Goal: Task Accomplishment & Management: Complete application form

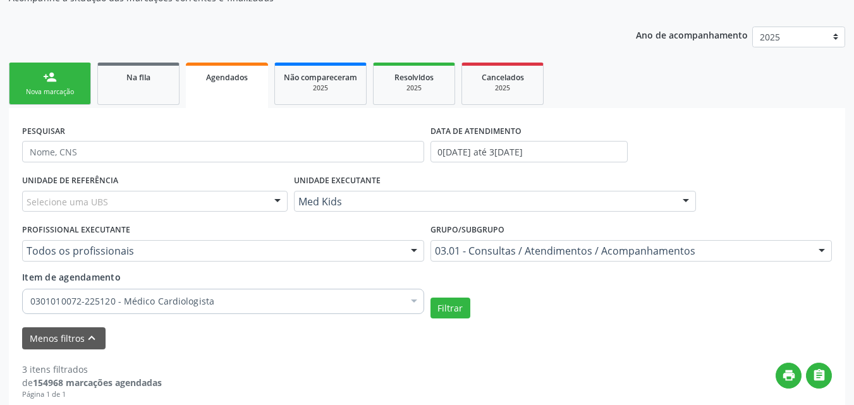
scroll to position [190, 0]
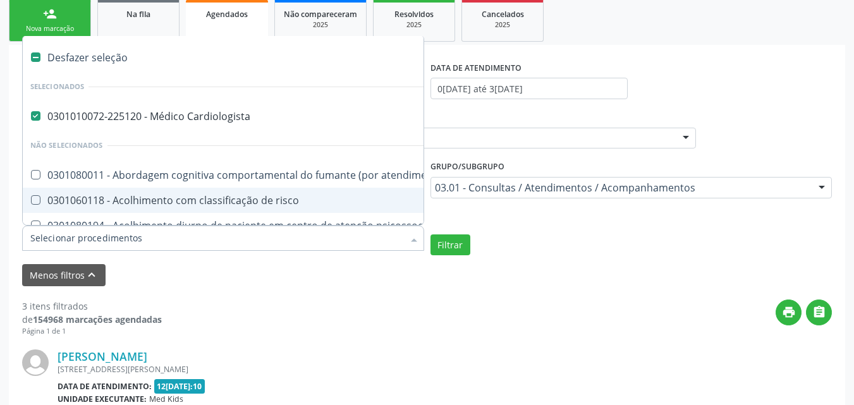
click at [44, 52] on div "Desfazer seleção" at bounding box center [691, 57] width 1336 height 25
checkbox Cardiologista "false"
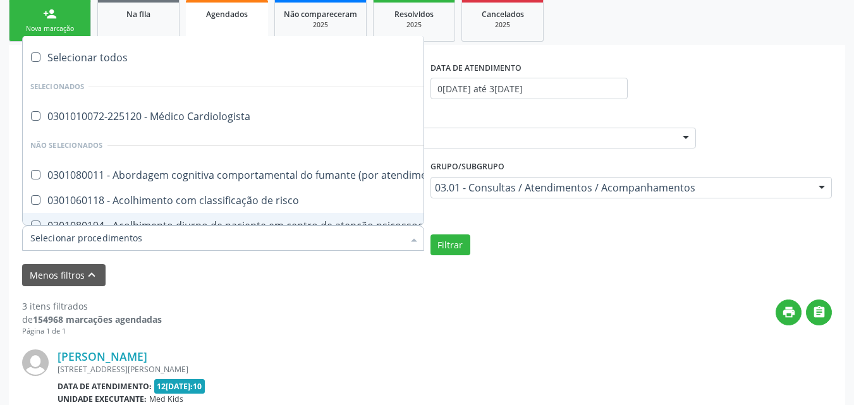
click at [142, 242] on input "Item de agendamento" at bounding box center [216, 238] width 373 height 25
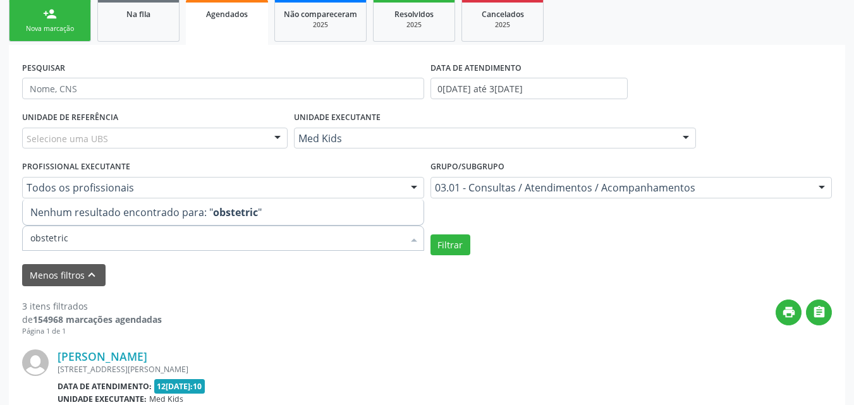
type input "obstetri"
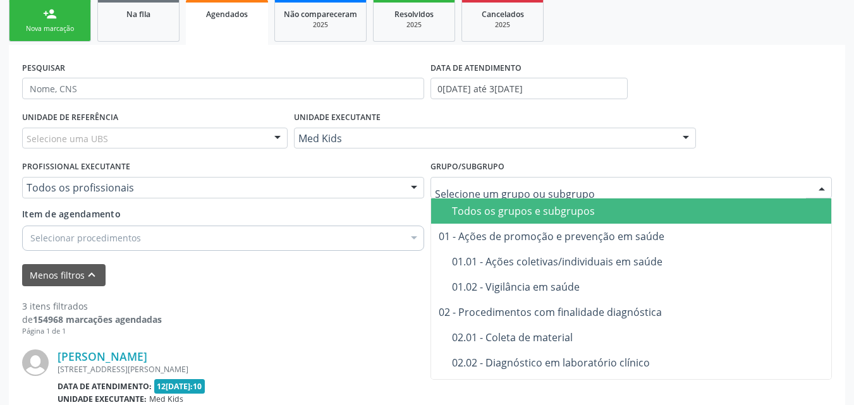
click at [553, 209] on div "Todos os grupos e subgrupos" at bounding box center [665, 211] width 427 height 10
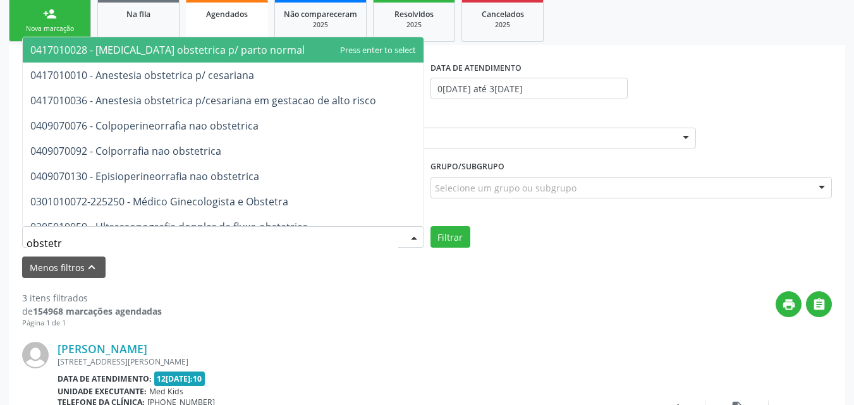
type input "obstetri"
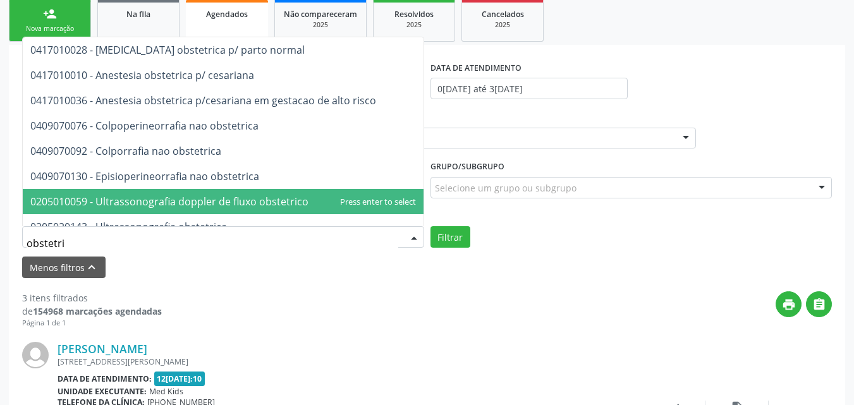
click at [183, 202] on span "0205010059 - Ultrassonografia doppler de fluxo obstetrico" at bounding box center [169, 202] width 278 height 14
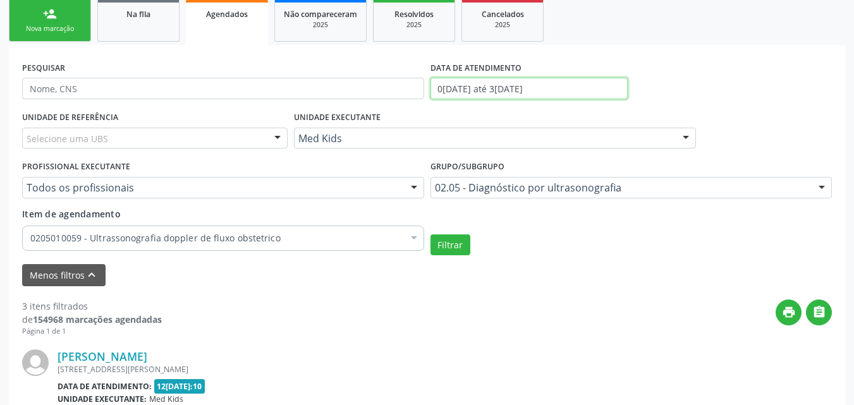
click at [572, 85] on input "0[DATE] até 3[DATE]" at bounding box center [530, 89] width 198 height 22
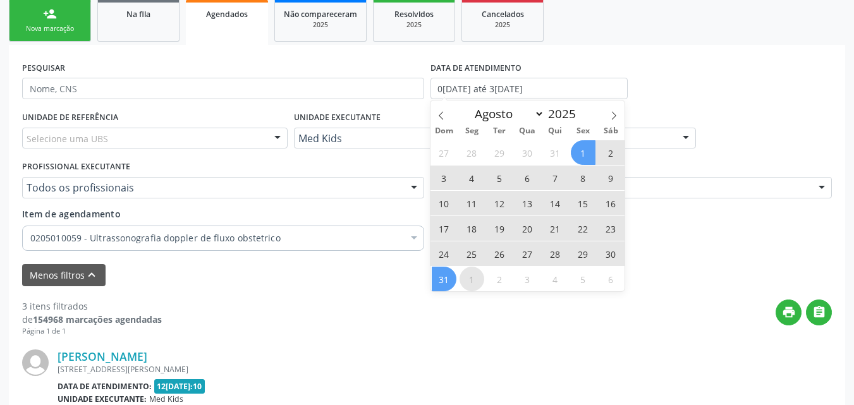
click at [465, 281] on span "1" at bounding box center [472, 279] width 25 height 25
type input "0[DATE]"
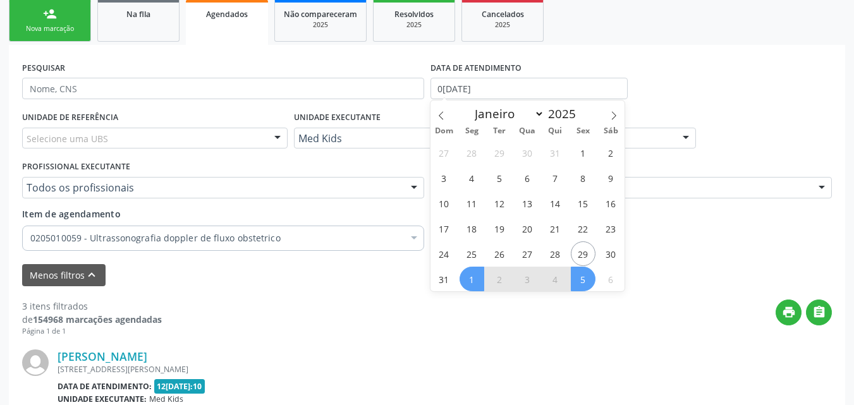
click at [586, 280] on span "5" at bounding box center [583, 279] width 25 height 25
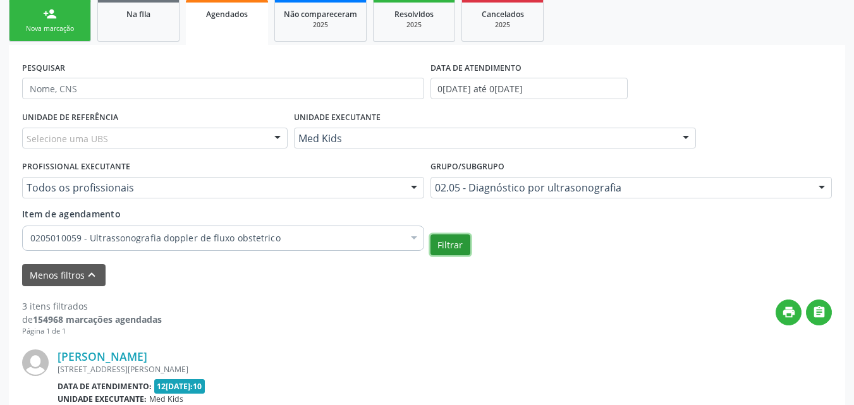
click at [456, 249] on button "Filtrar" at bounding box center [451, 246] width 40 height 22
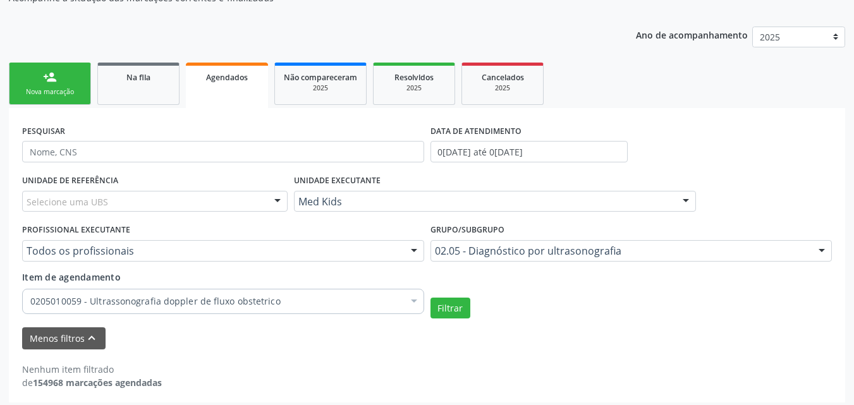
scroll to position [133, 0]
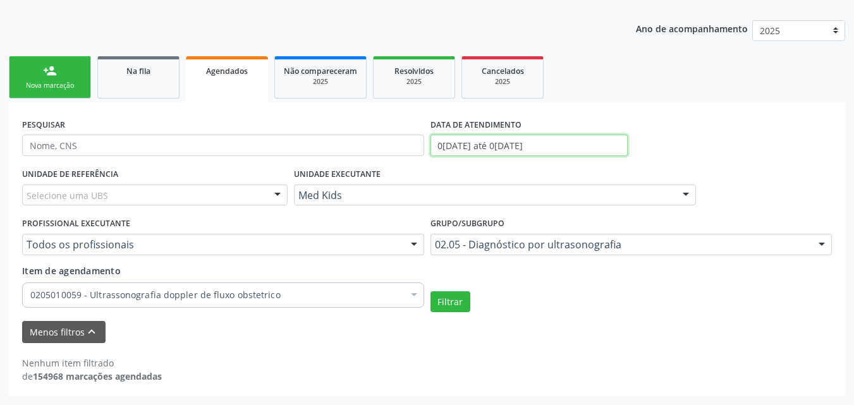
click at [562, 141] on input "0[DATE] até 0[DATE]" at bounding box center [530, 146] width 198 height 22
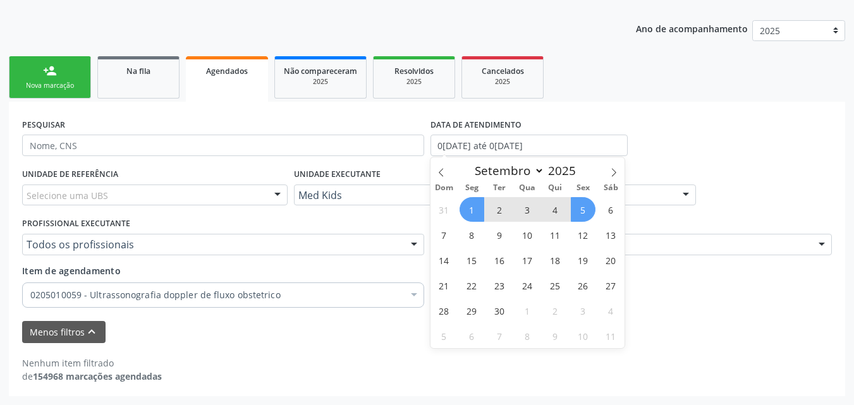
click at [470, 208] on span "1" at bounding box center [472, 209] width 25 height 25
type input "0[DATE]"
click at [470, 208] on span "1" at bounding box center [472, 209] width 25 height 25
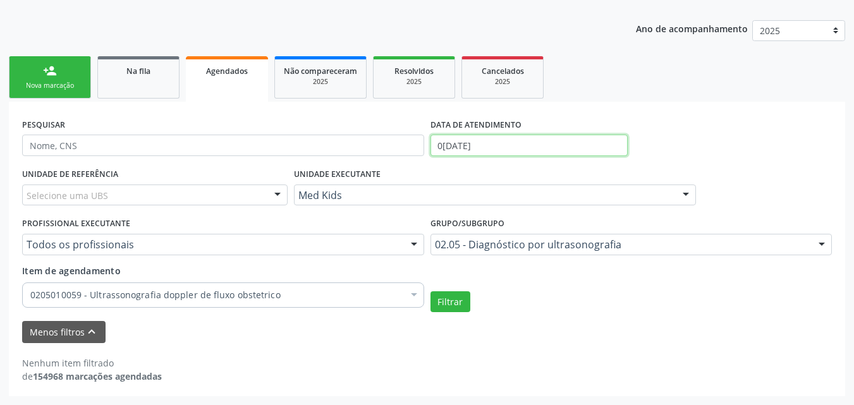
click at [496, 145] on input "0[DATE]" at bounding box center [530, 146] width 198 height 22
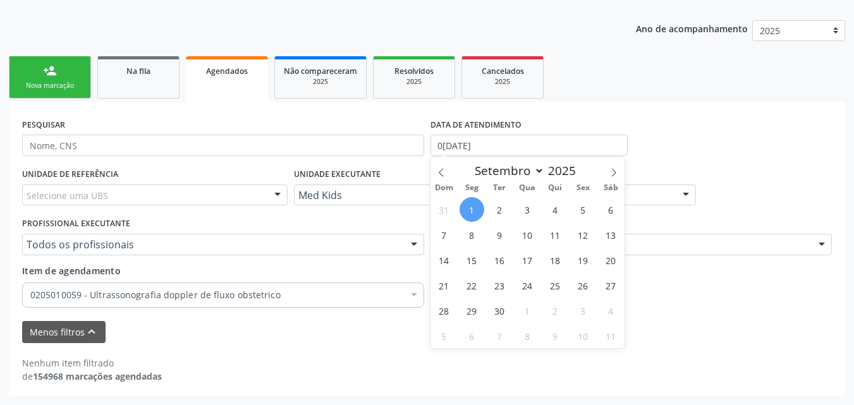
click at [465, 211] on span "1" at bounding box center [472, 209] width 25 height 25
type input "0[DATE]"
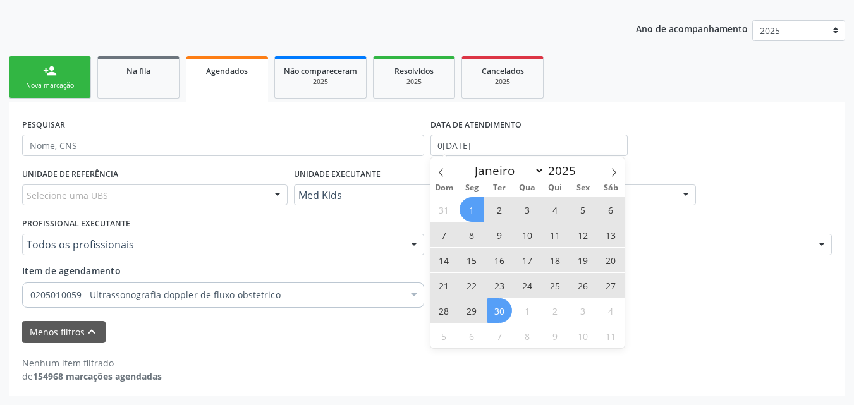
click at [500, 306] on span "30" at bounding box center [500, 310] width 25 height 25
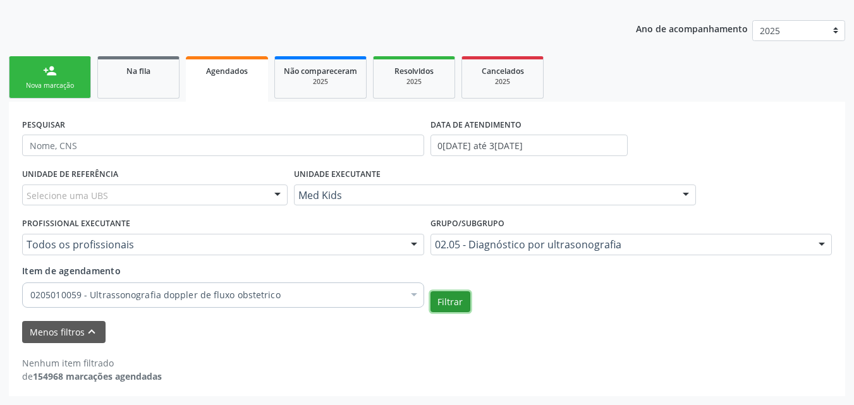
click at [458, 301] on button "Filtrar" at bounding box center [451, 303] width 40 height 22
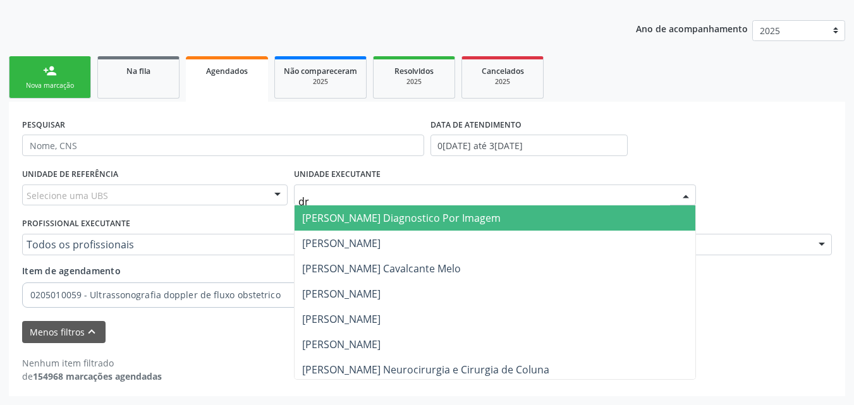
type input "dr d"
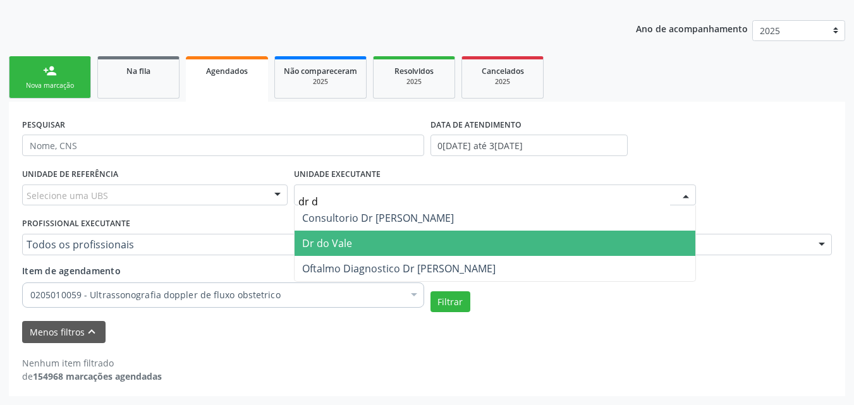
click at [359, 243] on span "Dr do Vale" at bounding box center [495, 243] width 401 height 25
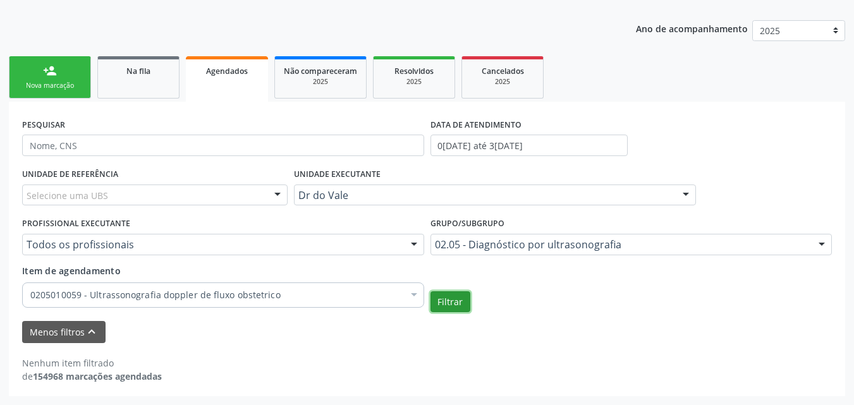
click at [448, 304] on button "Filtrar" at bounding box center [451, 303] width 40 height 22
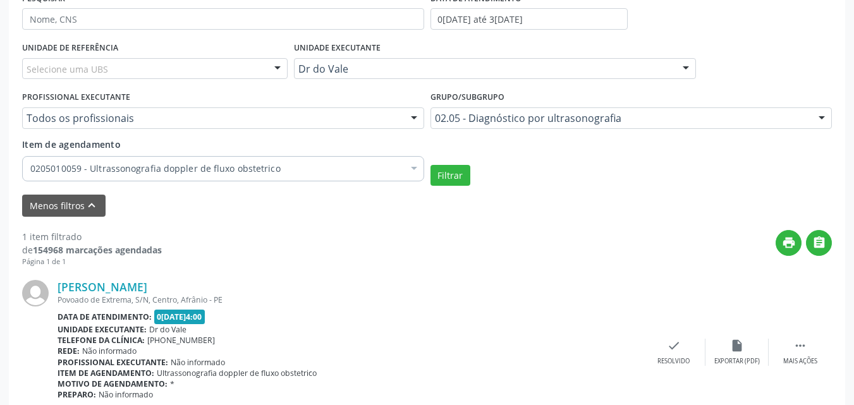
scroll to position [314, 0]
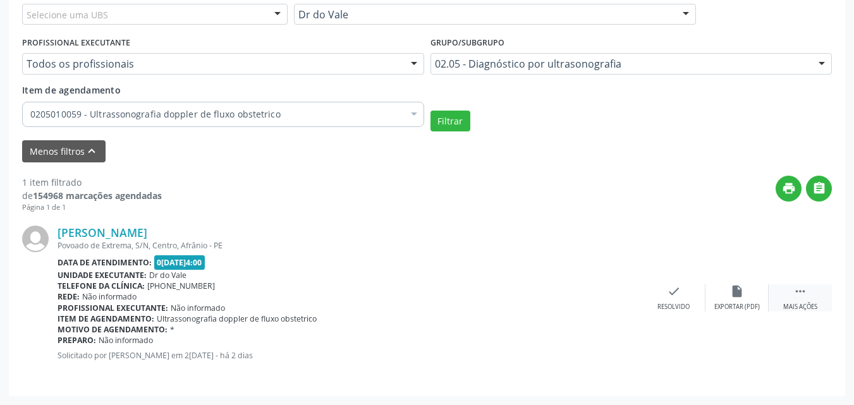
click at [799, 291] on icon "" at bounding box center [801, 292] width 14 height 14
click at [552, 292] on icon "print" at bounding box center [548, 292] width 14 height 14
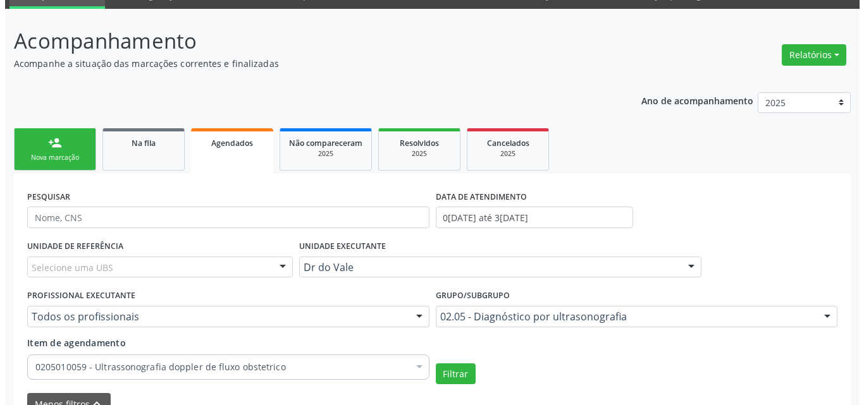
scroll to position [0, 0]
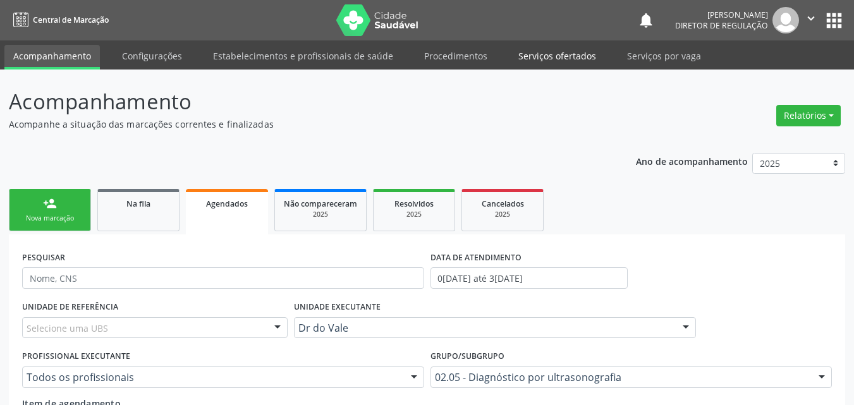
click at [535, 56] on link "Serviços ofertados" at bounding box center [557, 56] width 95 height 22
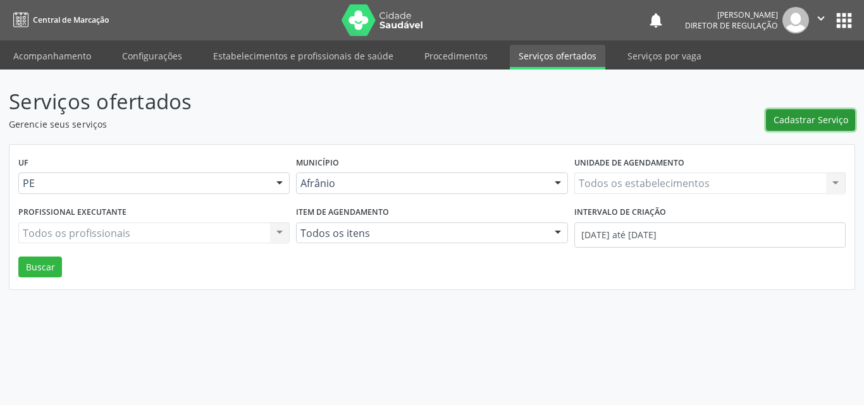
click at [809, 120] on span "Cadastrar Serviço" at bounding box center [810, 119] width 75 height 13
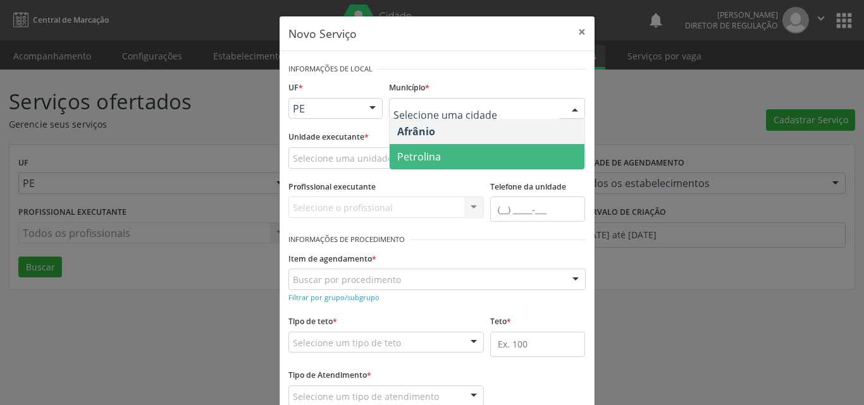
click at [433, 154] on span "Petrolina" at bounding box center [419, 157] width 44 height 14
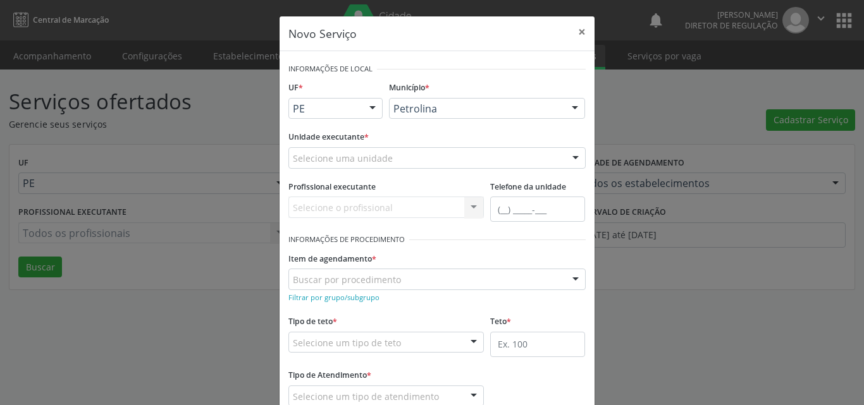
click at [388, 156] on div "Selecione uma unidade" at bounding box center [436, 158] width 297 height 22
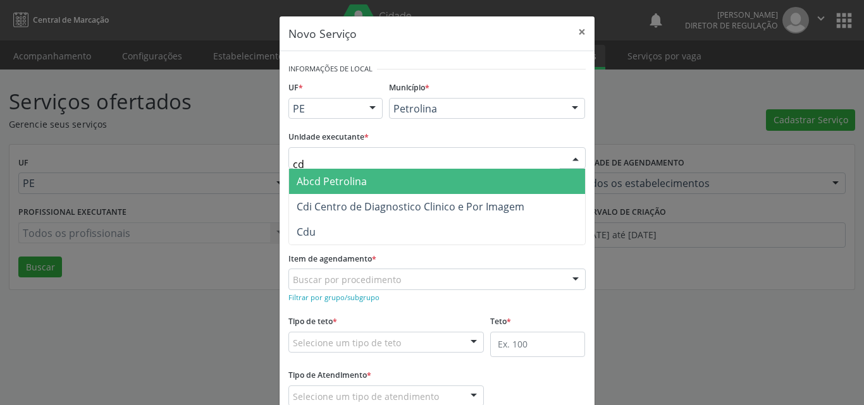
type input "cdi"
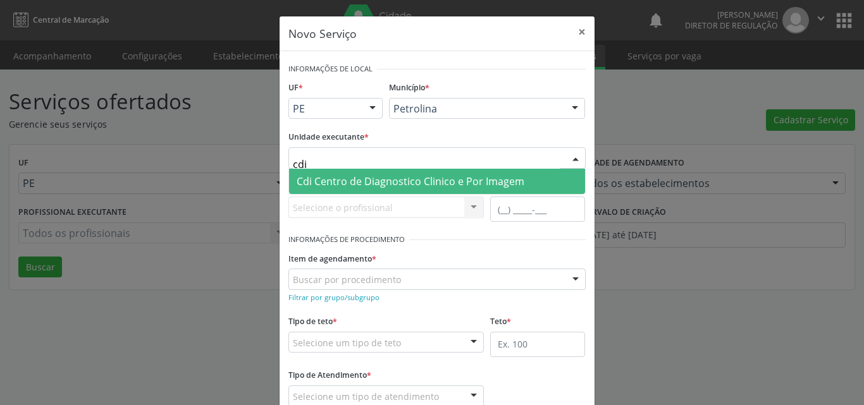
click at [372, 180] on span "Cdi Centro de Diagnostico Clinico e Por Imagem" at bounding box center [411, 182] width 228 height 14
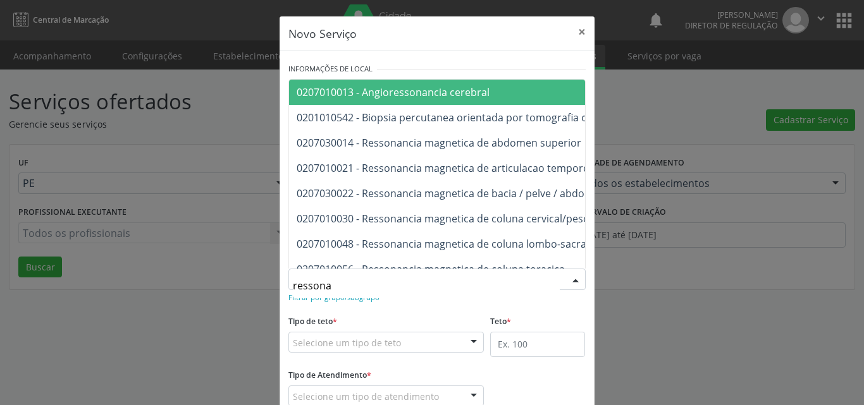
type input "ressonan"
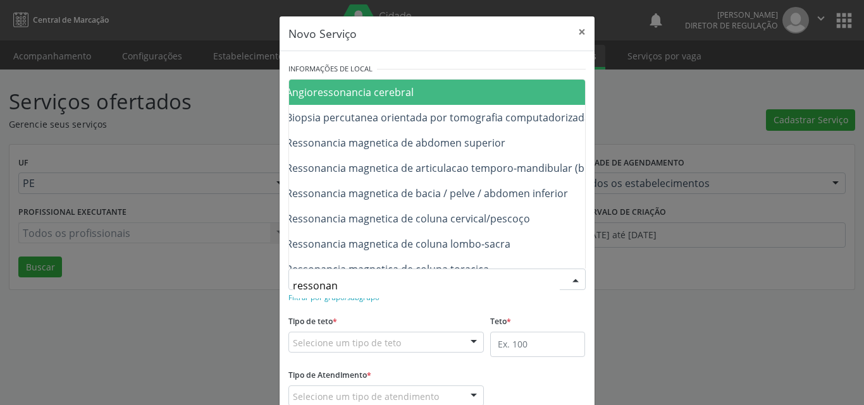
scroll to position [0, 101]
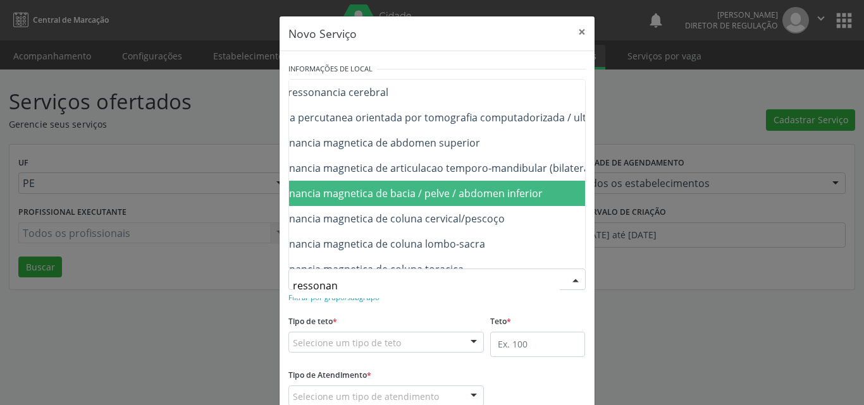
click at [500, 199] on span "0207030022 - Ressonancia magnetica de bacia / pelve / abdomen inferior" at bounding box center [368, 194] width 347 height 14
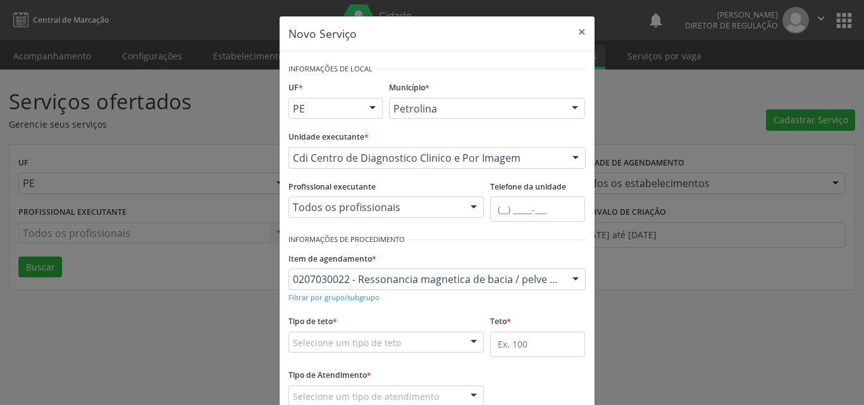
click at [398, 342] on div "Selecione um tipo de teto" at bounding box center [386, 343] width 196 height 22
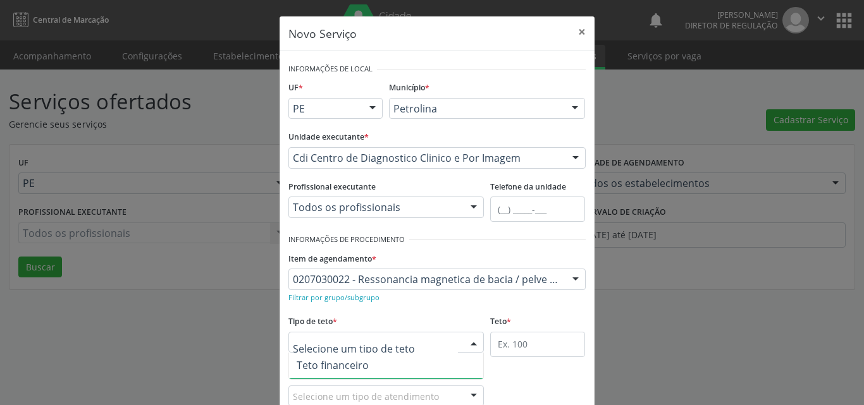
scroll to position [24, 0]
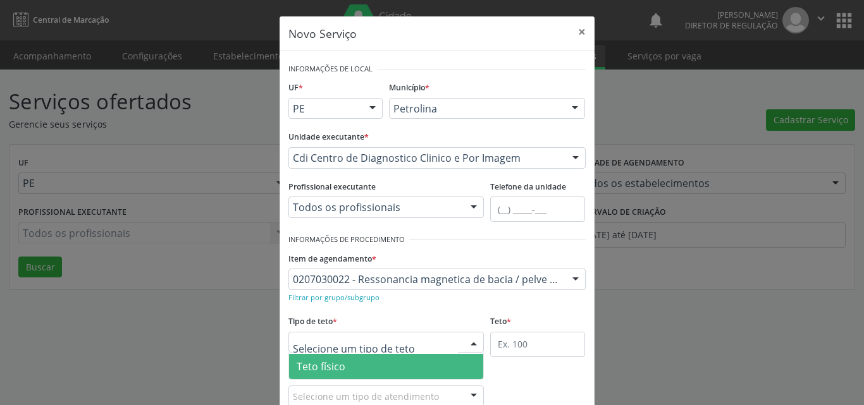
click at [365, 363] on span "Teto físico" at bounding box center [386, 366] width 195 height 25
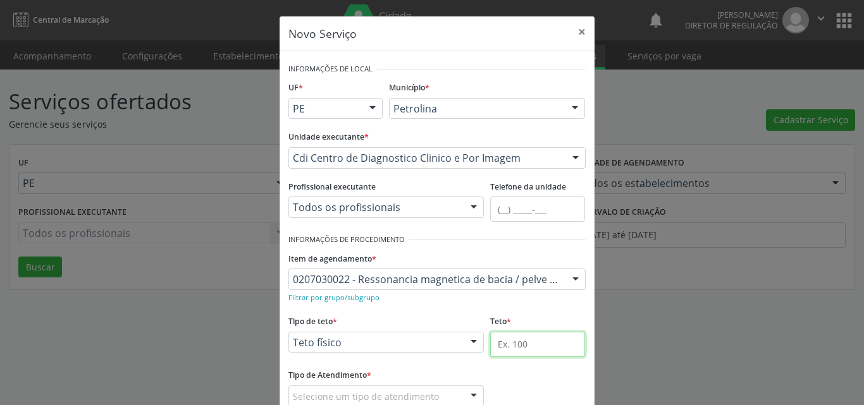
click at [500, 341] on input "text" at bounding box center [537, 344] width 95 height 25
type input "1"
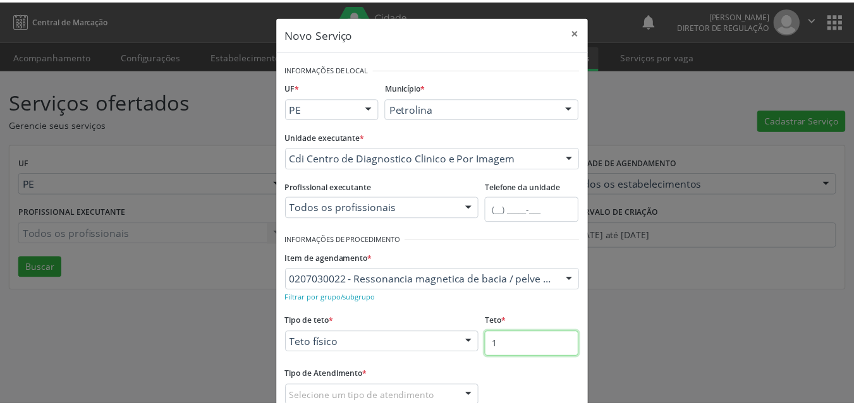
scroll to position [83, 0]
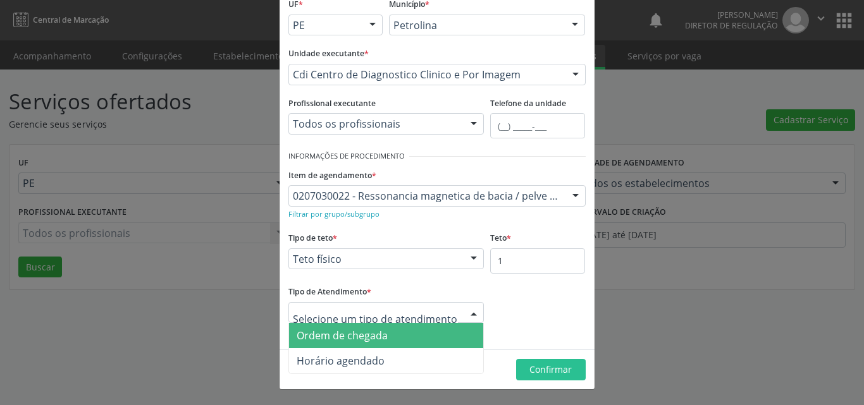
click at [400, 334] on span "Ordem de chegada" at bounding box center [386, 335] width 195 height 25
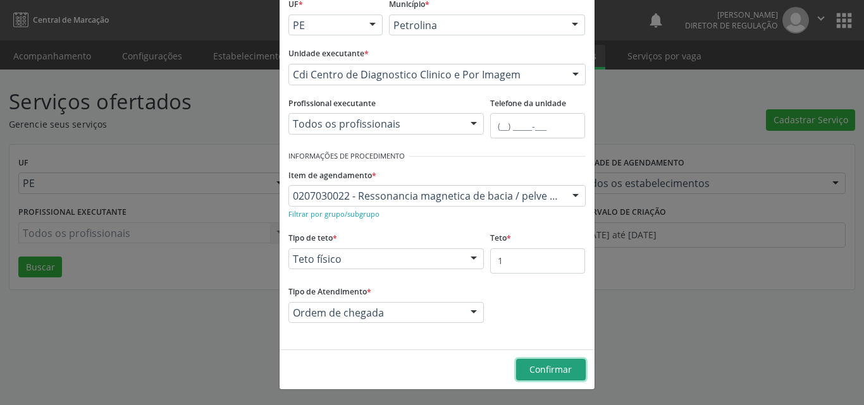
click at [529, 367] on span "Confirmar" at bounding box center [550, 370] width 42 height 12
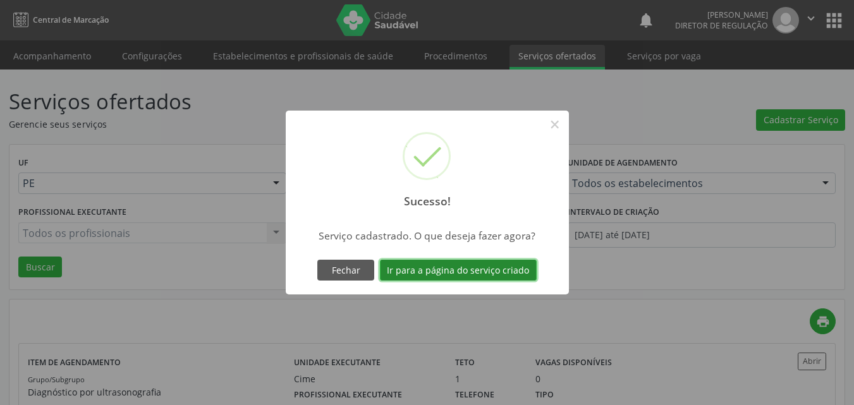
click at [489, 268] on button "Ir para a página do serviço criado" at bounding box center [458, 271] width 157 height 22
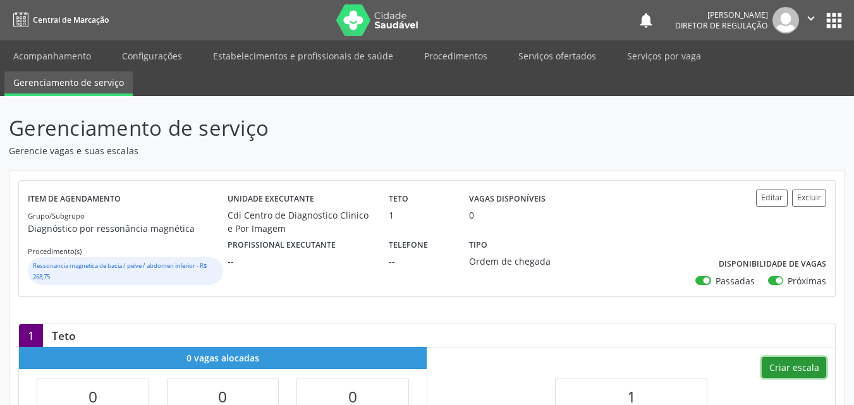
click at [798, 372] on button "Criar escala" at bounding box center [794, 368] width 65 height 22
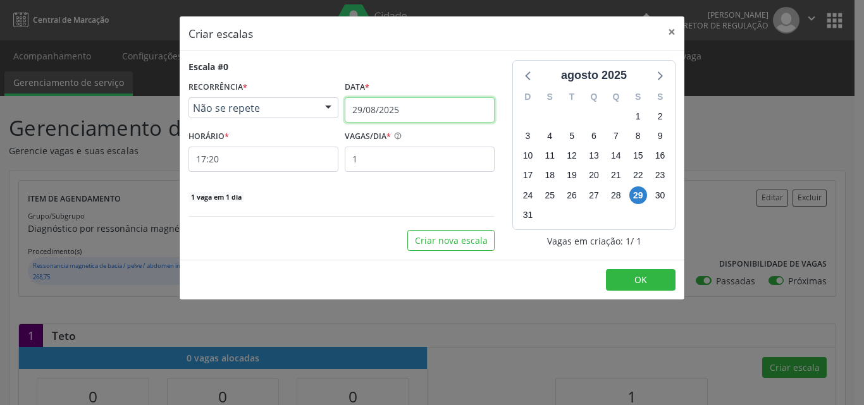
click at [415, 109] on input "29/08/2025" at bounding box center [420, 109] width 150 height 25
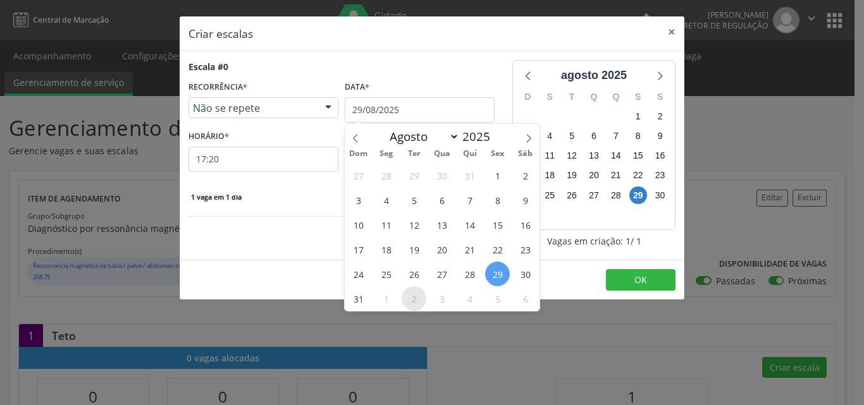
click at [412, 295] on span "2" at bounding box center [414, 298] width 25 height 25
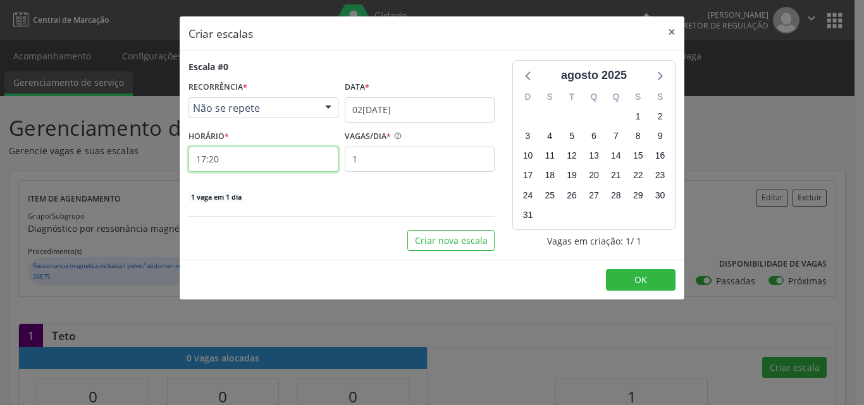
click at [244, 164] on input "17:20" at bounding box center [263, 159] width 150 height 25
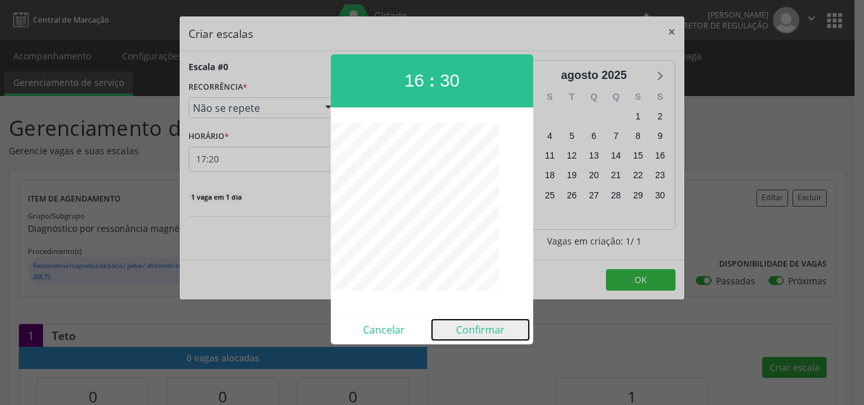
click at [482, 331] on button "Confirmar" at bounding box center [480, 330] width 97 height 20
type input "16:30"
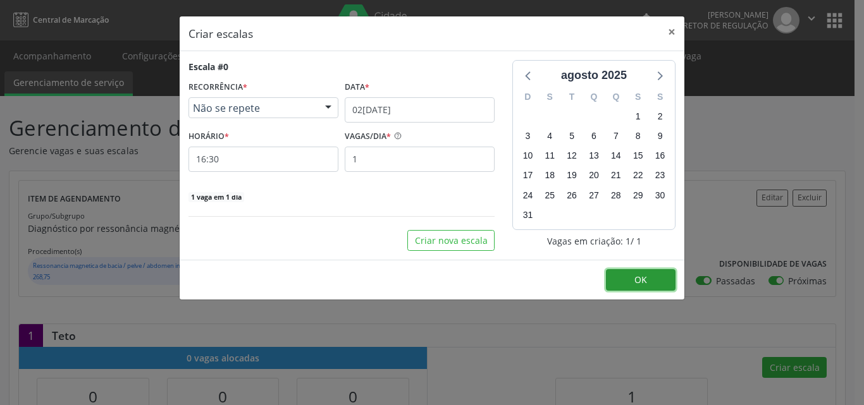
click at [647, 283] on button "OK" at bounding box center [641, 280] width 70 height 22
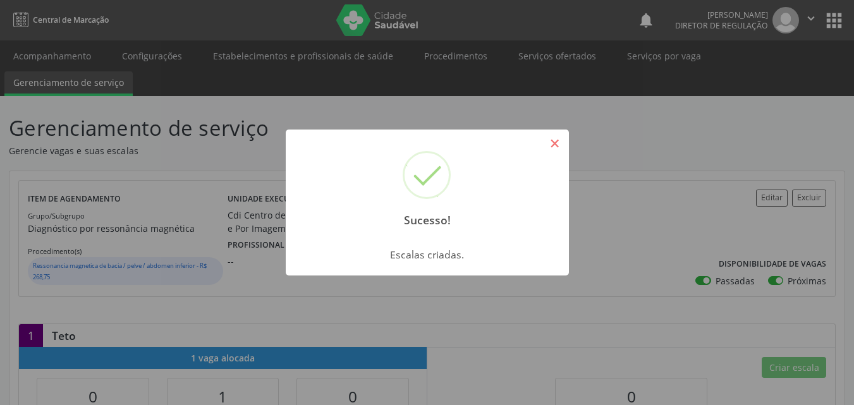
click at [553, 144] on button "×" at bounding box center [555, 144] width 22 height 22
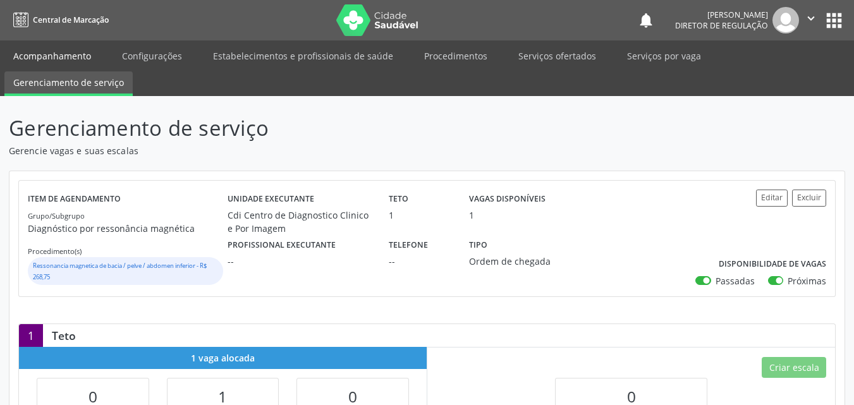
click at [69, 55] on link "Acompanhamento" at bounding box center [51, 56] width 95 height 22
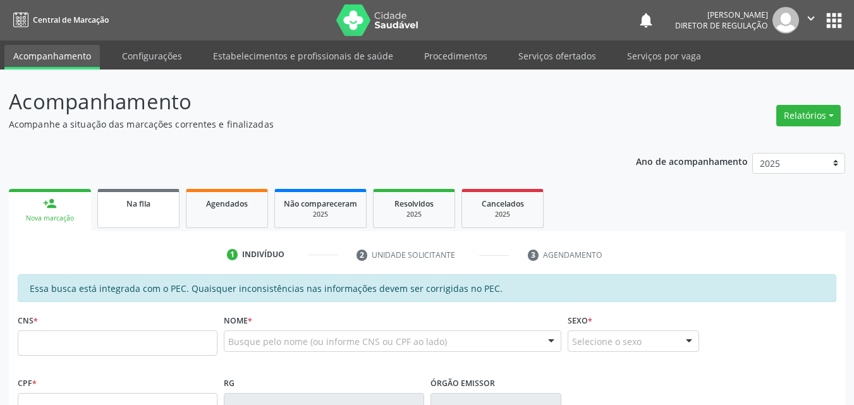
click at [133, 209] on span "Na fila" at bounding box center [138, 204] width 24 height 11
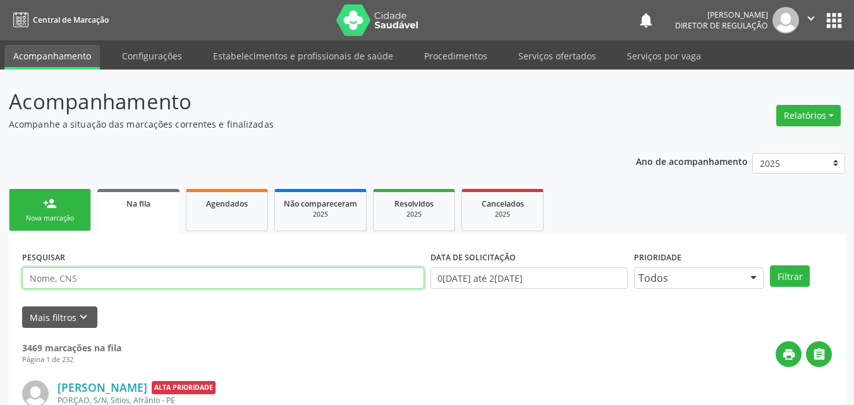
click at [128, 280] on input "text" at bounding box center [223, 279] width 402 height 22
type input "703405880906200"
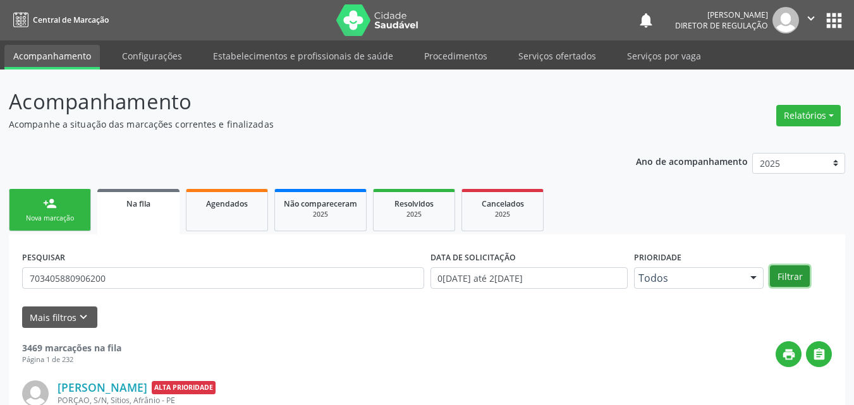
click at [789, 276] on button "Filtrar" at bounding box center [790, 277] width 40 height 22
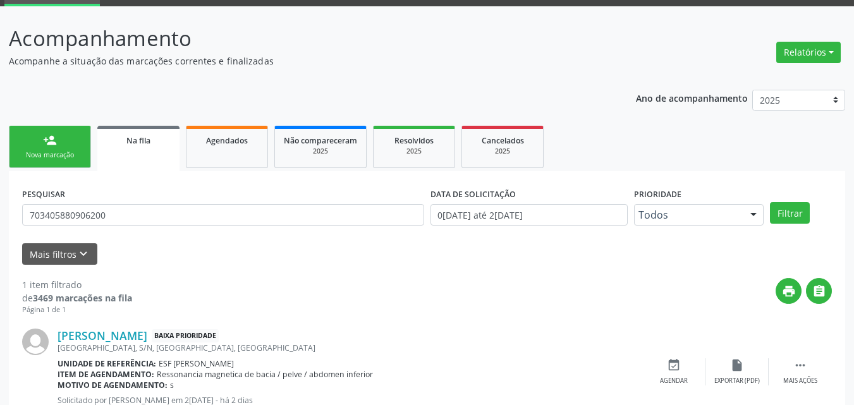
scroll to position [108, 0]
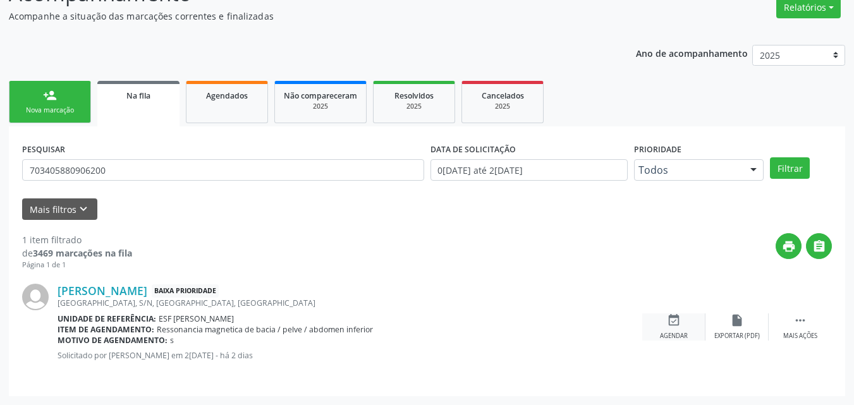
click at [676, 320] on icon "event_available" at bounding box center [674, 321] width 14 height 14
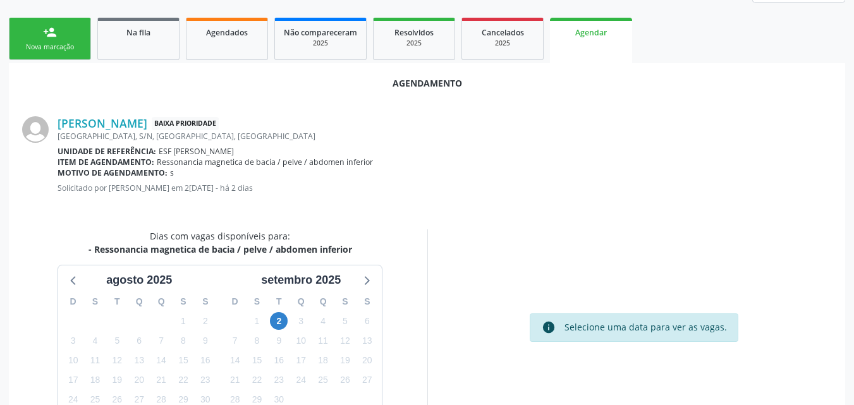
scroll to position [235, 0]
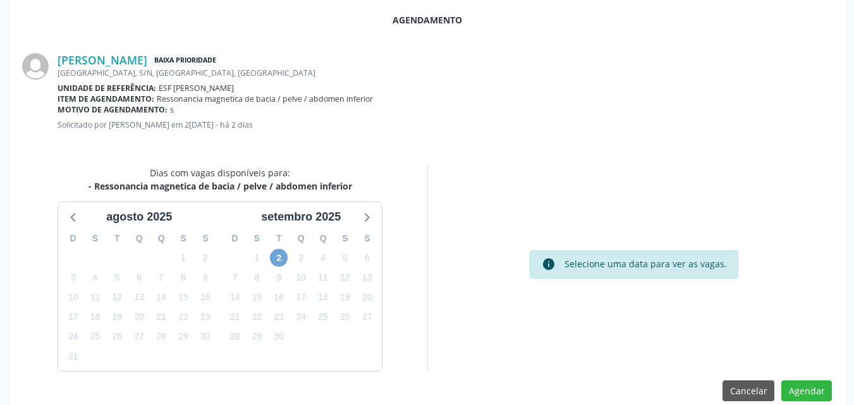
click at [281, 261] on span "2" at bounding box center [279, 258] width 18 height 18
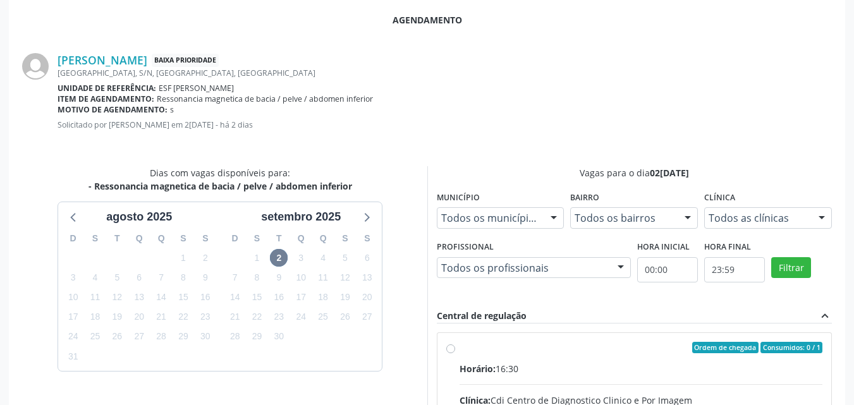
click at [455, 354] on input "Ordem de chegada Consumidos: 0 / 1 Horário: 16:30 Clínica: Cdi Centro de Diagno…" at bounding box center [450, 347] width 9 height 11
radio input "true"
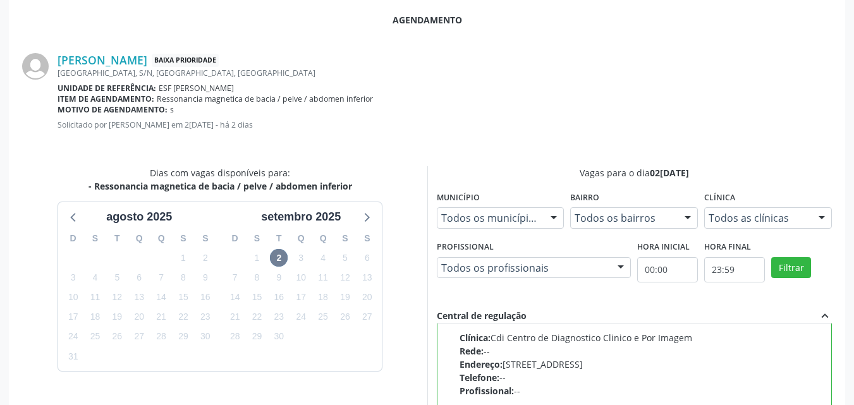
scroll to position [458, 0]
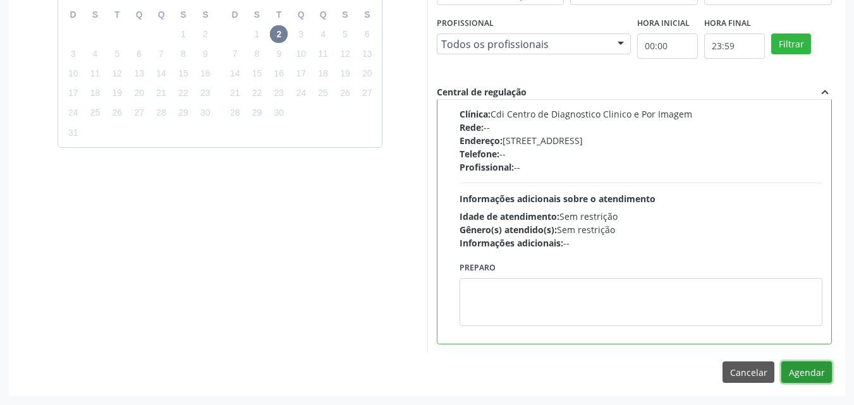
click at [809, 372] on button "Agendar" at bounding box center [807, 373] width 51 height 22
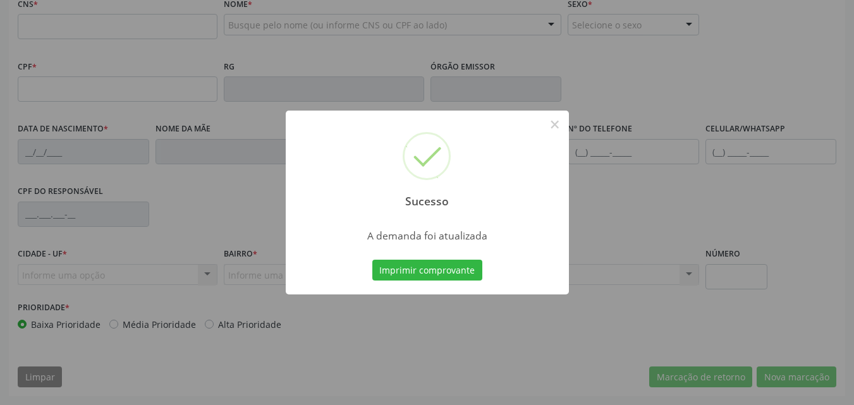
scroll to position [317, 0]
click at [461, 274] on button "Imprimir comprovante" at bounding box center [427, 271] width 110 height 22
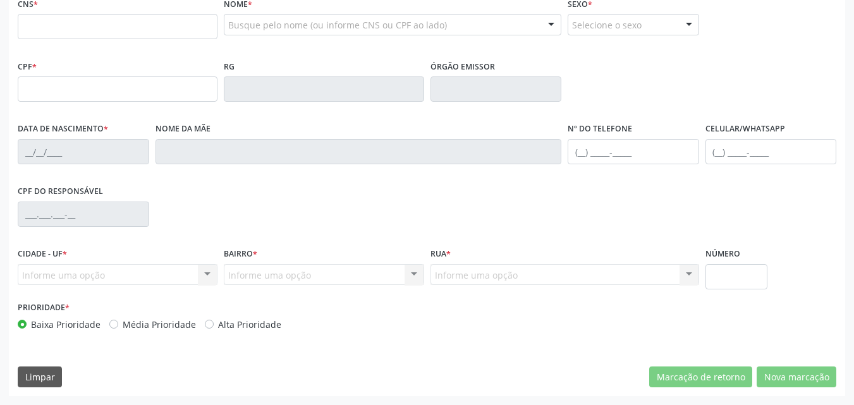
scroll to position [64, 0]
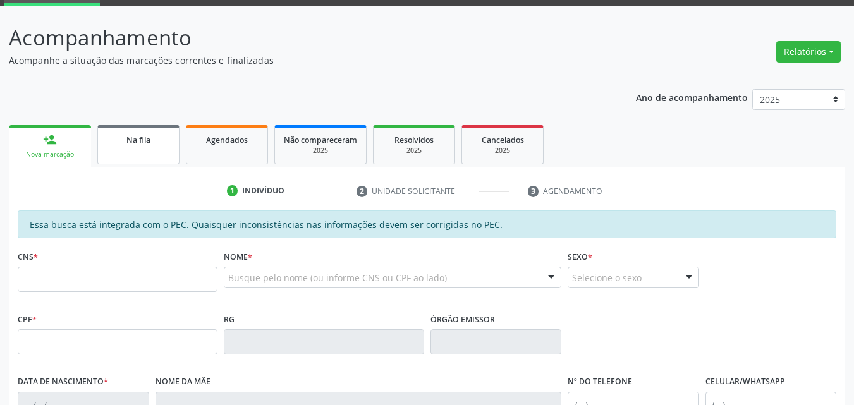
click at [143, 145] on span "Na fila" at bounding box center [138, 140] width 24 height 11
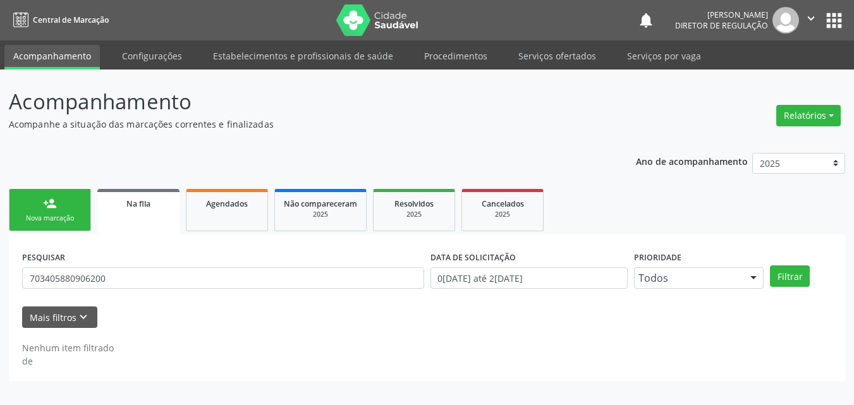
scroll to position [0, 0]
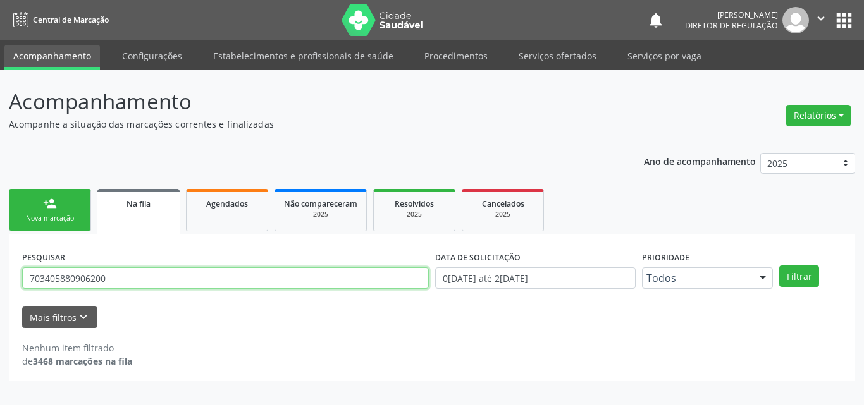
drag, startPoint x: 90, startPoint y: 274, endPoint x: 0, endPoint y: 261, distance: 90.9
click at [0, 261] on div "Acompanhamento Acompanhe a situação das marcações correntes e finalizadas Relat…" at bounding box center [432, 238] width 864 height 336
type input "700504901527150"
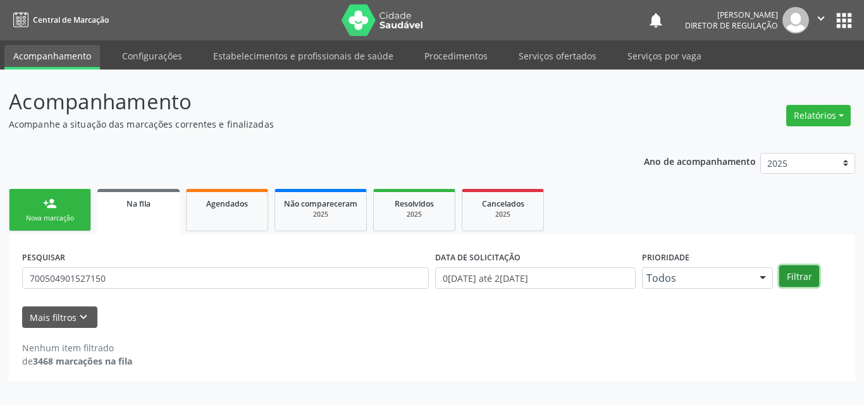
click at [807, 275] on button "Filtrar" at bounding box center [799, 277] width 40 height 22
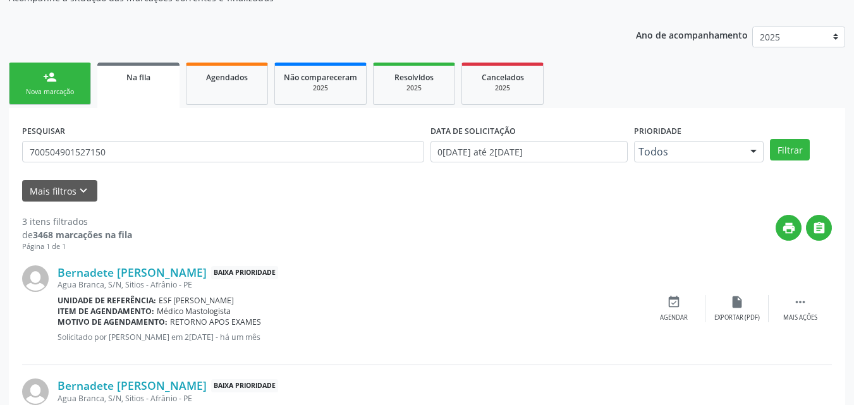
scroll to position [253, 0]
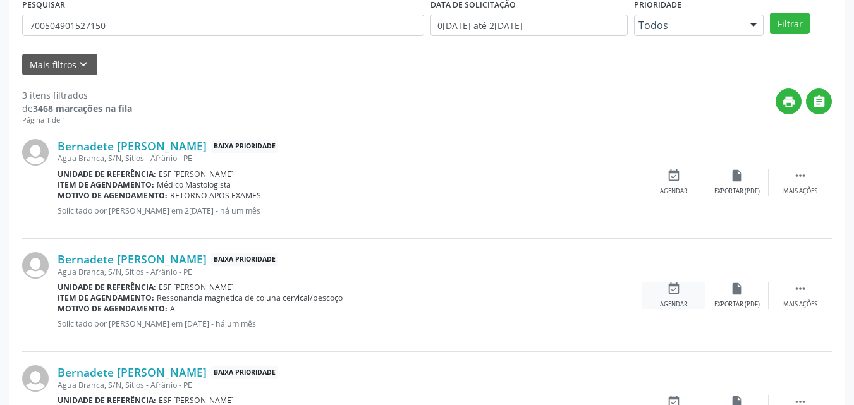
click at [673, 291] on icon "event_available" at bounding box center [674, 289] width 14 height 14
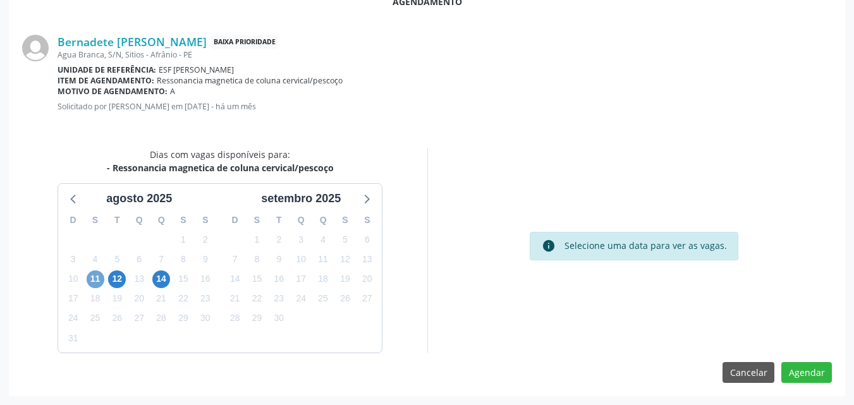
click at [95, 279] on span "11" at bounding box center [96, 280] width 18 height 18
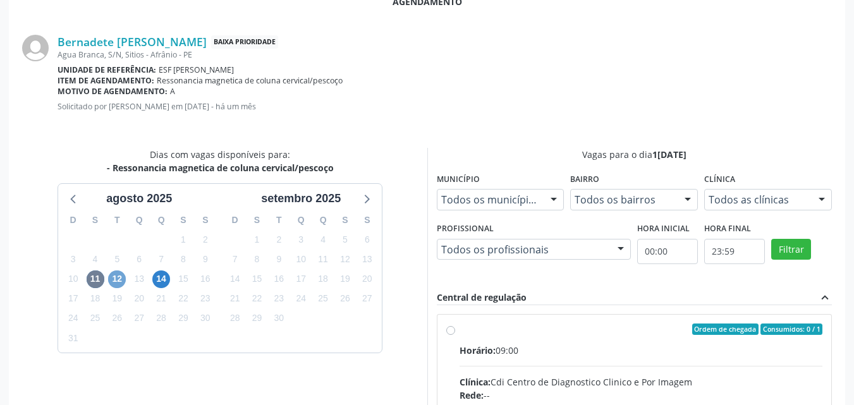
click at [116, 282] on span "12" at bounding box center [117, 280] width 18 height 18
click at [161, 281] on span "14" at bounding box center [161, 280] width 18 height 18
click at [384, 157] on div "Dias com vagas disponíveis para: - Ressonancia magnetica de coluna cervical/pes…" at bounding box center [220, 342] width 414 height 388
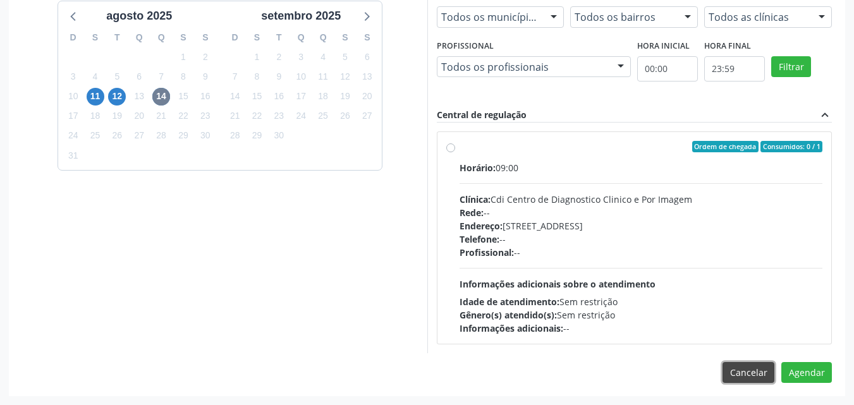
click at [759, 371] on button "Cancelar" at bounding box center [749, 373] width 52 height 22
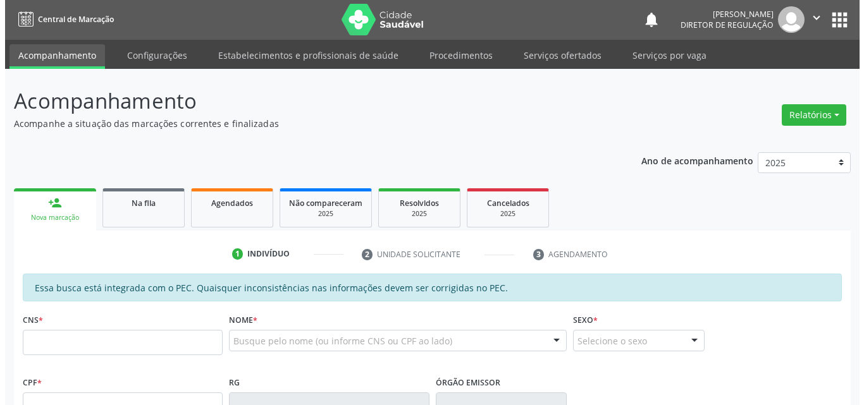
scroll to position [0, 0]
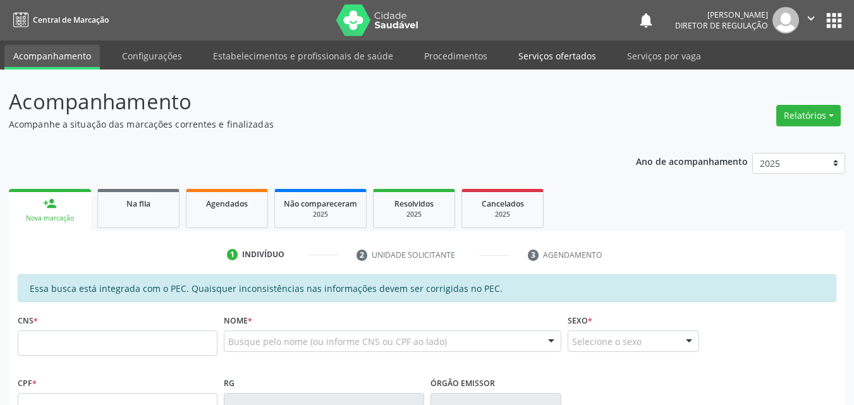
click at [551, 56] on link "Serviços ofertados" at bounding box center [557, 56] width 95 height 22
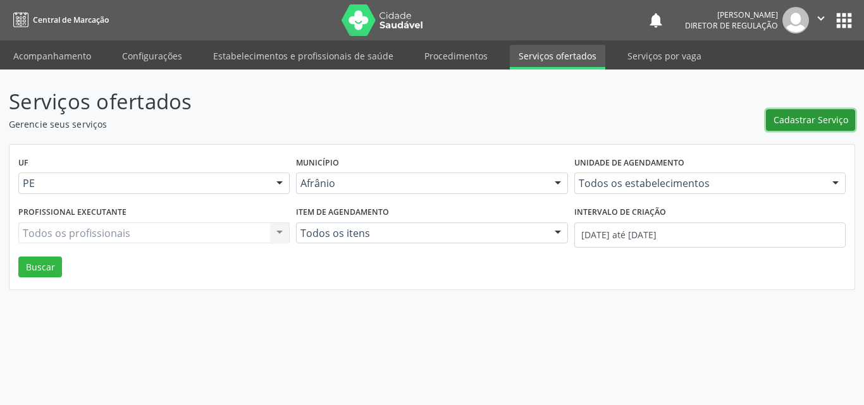
click at [806, 121] on span "Cadastrar Serviço" at bounding box center [810, 119] width 75 height 13
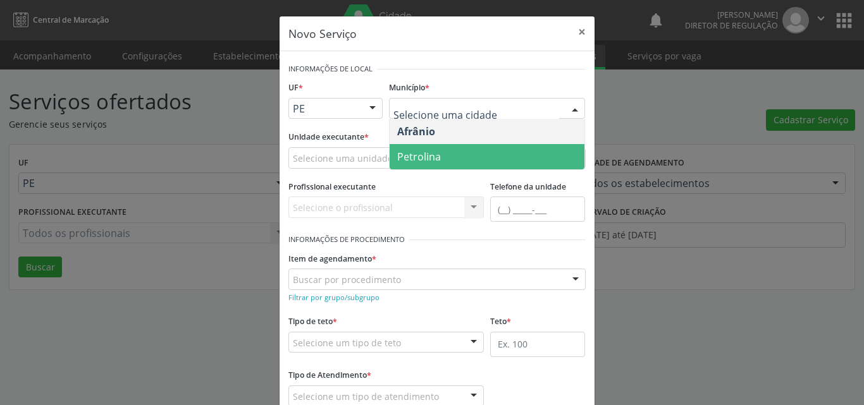
drag, startPoint x: 446, startPoint y: 157, endPoint x: 440, endPoint y: 158, distance: 7.1
click at [445, 158] on span "Petrolina" at bounding box center [487, 156] width 195 height 25
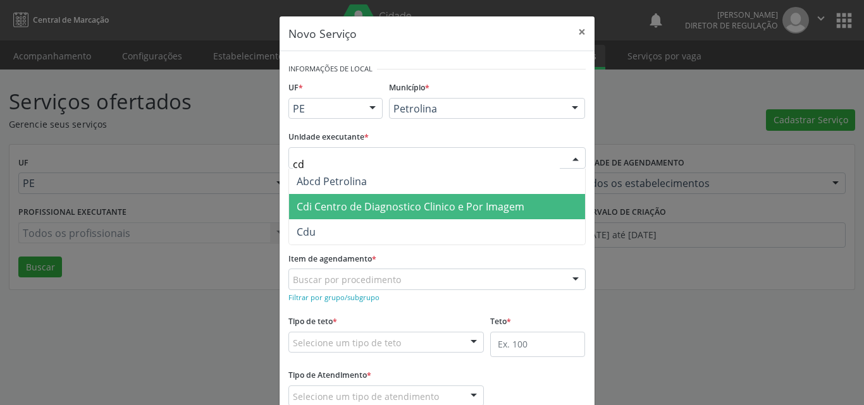
type input "cdi"
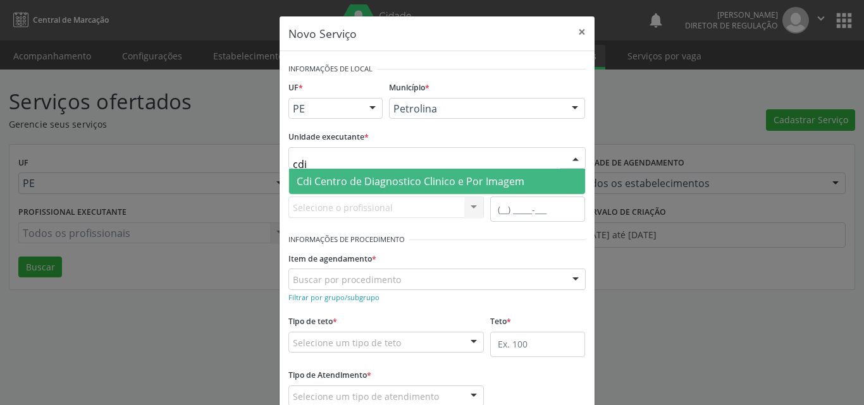
click at [340, 181] on span "Cdi Centro de Diagnostico Clinico e Por Imagem" at bounding box center [411, 182] width 228 height 14
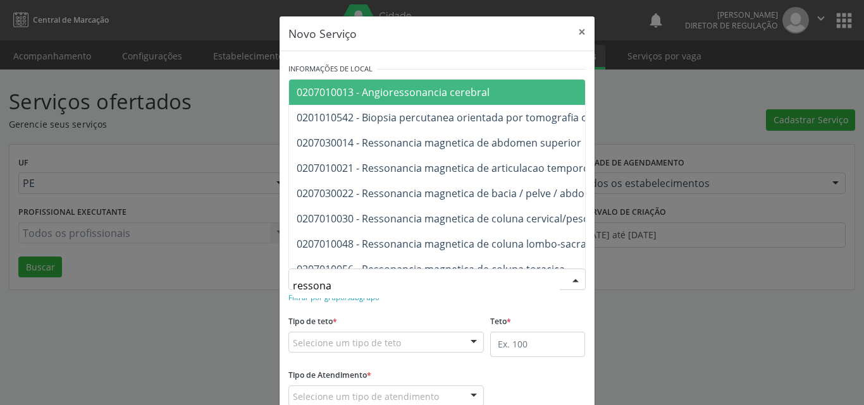
type input "ressonan"
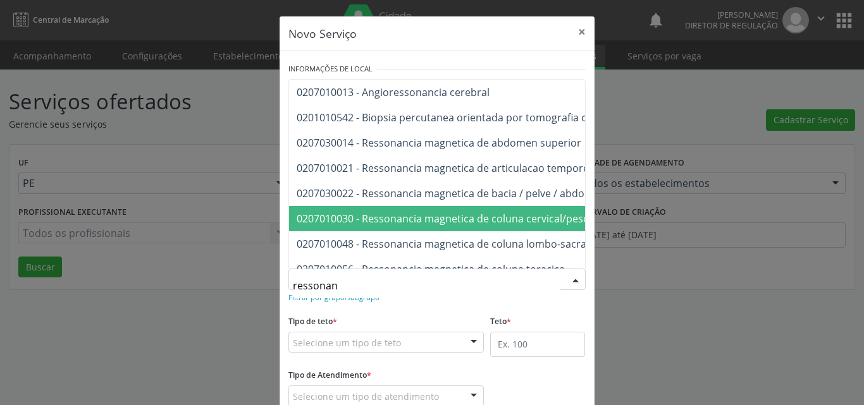
click at [416, 221] on span "0207010030 - Ressonancia magnetica de coluna cervical/pescoço" at bounding box center [451, 219] width 309 height 14
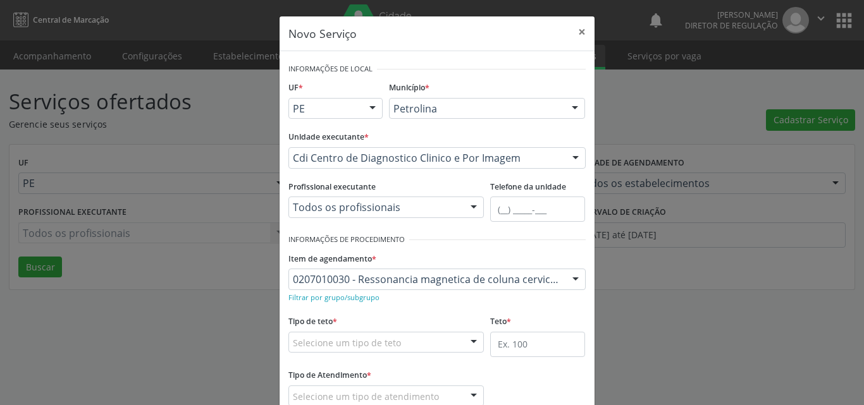
click at [407, 341] on div "Selecione um tipo de teto" at bounding box center [386, 343] width 196 height 22
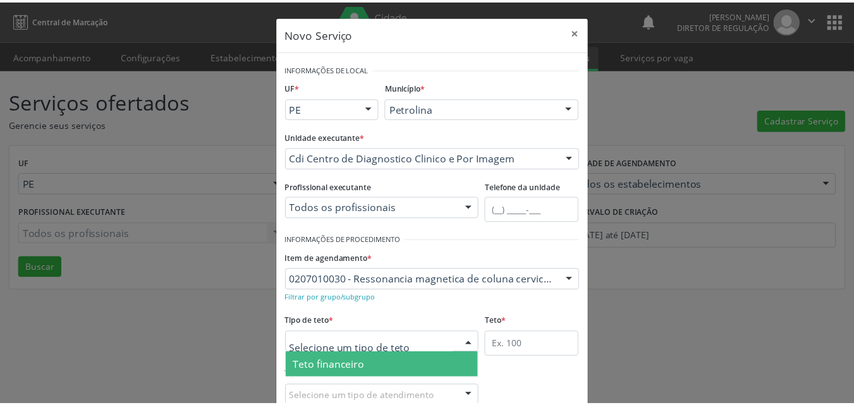
scroll to position [63, 0]
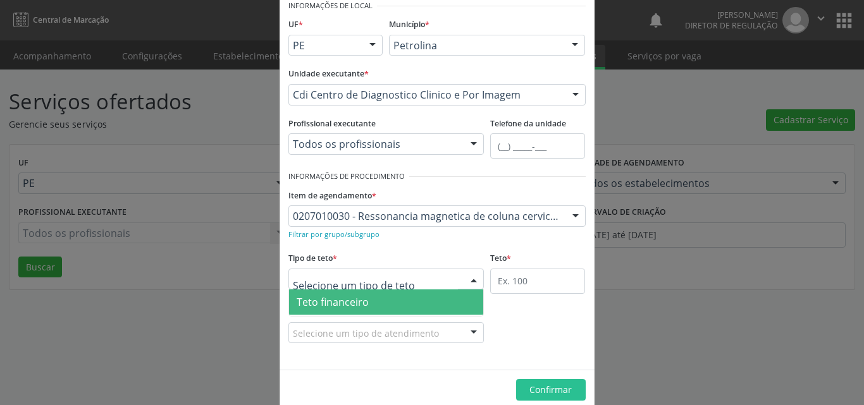
click at [383, 303] on span "Teto financeiro" at bounding box center [386, 302] width 195 height 25
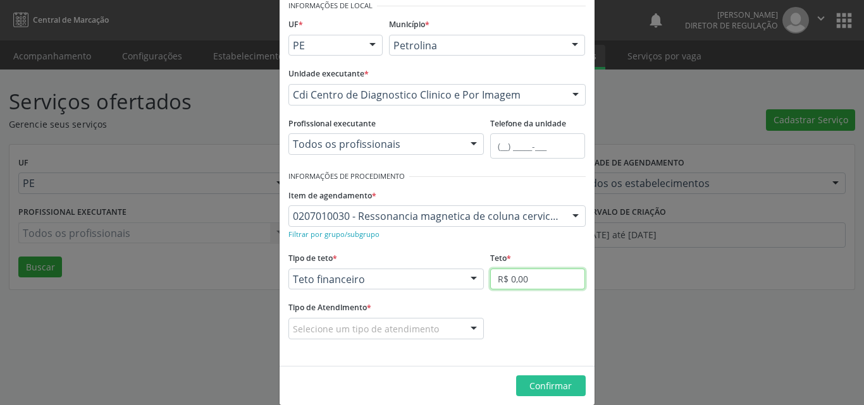
click at [517, 281] on input "R$ 0,00" at bounding box center [537, 280] width 95 height 22
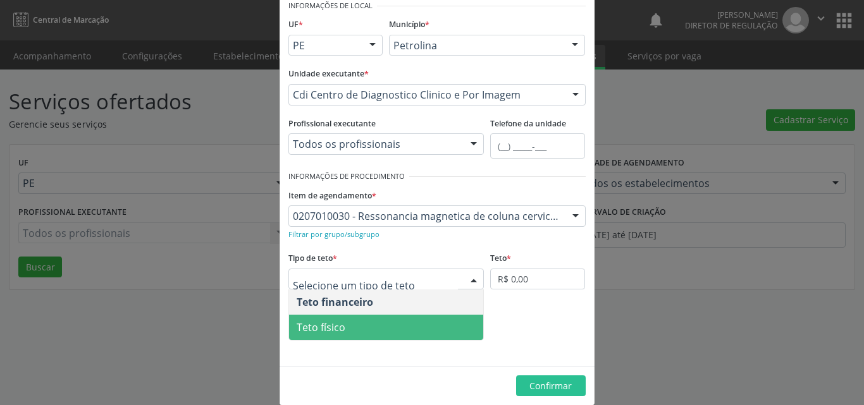
click at [374, 324] on span "Teto físico" at bounding box center [386, 327] width 195 height 25
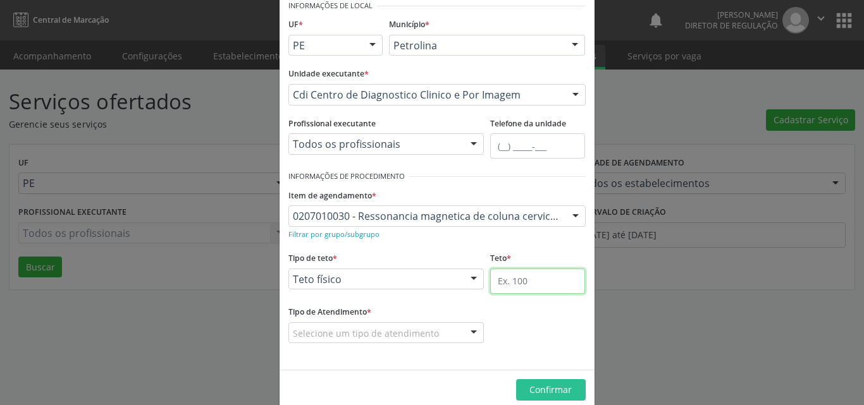
click at [532, 286] on input "text" at bounding box center [537, 281] width 95 height 25
type input "5"
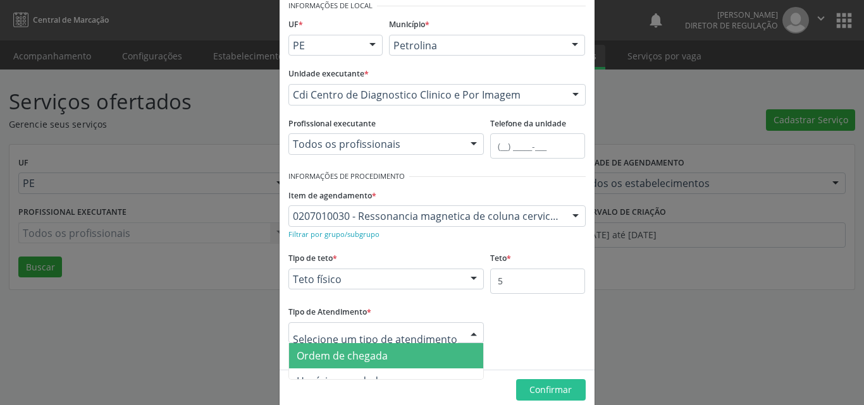
click at [445, 331] on div at bounding box center [386, 334] width 196 height 22
click at [428, 357] on span "Ordem de chegada" at bounding box center [386, 355] width 195 height 25
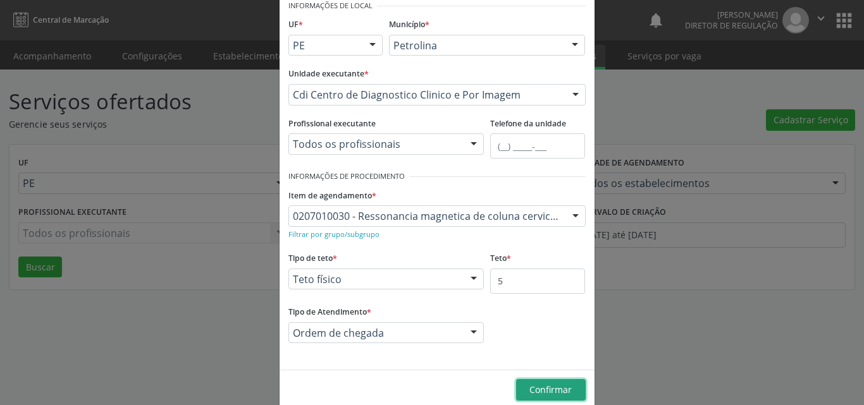
click at [549, 390] on span "Confirmar" at bounding box center [550, 390] width 42 height 12
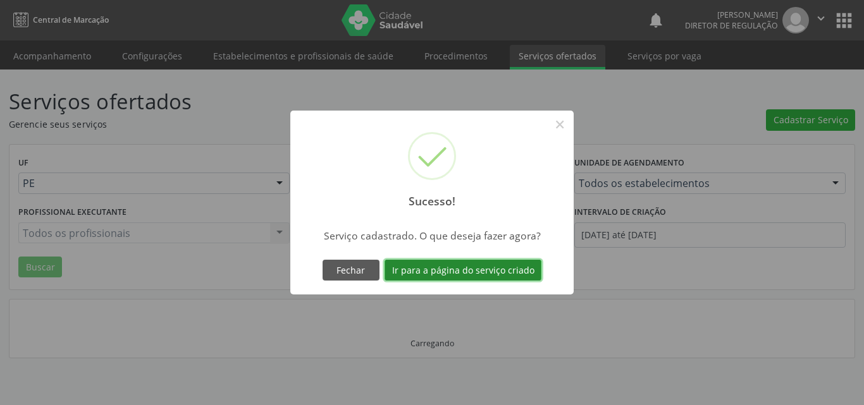
click at [498, 269] on button "Ir para a página do serviço criado" at bounding box center [462, 271] width 157 height 22
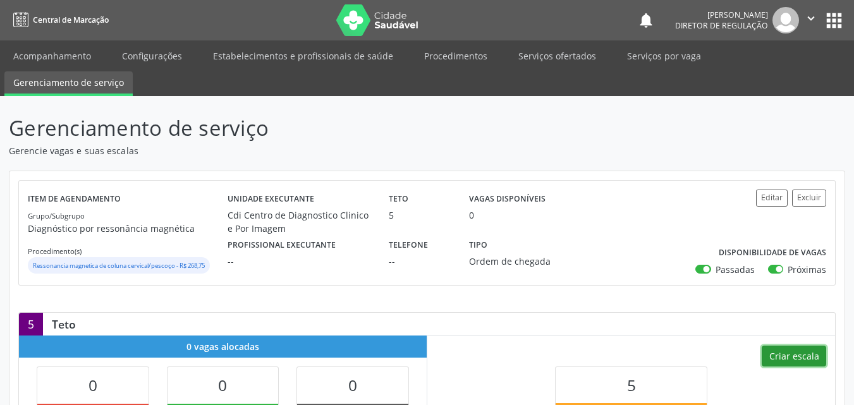
click at [788, 358] on button "Criar escala" at bounding box center [794, 357] width 65 height 22
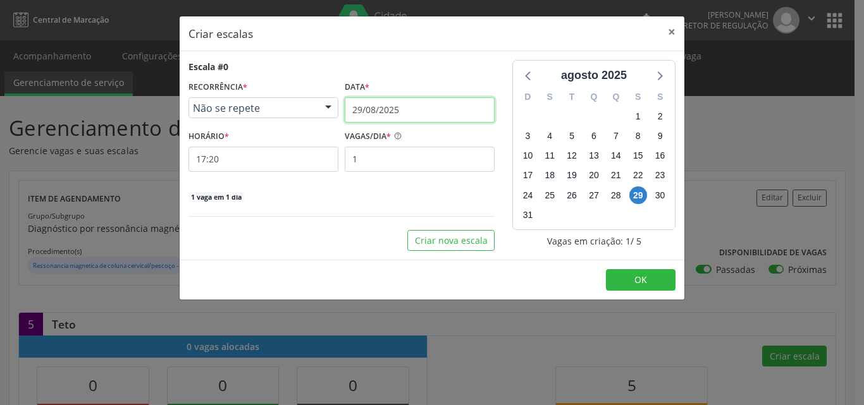
click at [442, 110] on input "29/08/2025" at bounding box center [420, 109] width 150 height 25
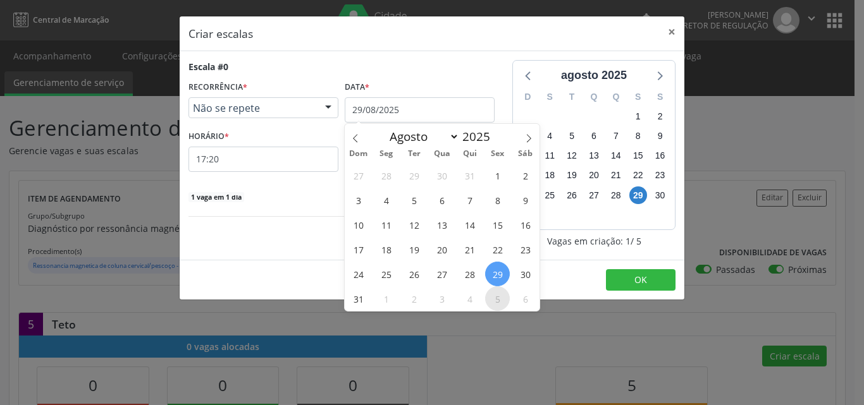
click at [493, 302] on span "5" at bounding box center [497, 298] width 25 height 25
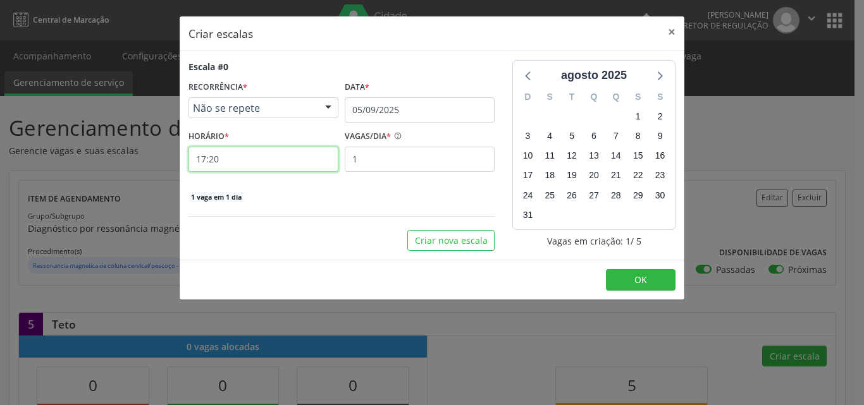
click at [282, 157] on input "17:20" at bounding box center [263, 159] width 150 height 25
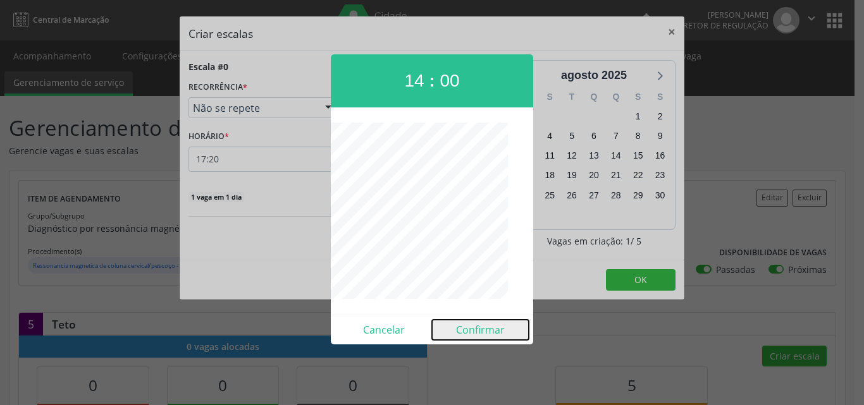
click at [482, 331] on button "Confirmar" at bounding box center [480, 330] width 97 height 20
type input "14:00"
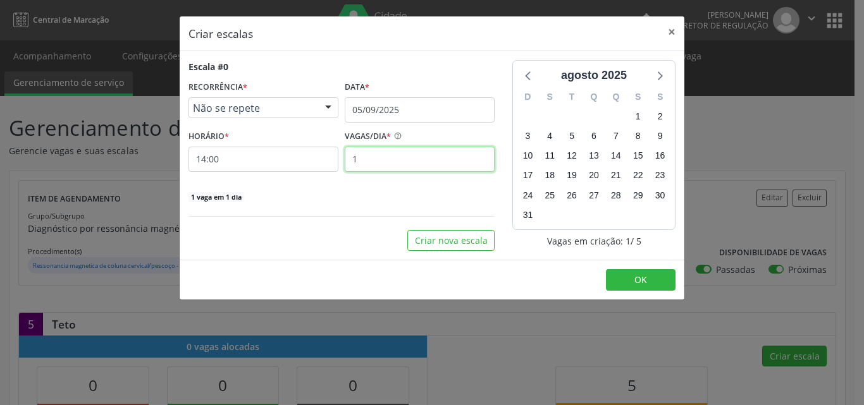
click at [392, 159] on input "1" at bounding box center [420, 159] width 150 height 25
type input "5"
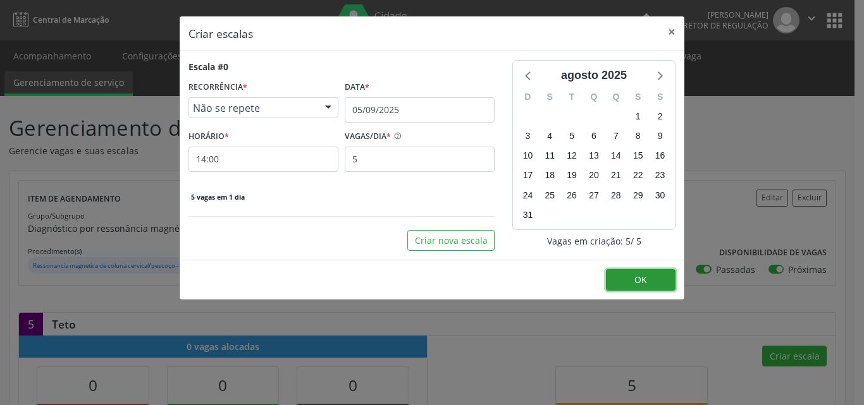
click at [632, 281] on button "OK" at bounding box center [641, 280] width 70 height 22
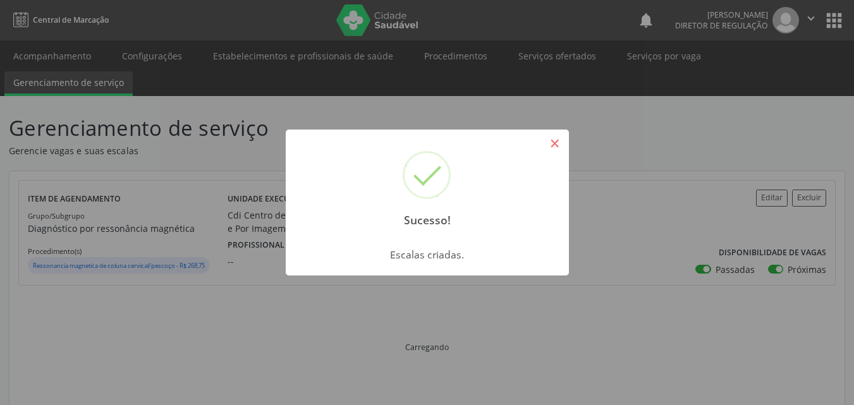
click at [564, 150] on button "×" at bounding box center [555, 144] width 22 height 22
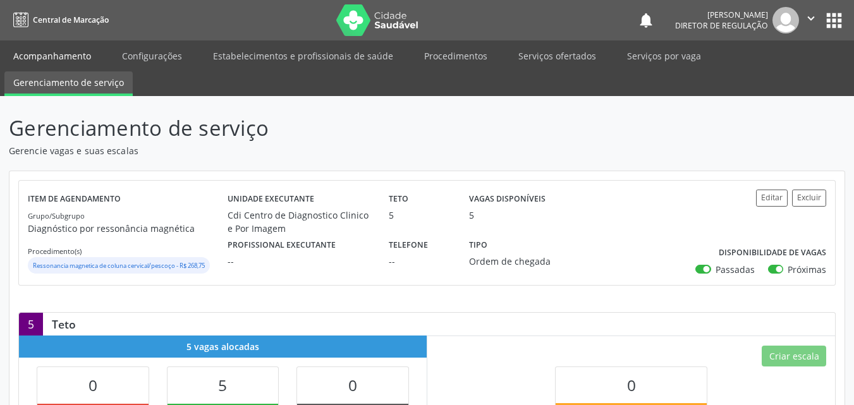
click at [76, 54] on link "Acompanhamento" at bounding box center [51, 56] width 95 height 22
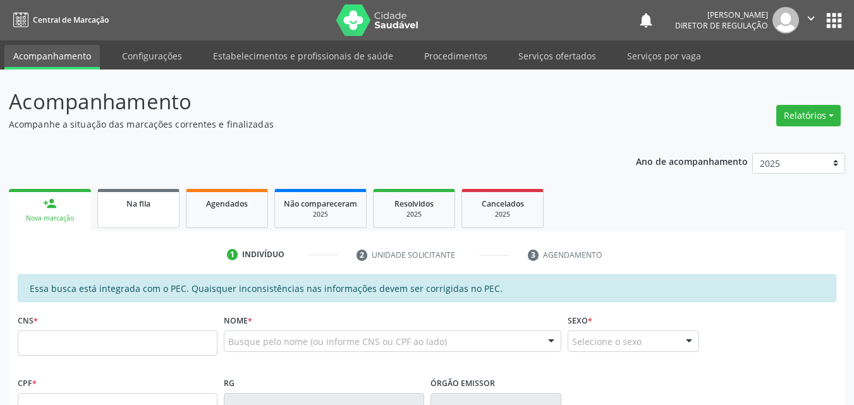
click at [146, 207] on span "Na fila" at bounding box center [138, 204] width 24 height 11
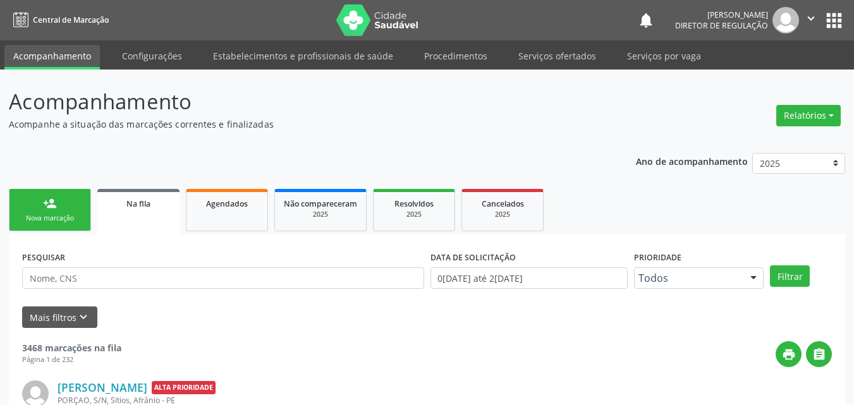
scroll to position [63, 0]
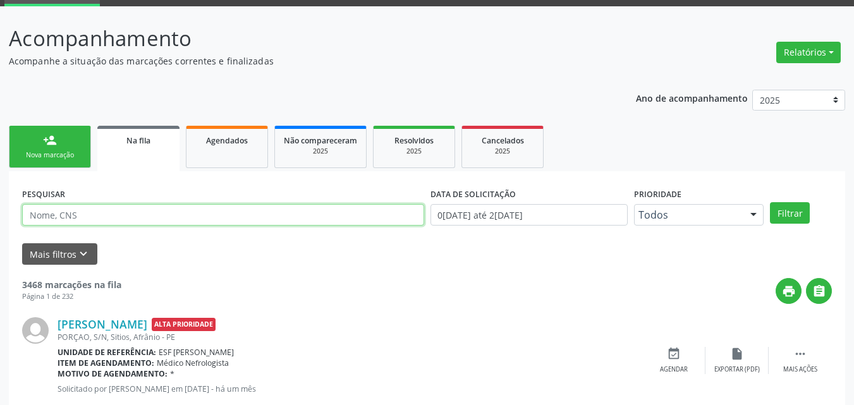
click at [110, 214] on input "text" at bounding box center [223, 215] width 402 height 22
type input "700504901527150"
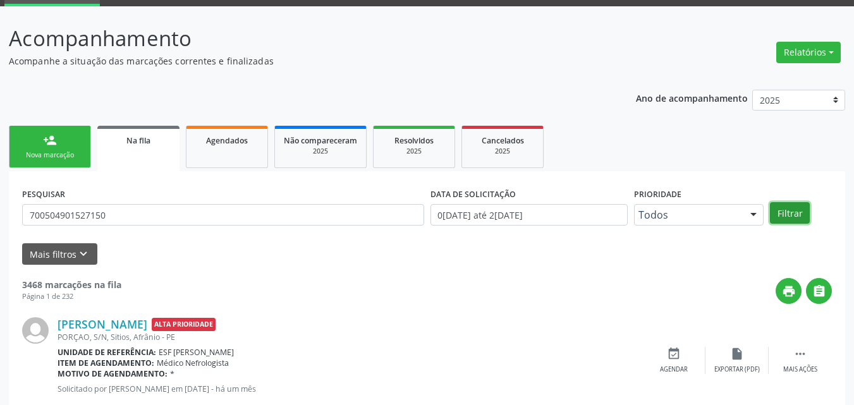
click at [788, 212] on button "Filtrar" at bounding box center [790, 213] width 40 height 22
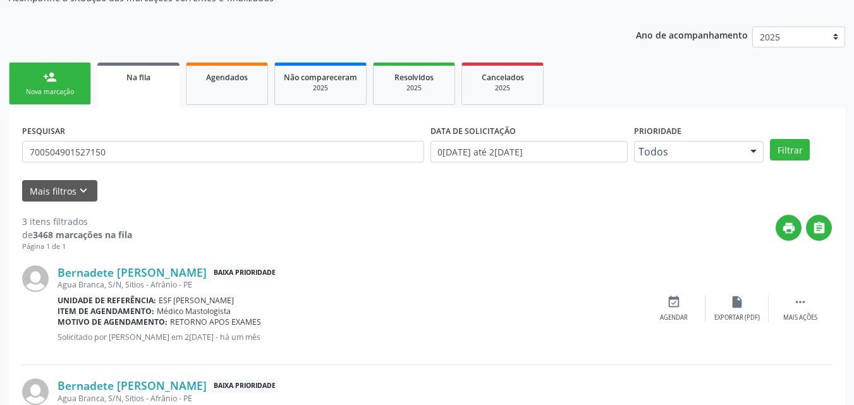
scroll to position [253, 0]
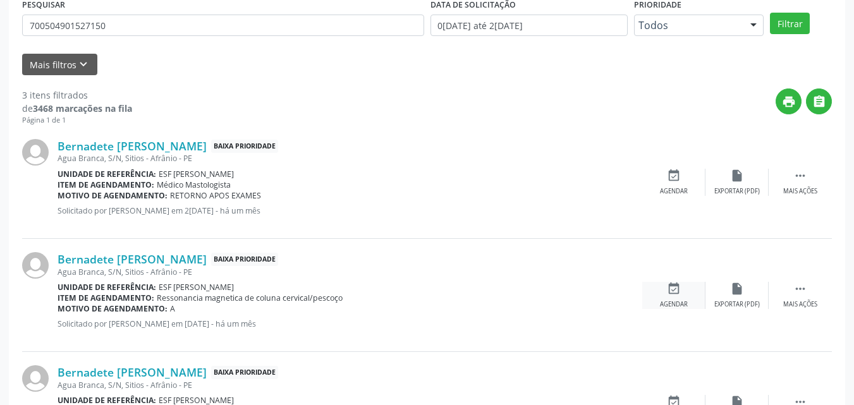
click at [678, 288] on icon "event_available" at bounding box center [674, 289] width 14 height 14
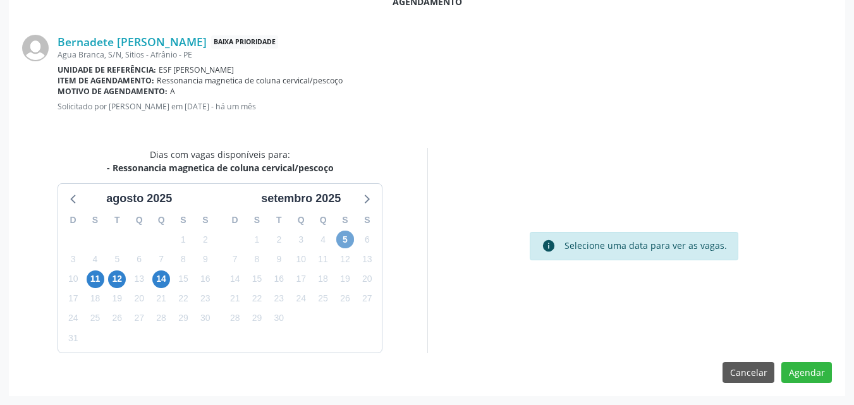
click at [347, 235] on span "5" at bounding box center [345, 240] width 18 height 18
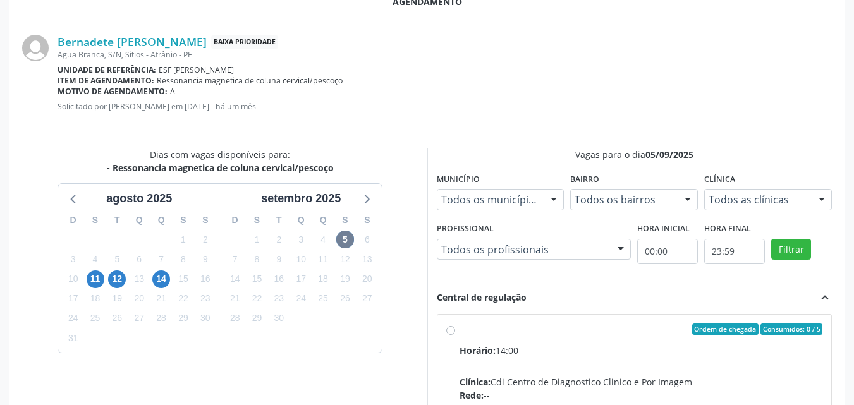
drag, startPoint x: 486, startPoint y: 325, endPoint x: 499, endPoint y: 319, distance: 13.9
click at [489, 324] on div "Ordem de chegada Consumidos: 0 / 5" at bounding box center [642, 329] width 364 height 11
click at [455, 324] on input "Ordem de chegada Consumidos: 0 / 5 Horário: 14:00 Clínica: Cdi Centro de Diagno…" at bounding box center [450, 329] width 9 height 11
radio input "true"
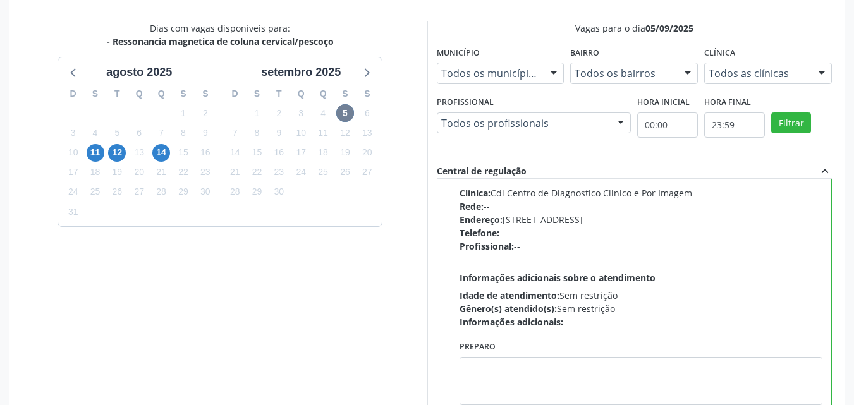
scroll to position [458, 0]
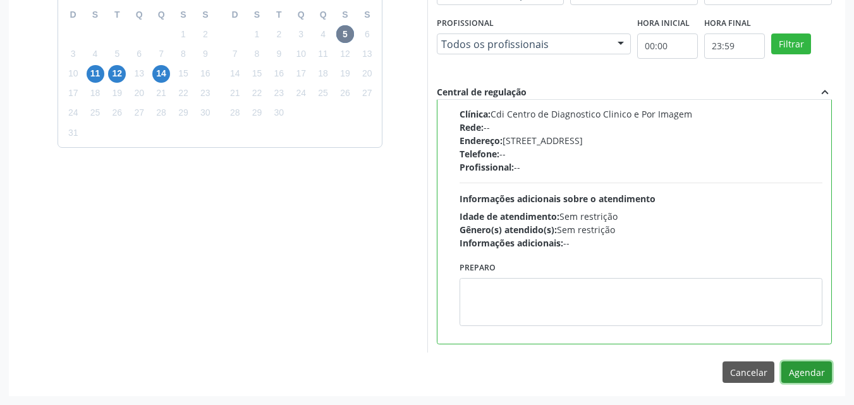
click at [794, 373] on button "Agendar" at bounding box center [807, 373] width 51 height 22
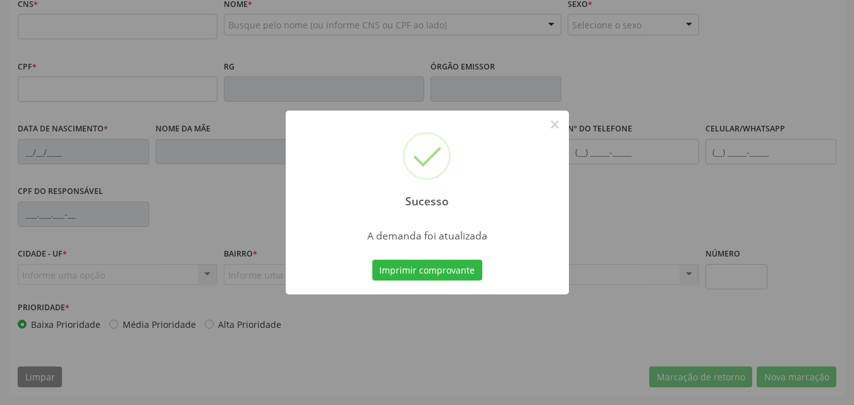
scroll to position [317, 0]
click at [462, 276] on button "Imprimir comprovante" at bounding box center [427, 271] width 110 height 22
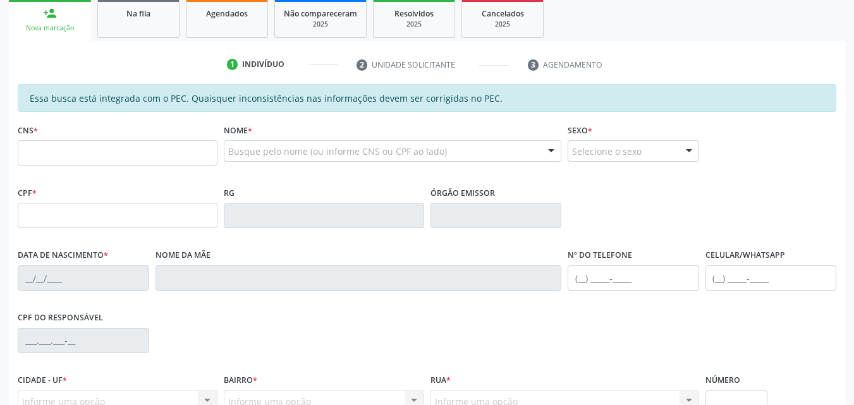
scroll to position [64, 0]
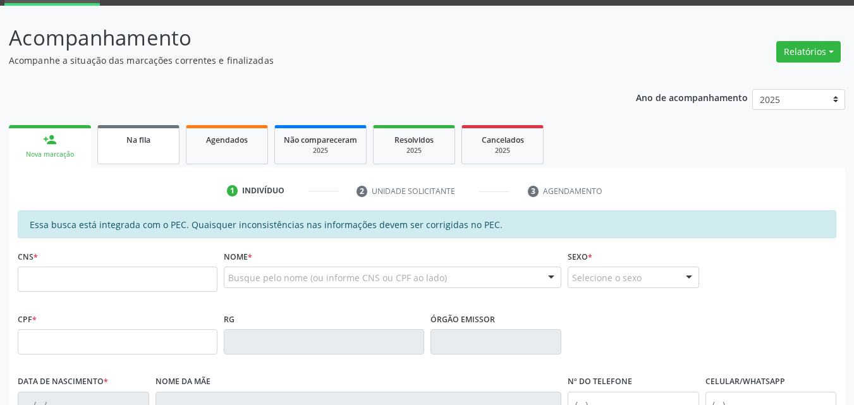
click at [168, 145] on div "Na fila" at bounding box center [138, 139] width 63 height 13
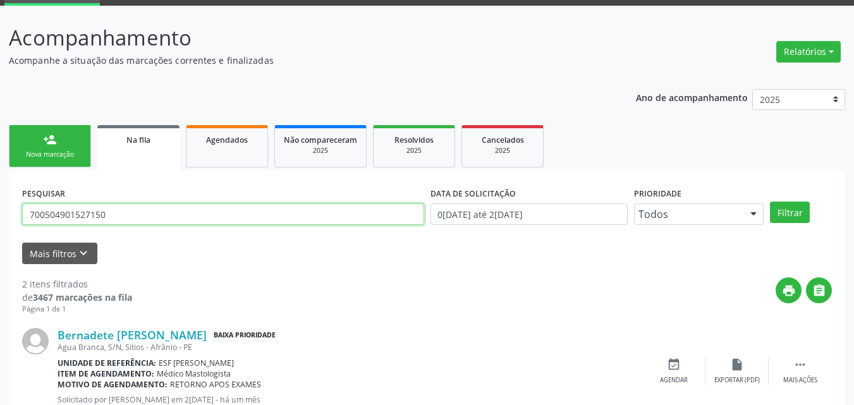
drag, startPoint x: 118, startPoint y: 218, endPoint x: 0, endPoint y: 231, distance: 118.3
click at [0, 231] on div "Acompanhamento Acompanhe a situação das marcações correntes e finalizadas Relat…" at bounding box center [427, 284] width 854 height 557
type input "708601524675789"
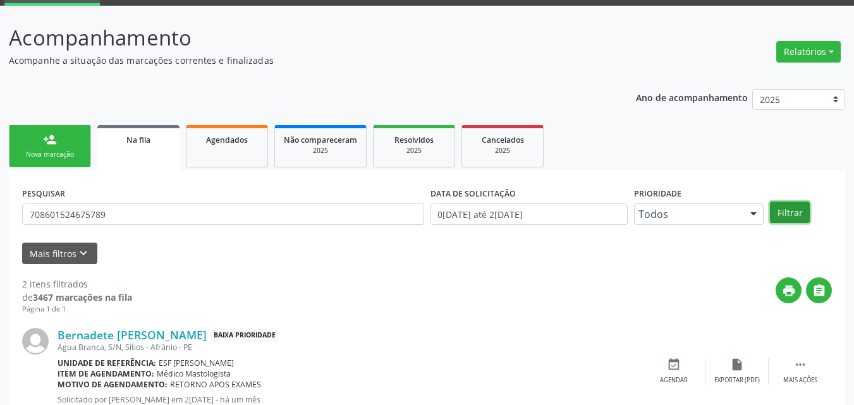
click at [801, 209] on button "Filtrar" at bounding box center [790, 213] width 40 height 22
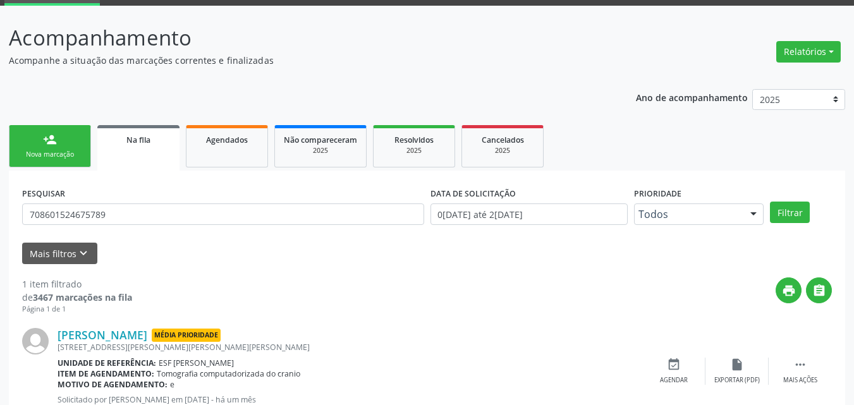
scroll to position [108, 0]
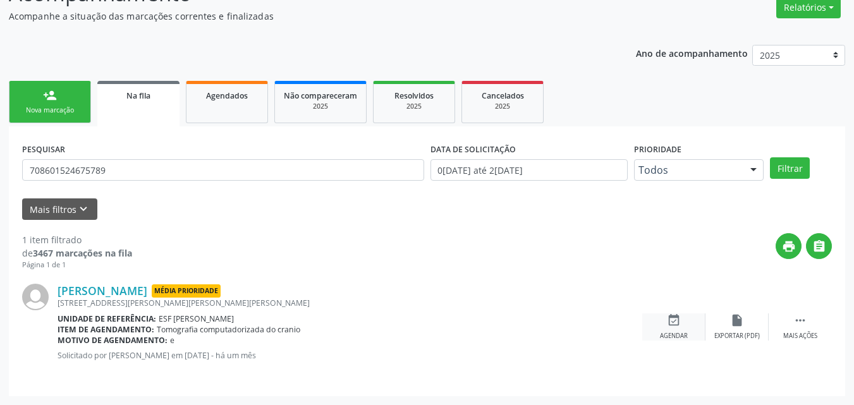
click at [673, 323] on icon "event_available" at bounding box center [674, 321] width 14 height 14
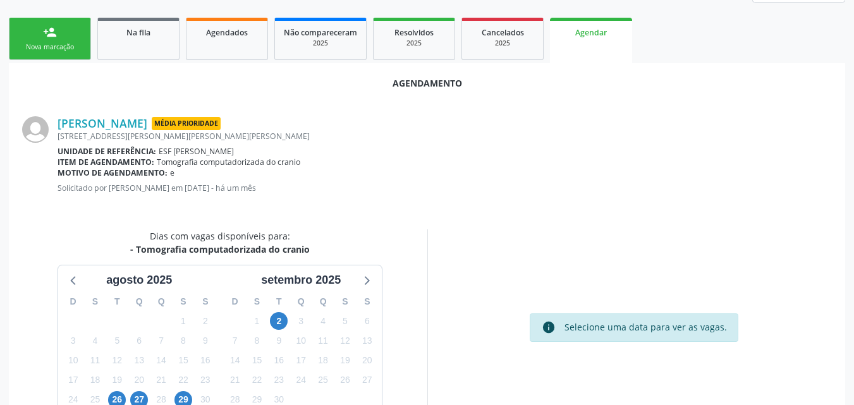
scroll to position [235, 0]
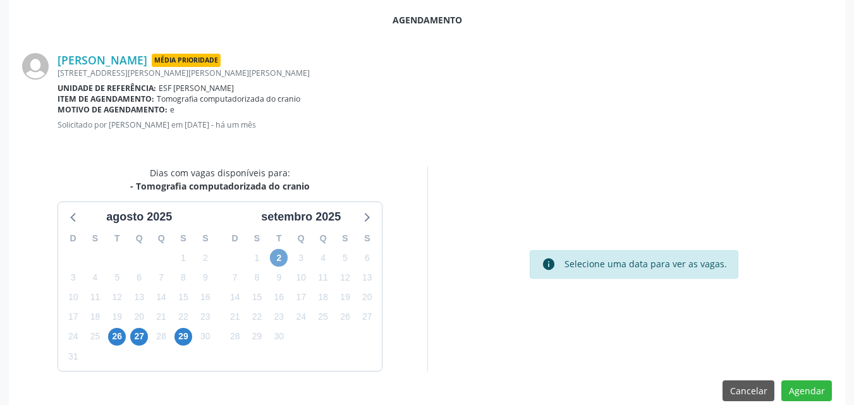
click at [282, 259] on span "2" at bounding box center [279, 258] width 18 height 18
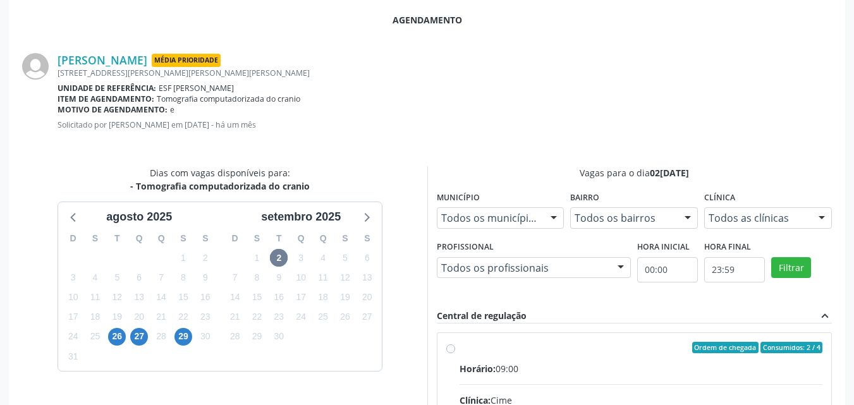
click at [489, 350] on div "Ordem de chegada Consumidos: 2 / 4" at bounding box center [642, 347] width 364 height 11
click at [455, 350] on input "Ordem de chegada Consumidos: 2 / 4 Horário: 09:00 Clínica: Cime Rede: -- Endere…" at bounding box center [450, 347] width 9 height 11
radio input "true"
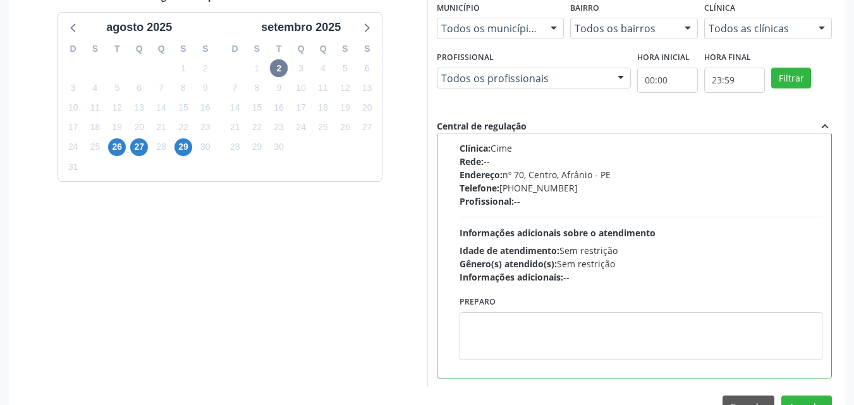
scroll to position [458, 0]
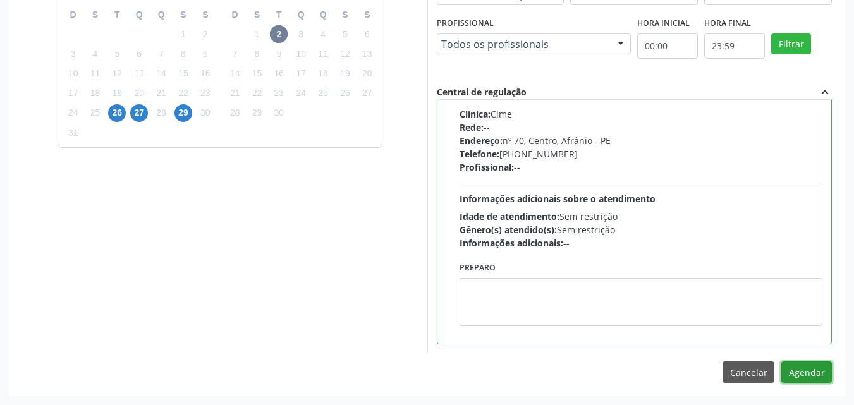
click at [809, 370] on button "Agendar" at bounding box center [807, 373] width 51 height 22
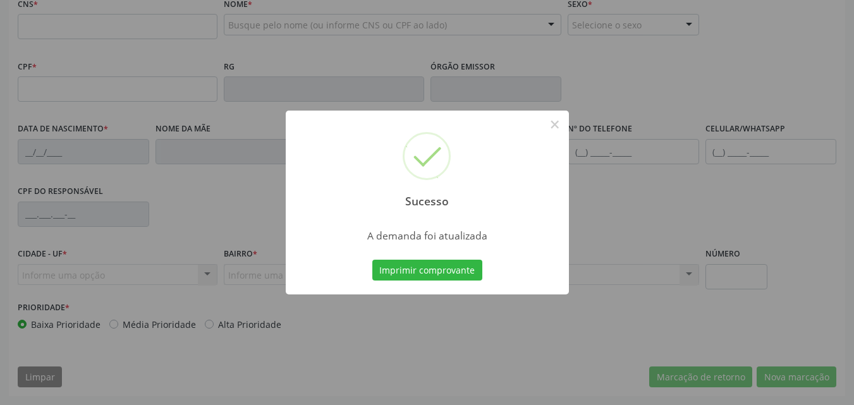
scroll to position [317, 0]
click at [448, 273] on button "Imprimir comprovante" at bounding box center [427, 271] width 110 height 22
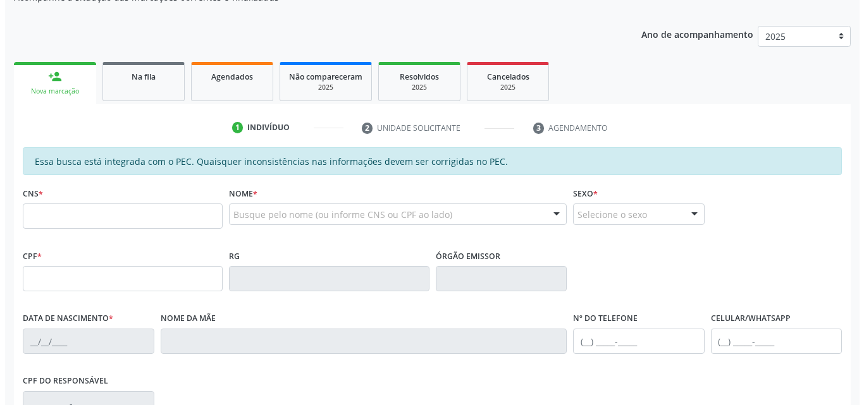
scroll to position [0, 0]
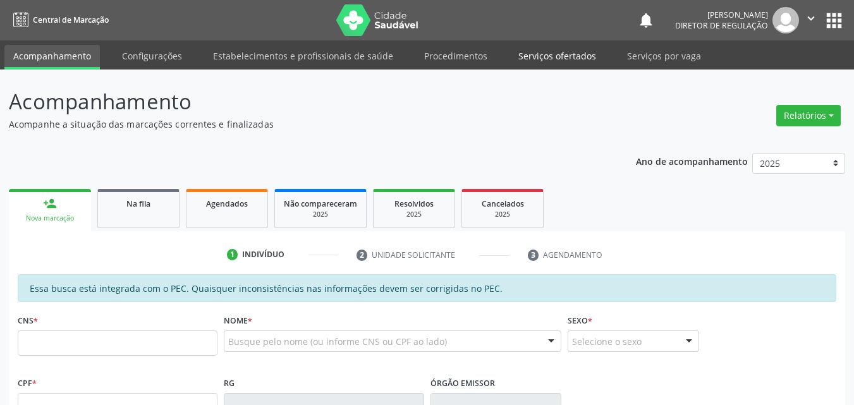
click at [556, 58] on link "Serviços ofertados" at bounding box center [557, 56] width 95 height 22
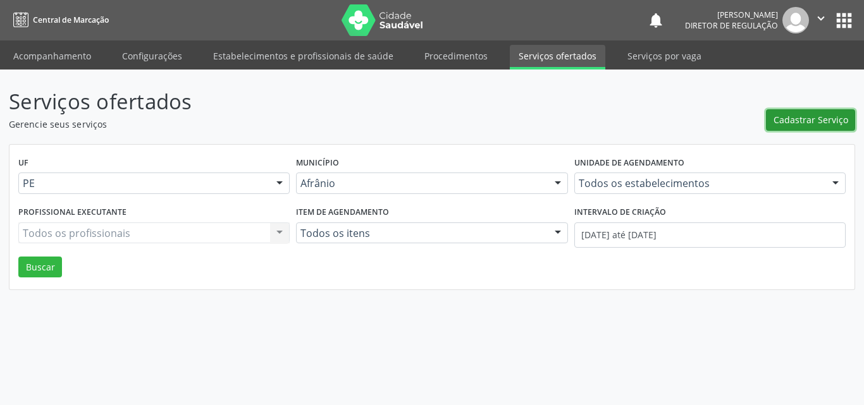
click at [801, 118] on span "Cadastrar Serviço" at bounding box center [810, 119] width 75 height 13
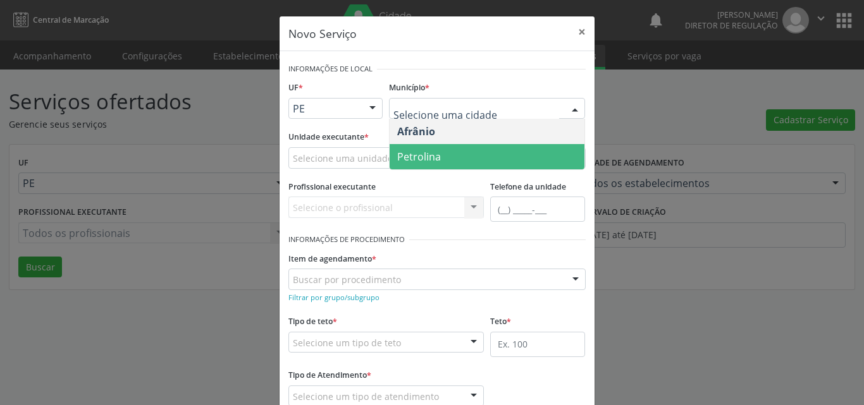
click at [423, 156] on span "Petrolina" at bounding box center [419, 157] width 44 height 14
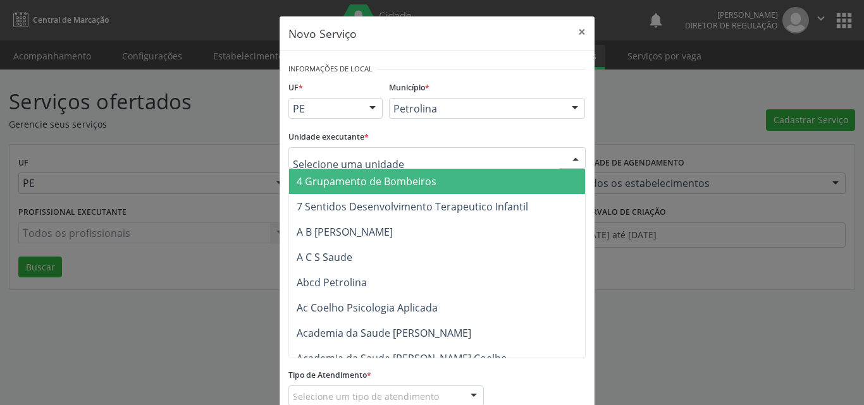
click at [415, 157] on div at bounding box center [436, 158] width 297 height 22
type input "v"
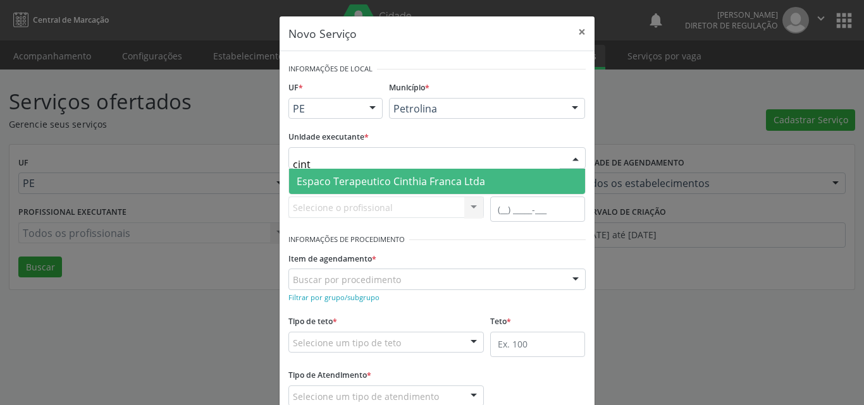
click at [312, 158] on input "cint" at bounding box center [426, 164] width 267 height 25
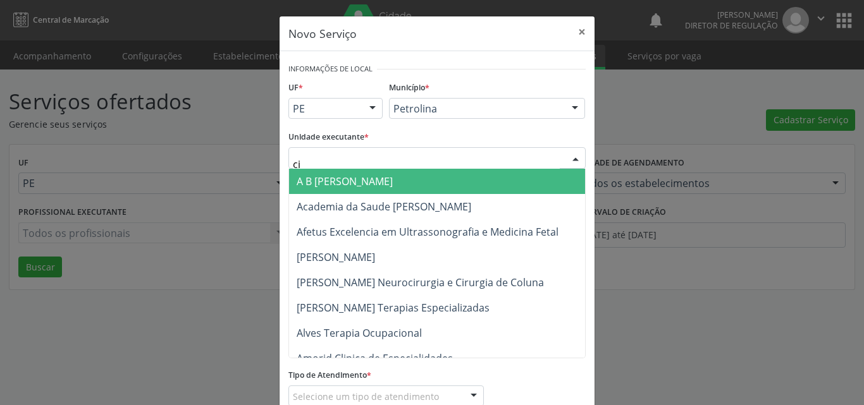
type input "c"
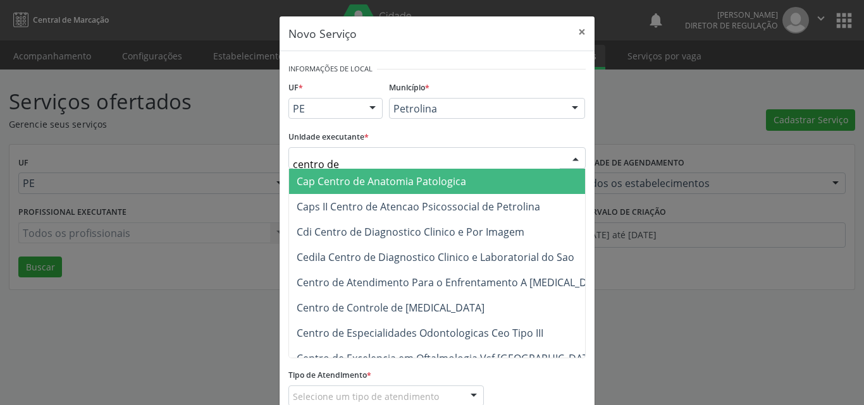
type input "centro de m"
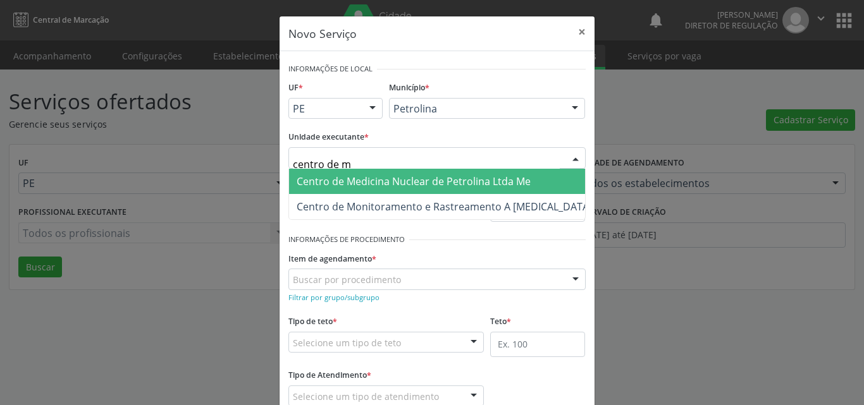
click at [369, 184] on span "Centro de Medicina Nuclear de Petrolina Ltda Me" at bounding box center [414, 182] width 234 height 14
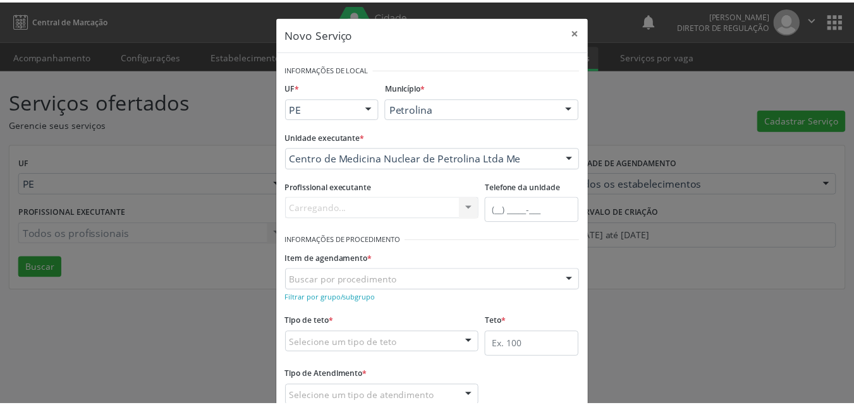
scroll to position [63, 0]
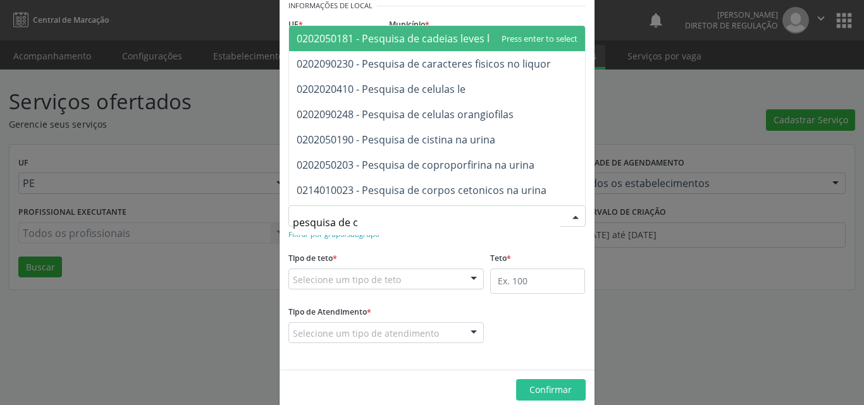
type input "pesquisa de co"
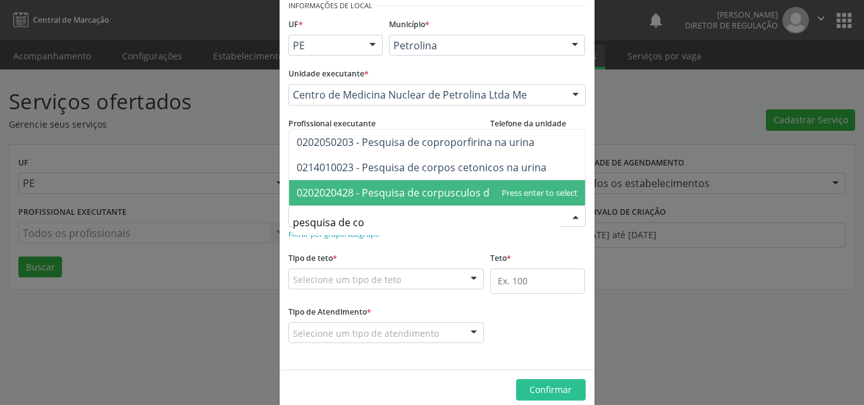
drag, startPoint x: 366, startPoint y: 223, endPoint x: 259, endPoint y: 221, distance: 106.9
click at [259, 221] on div "Novo Serviço × Informações de Local UF * PE BA PE Nenhum resultado encontrado p…" at bounding box center [432, 202] width 864 height 405
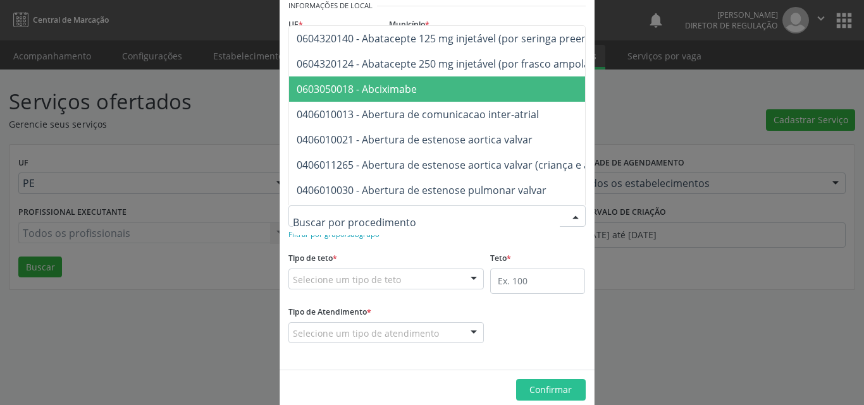
type input "d"
type input "s"
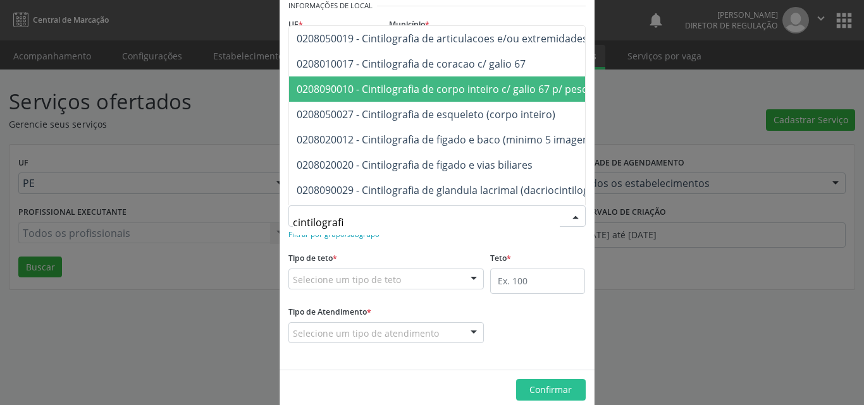
type input "cintilografia"
click at [467, 84] on span "0208090010 - Cintilografia de corpo inteiro c/ galio 67 p/ pesquisa de neoplasi…" at bounding box center [486, 89] width 379 height 14
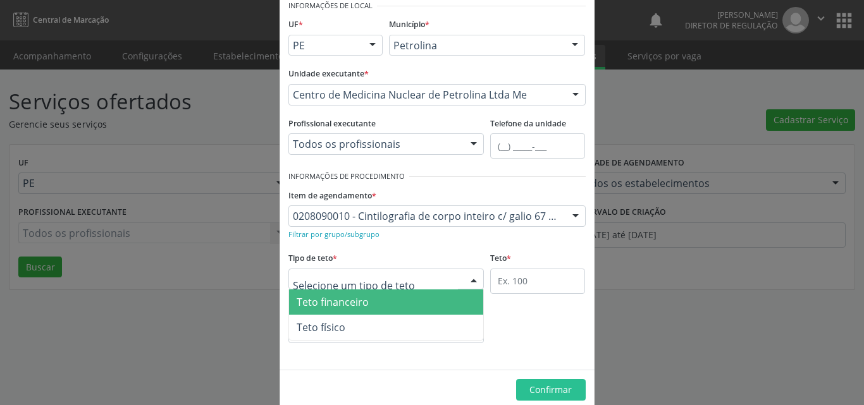
click at [423, 281] on div at bounding box center [386, 280] width 196 height 22
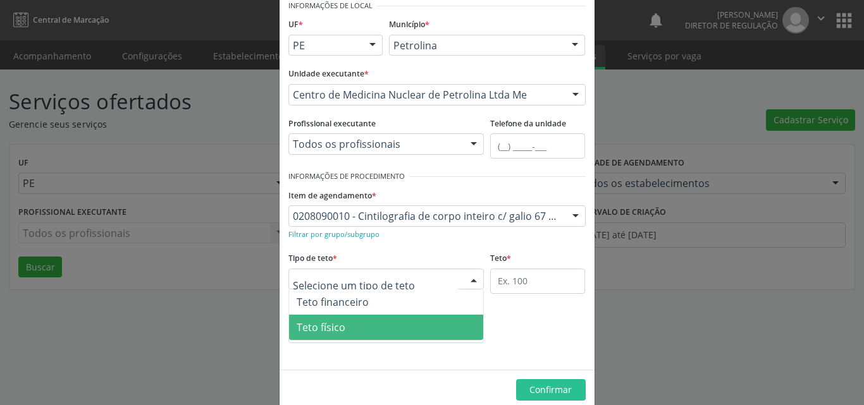
click at [347, 328] on span "Teto físico" at bounding box center [386, 327] width 195 height 25
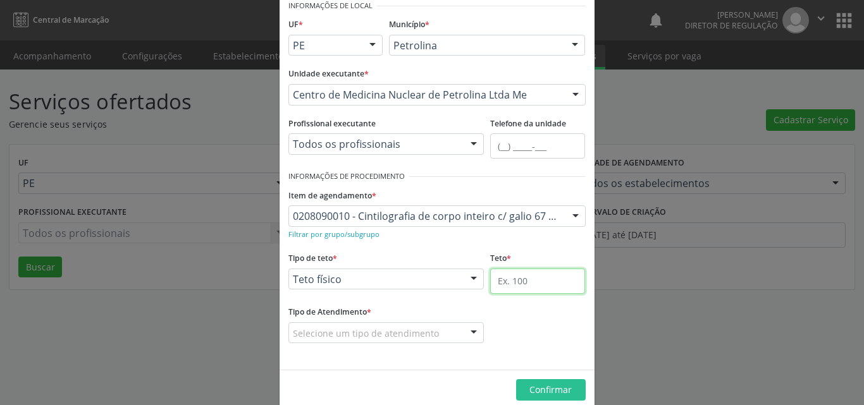
click at [506, 281] on input "text" at bounding box center [537, 281] width 95 height 25
type input "2"
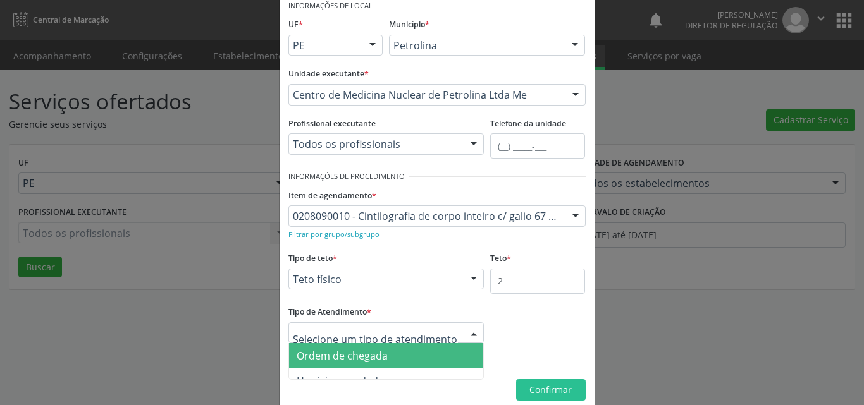
click at [394, 359] on span "Ordem de chegada" at bounding box center [386, 355] width 195 height 25
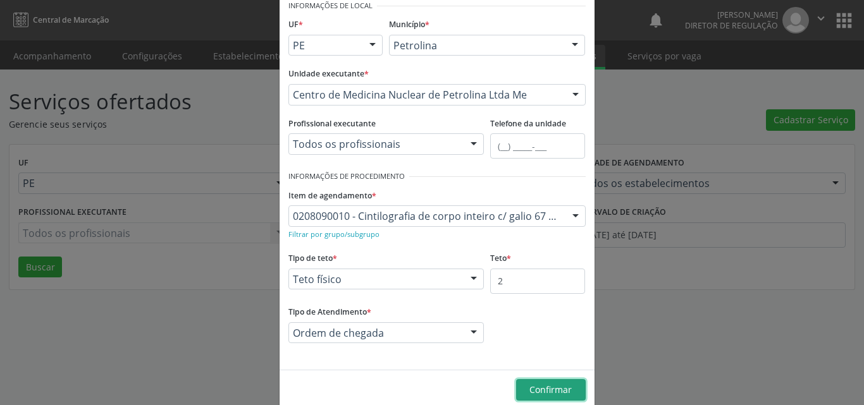
click at [536, 397] on button "Confirmar" at bounding box center [551, 390] width 70 height 22
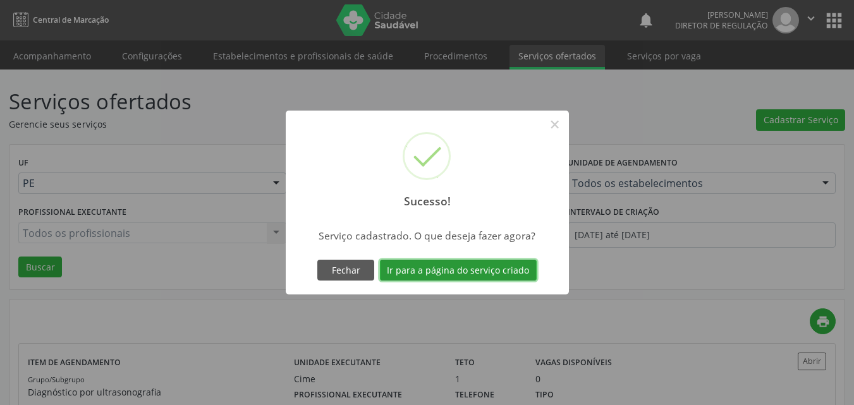
drag, startPoint x: 419, startPoint y: 271, endPoint x: 417, endPoint y: 264, distance: 7.2
click at [419, 268] on button "Ir para a página do serviço criado" at bounding box center [458, 271] width 157 height 22
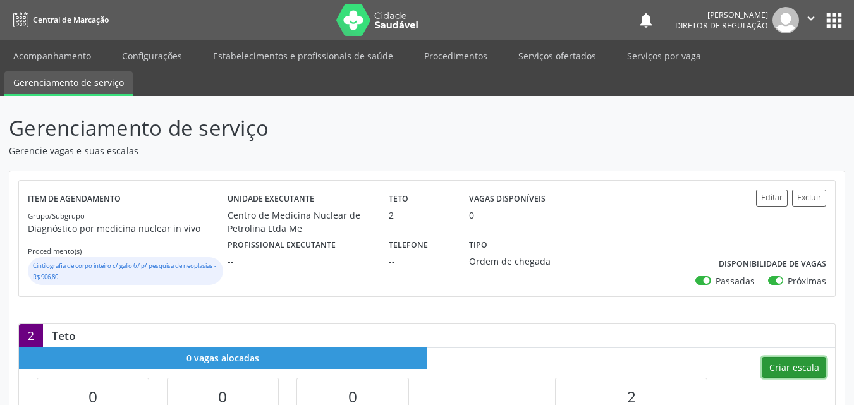
click at [799, 364] on button "Criar escala" at bounding box center [794, 368] width 65 height 22
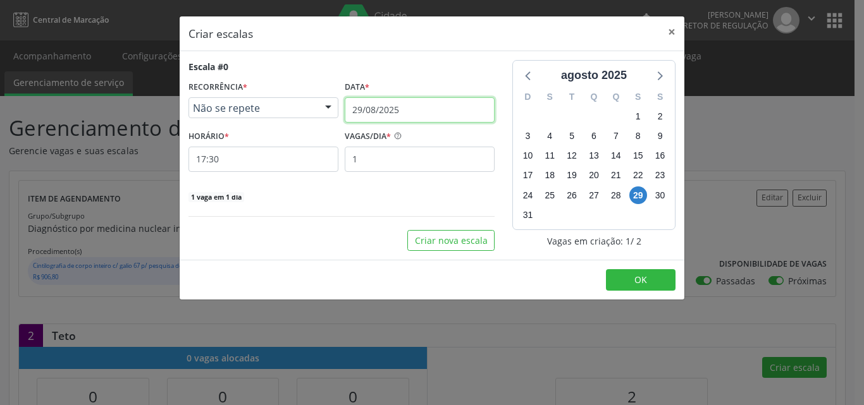
click at [406, 107] on input "29/08/2025" at bounding box center [420, 109] width 150 height 25
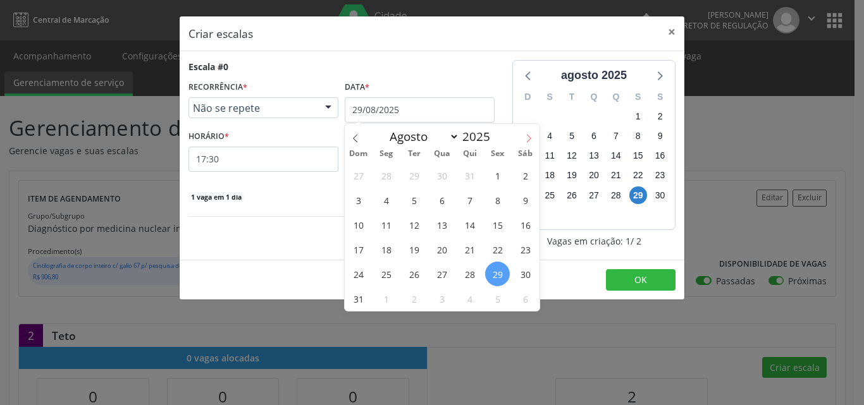
click at [527, 138] on icon at bounding box center [528, 138] width 9 height 9
select select "9"
click at [386, 227] on span "13" at bounding box center [386, 224] width 25 height 25
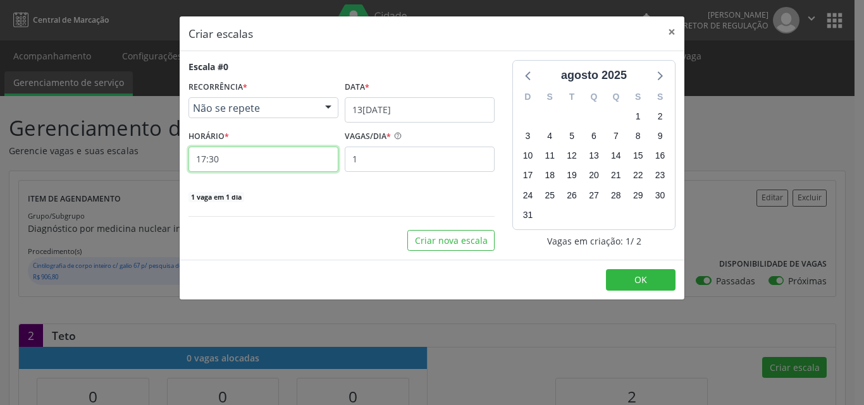
click at [295, 164] on input "17:30" at bounding box center [263, 159] width 150 height 25
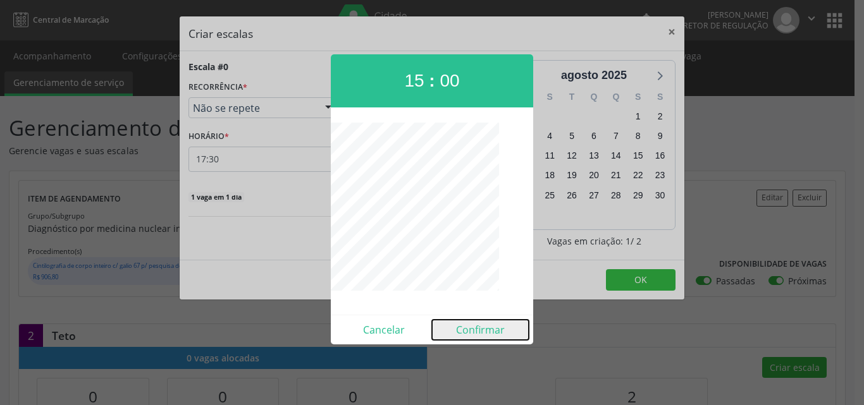
click at [486, 331] on button "Confirmar" at bounding box center [480, 330] width 97 height 20
type input "15:00"
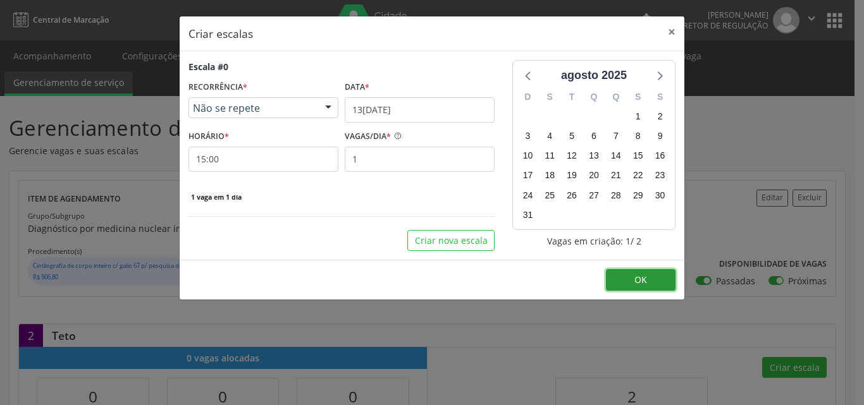
click at [638, 282] on span "OK" at bounding box center [640, 280] width 13 height 12
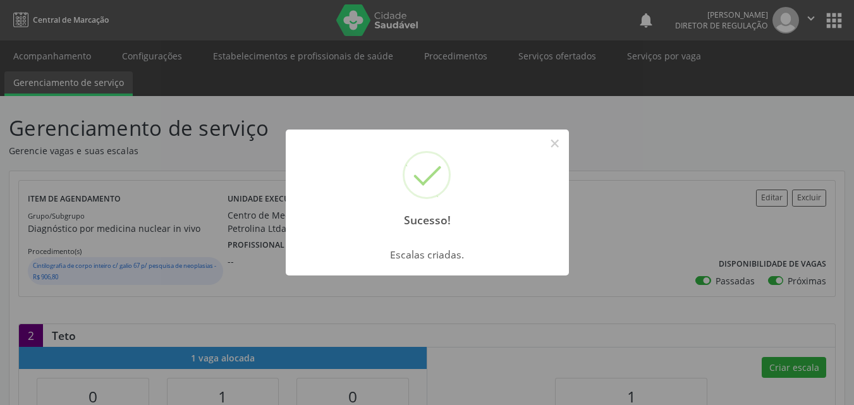
click at [570, 145] on div "Sucesso! × Escalas criadas. OK Cancel" at bounding box center [427, 202] width 854 height 405
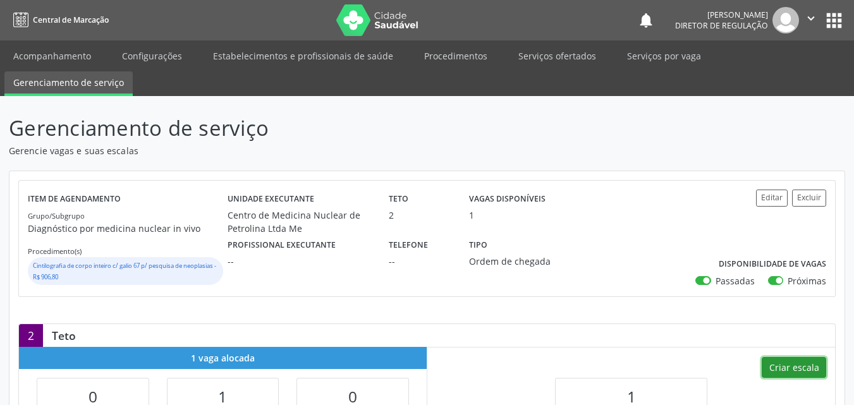
click at [782, 365] on button "Criar escala" at bounding box center [794, 368] width 65 height 22
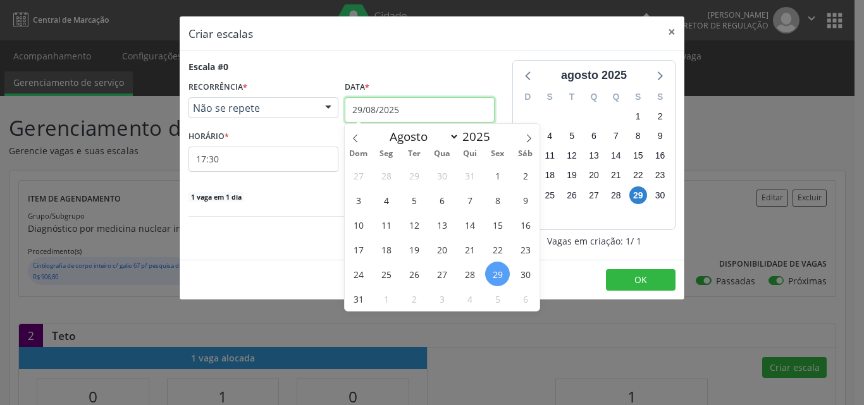
click at [438, 106] on input "29/08/2025" at bounding box center [420, 109] width 150 height 25
click at [530, 137] on icon at bounding box center [528, 138] width 9 height 9
select select "9"
click at [440, 227] on span "15" at bounding box center [441, 224] width 25 height 25
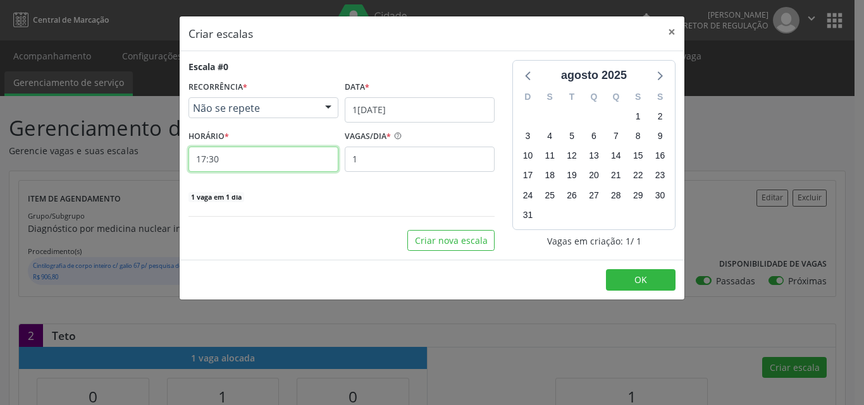
click at [273, 159] on input "17:30" at bounding box center [263, 159] width 150 height 25
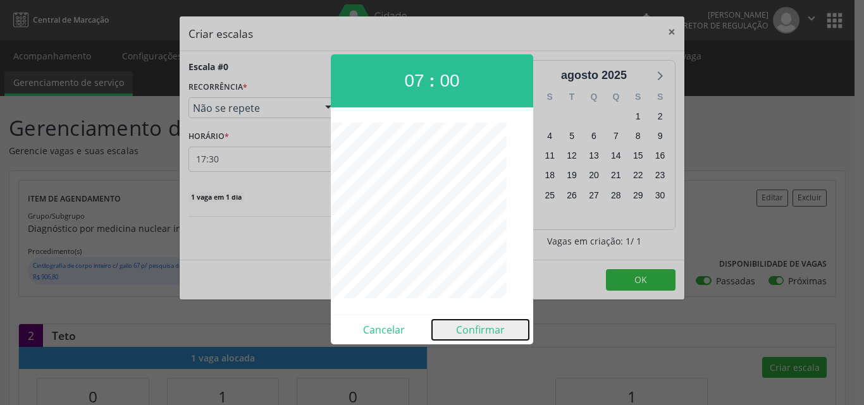
click at [487, 328] on button "Confirmar" at bounding box center [480, 330] width 97 height 20
type input "07:00"
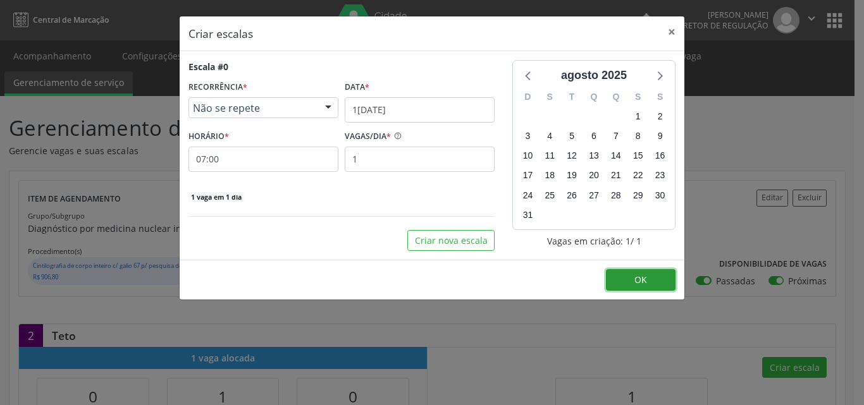
click at [649, 280] on button "OK" at bounding box center [641, 280] width 70 height 22
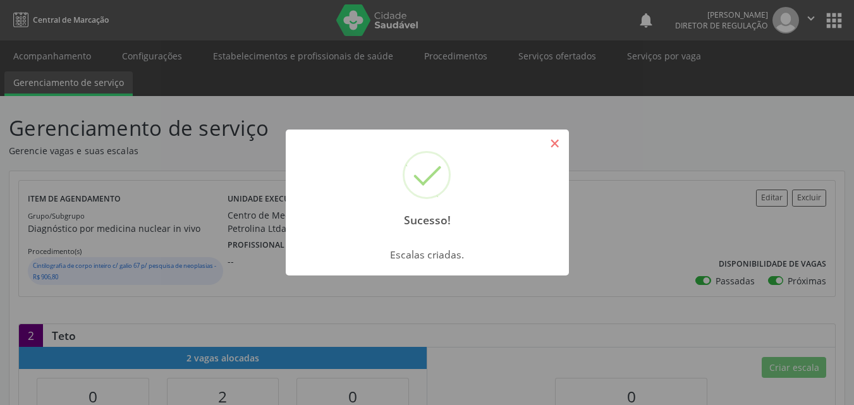
click at [546, 145] on button "×" at bounding box center [555, 144] width 22 height 22
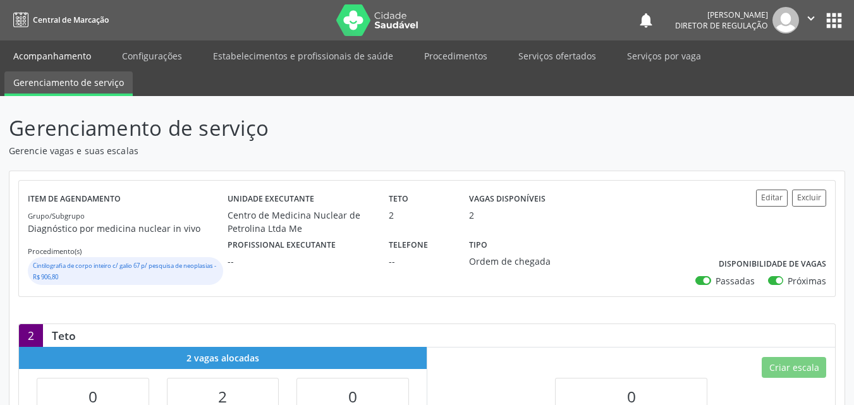
click at [74, 54] on link "Acompanhamento" at bounding box center [51, 56] width 95 height 22
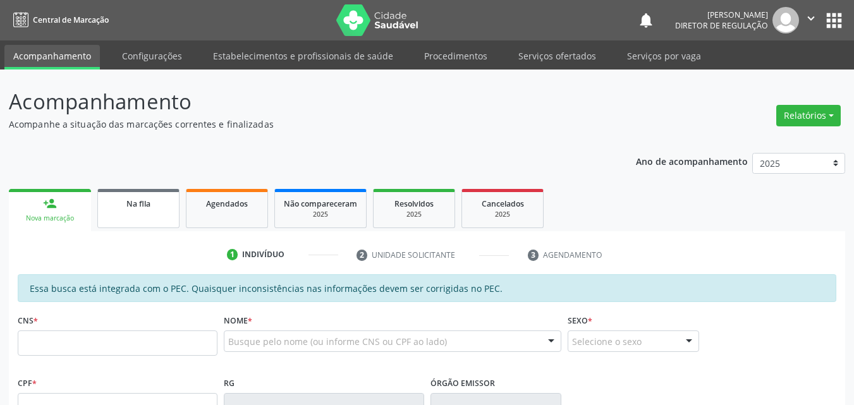
click at [145, 211] on link "Na fila" at bounding box center [138, 208] width 82 height 39
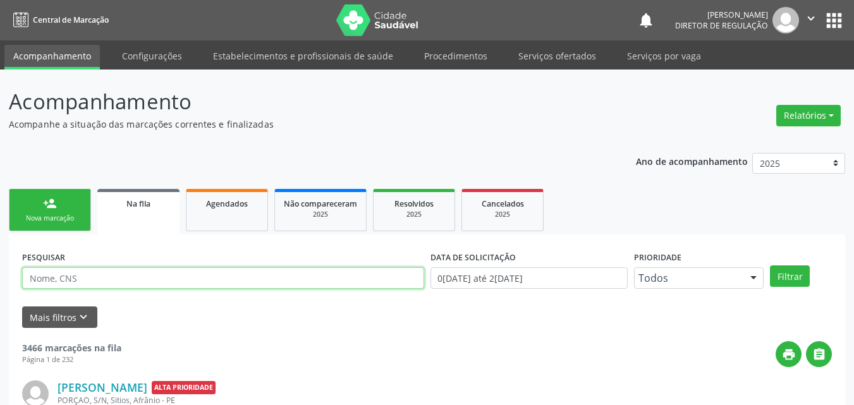
click at [133, 276] on input "text" at bounding box center [223, 279] width 402 height 22
type input "703205690816695"
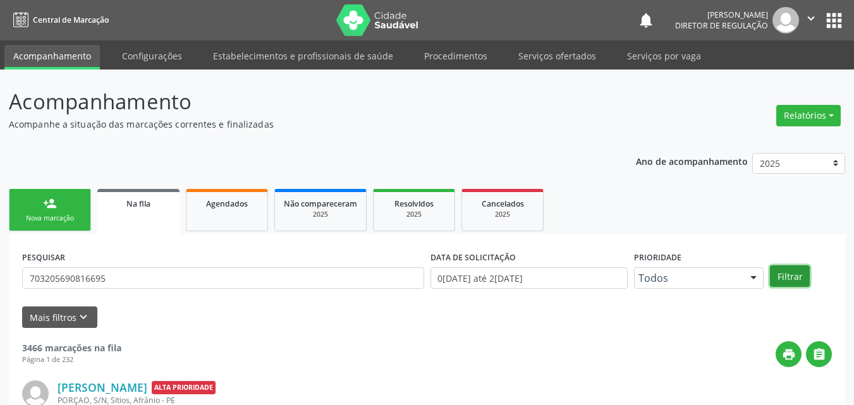
click at [794, 276] on button "Filtrar" at bounding box center [790, 277] width 40 height 22
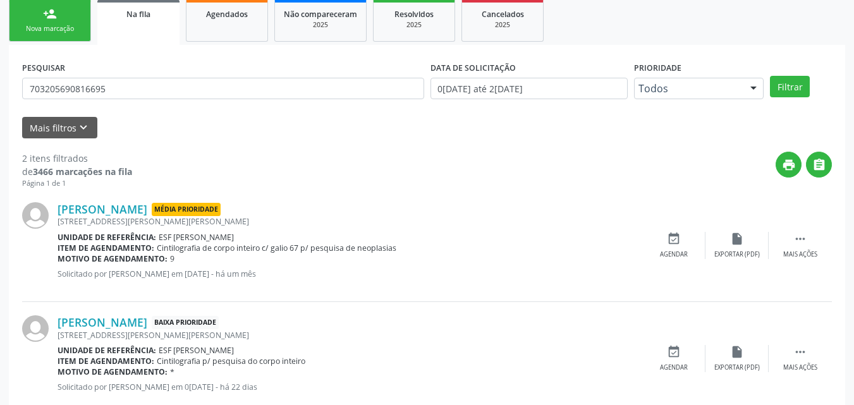
scroll to position [221, 0]
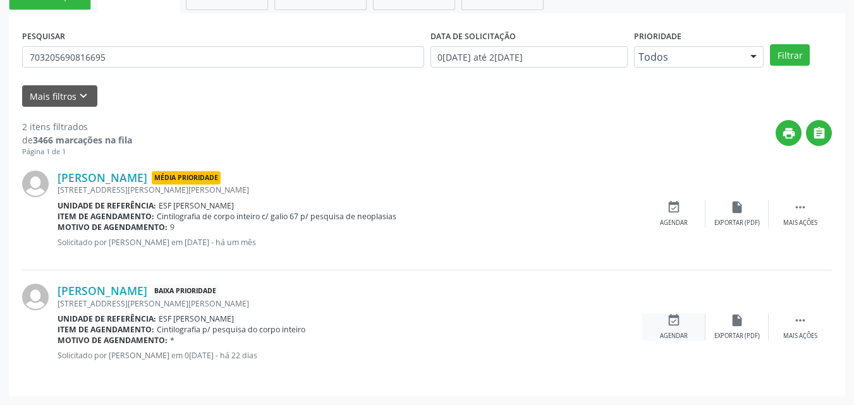
click at [673, 323] on icon "event_available" at bounding box center [674, 321] width 14 height 14
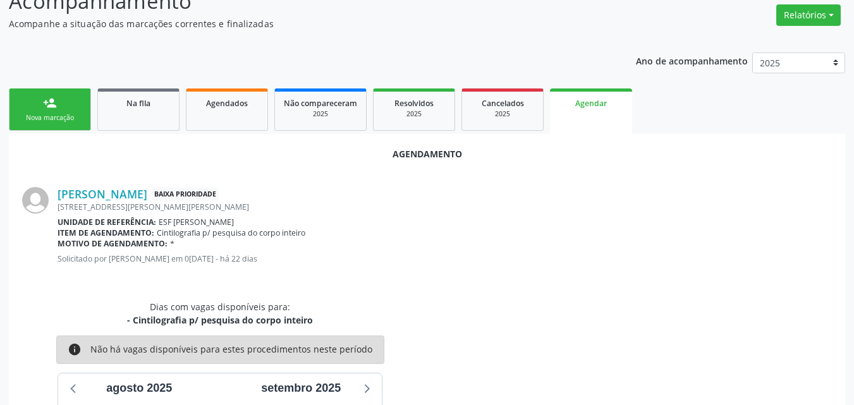
scroll to position [290, 0]
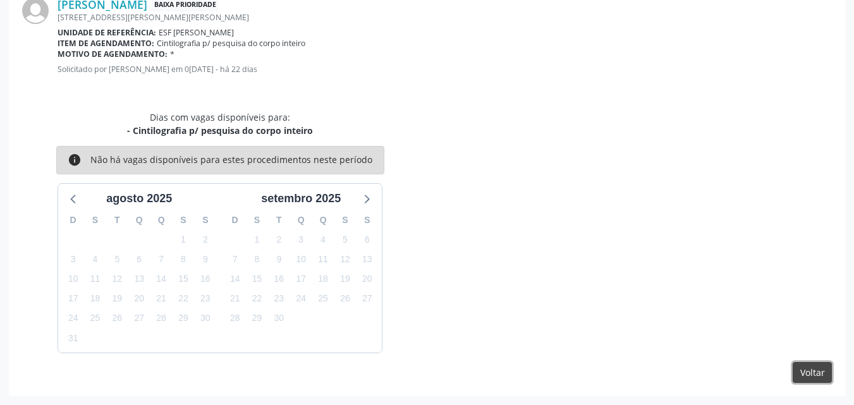
click at [804, 374] on button "Voltar" at bounding box center [812, 373] width 39 height 22
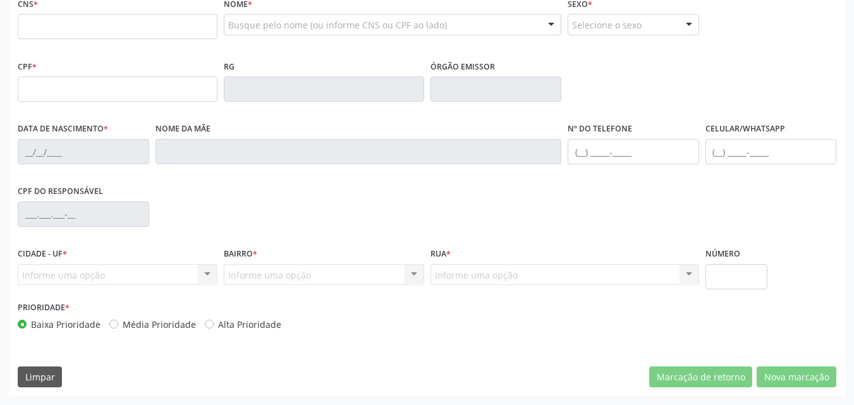
scroll to position [190, 0]
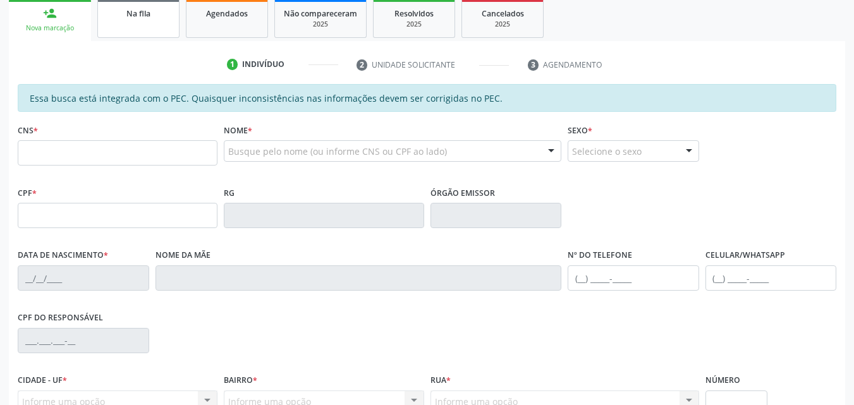
click at [169, 20] on link "Na fila" at bounding box center [138, 18] width 82 height 39
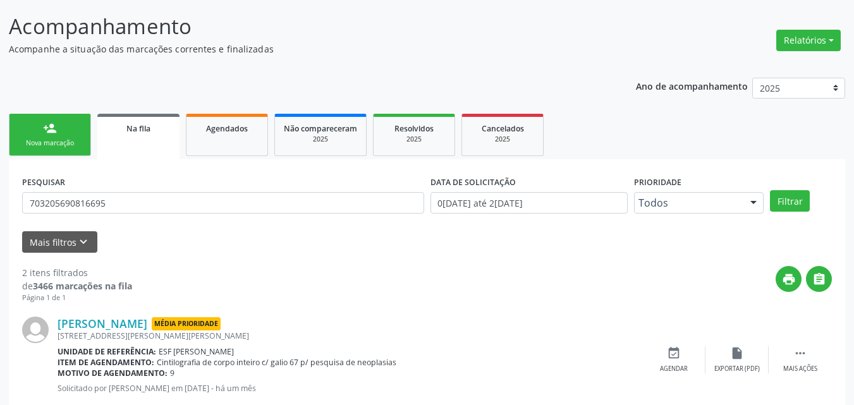
scroll to position [138, 0]
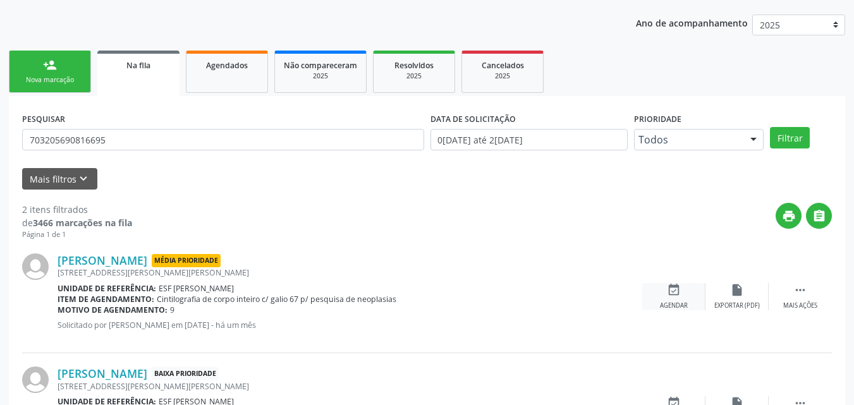
click at [673, 293] on icon "event_available" at bounding box center [674, 290] width 14 height 14
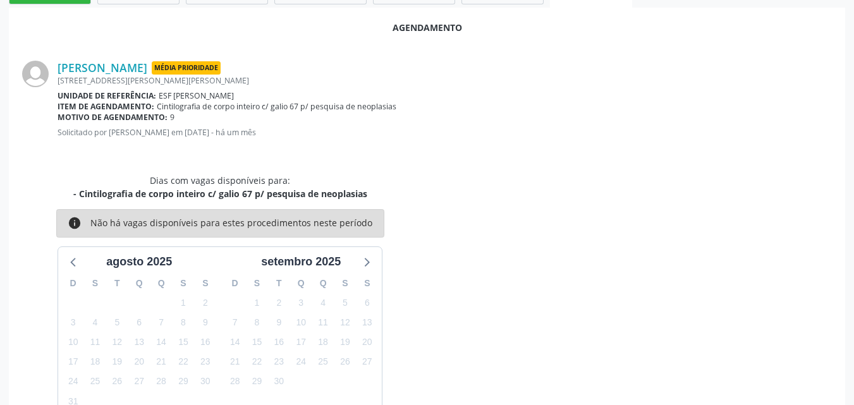
scroll to position [101, 0]
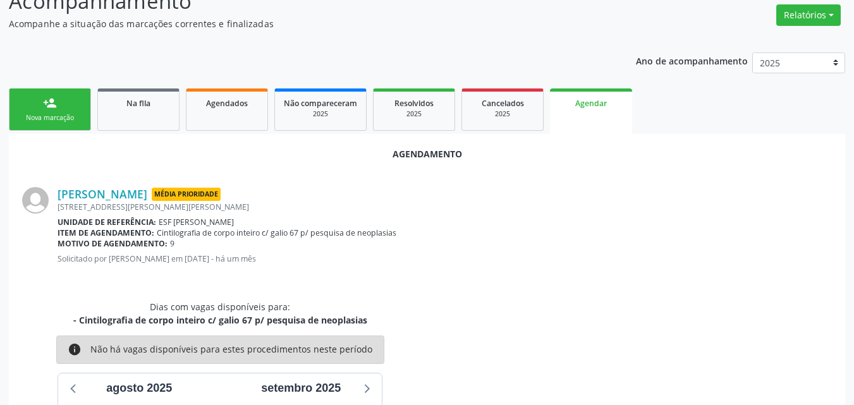
click at [82, 116] on link "person_add Nova marcação" at bounding box center [50, 110] width 82 height 42
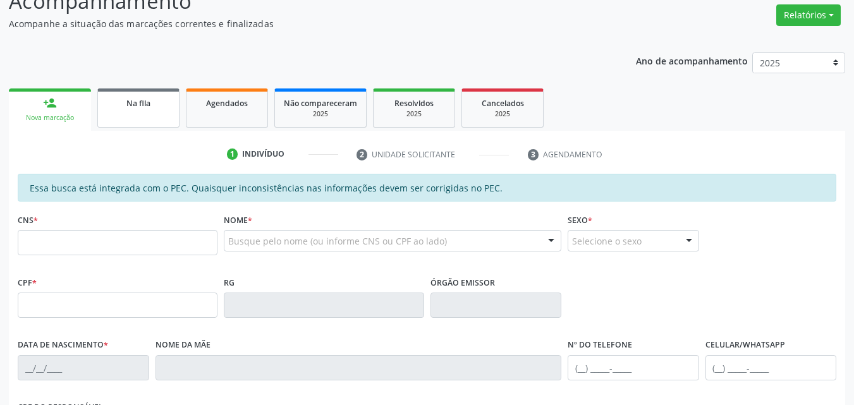
click at [160, 113] on link "Na fila" at bounding box center [138, 108] width 82 height 39
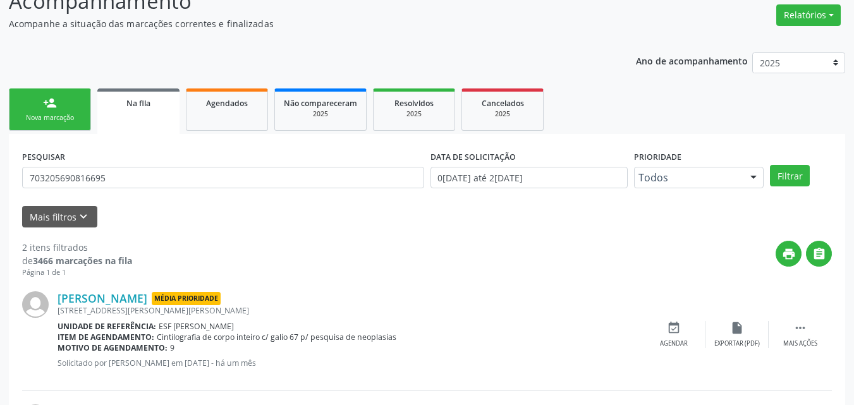
drag, startPoint x: 156, startPoint y: 336, endPoint x: 400, endPoint y: 340, distance: 244.1
click at [400, 340] on div "Item de agendamento: Cintilografia de corpo inteiro c/ galio 67 p/ pesquisa de …" at bounding box center [350, 337] width 585 height 11
copy span "Cintilografia de corpo inteiro c/ galio 67 p/ pesquisa de neoplasias"
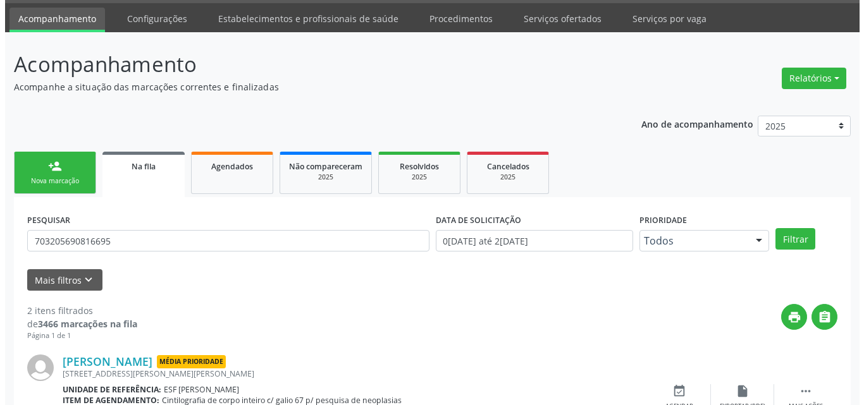
scroll to position [0, 0]
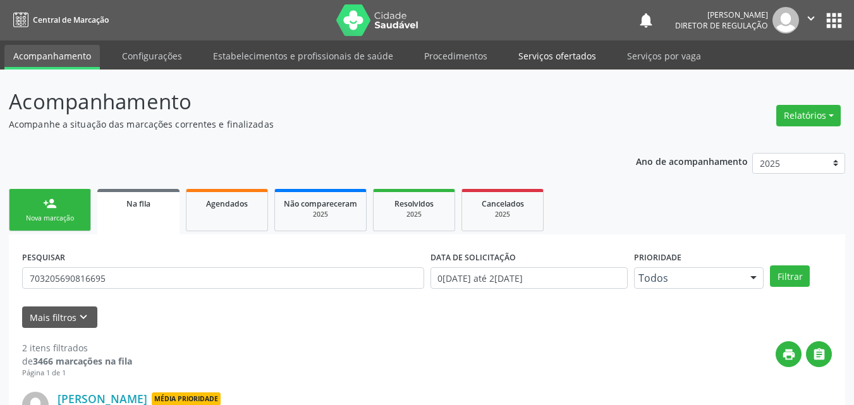
click at [551, 54] on link "Serviços ofertados" at bounding box center [557, 56] width 95 height 22
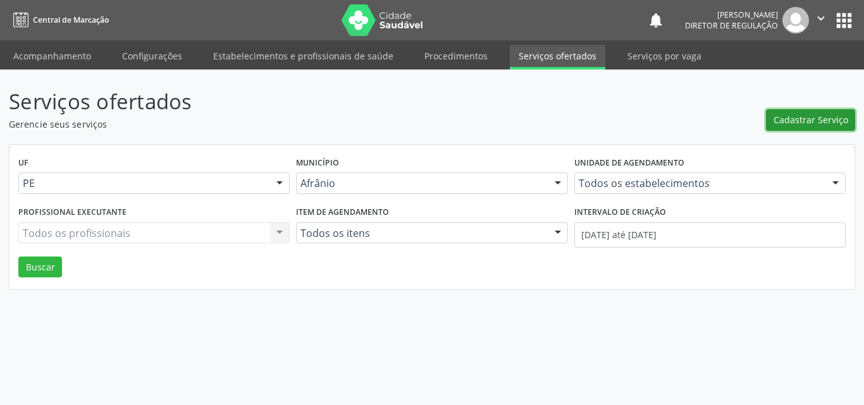
click at [817, 118] on span "Cadastrar Serviço" at bounding box center [810, 119] width 75 height 13
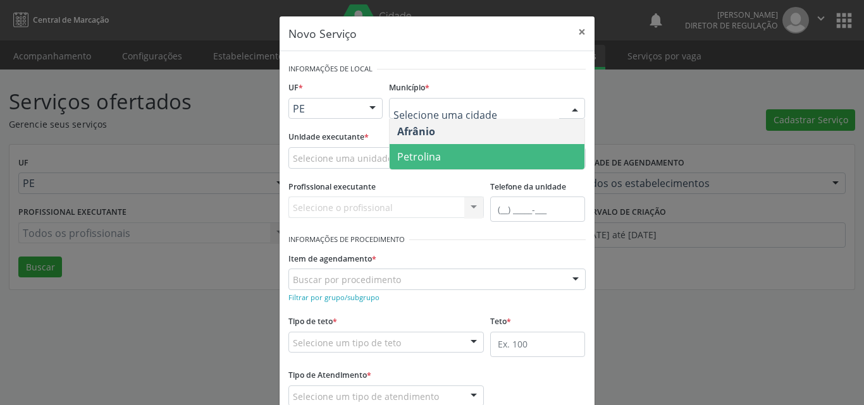
click at [446, 156] on span "Petrolina" at bounding box center [487, 156] width 195 height 25
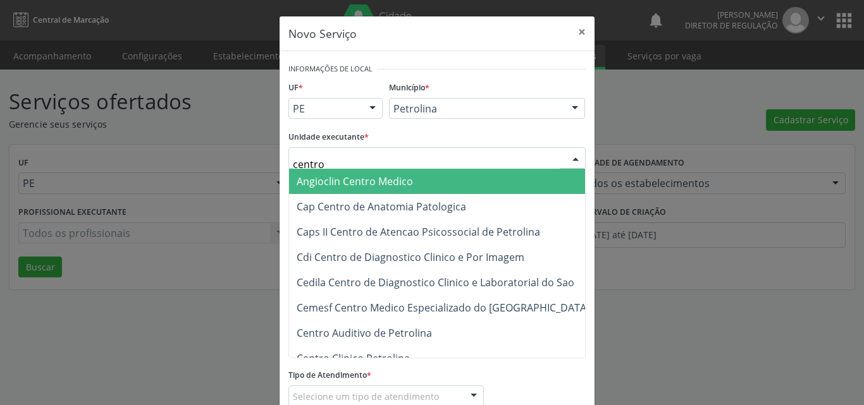
type input "centro"
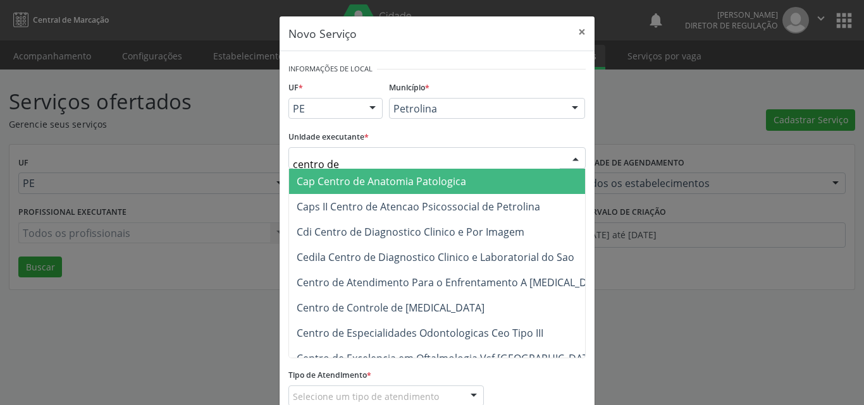
type input "centro de m"
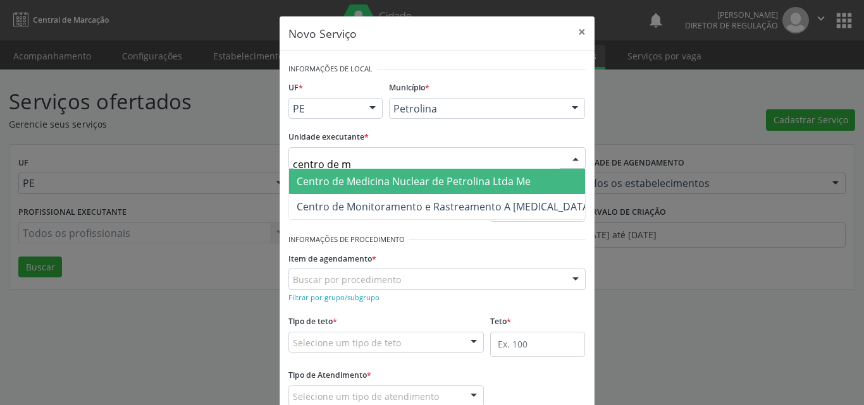
click at [419, 187] on span "Centro de Medicina Nuclear de Petrolina Ltda Me" at bounding box center [414, 182] width 234 height 14
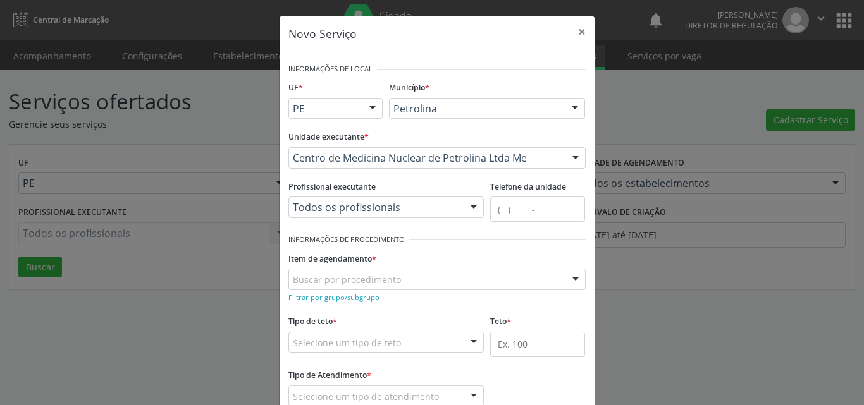
click at [397, 284] on div "Buscar por procedimento" at bounding box center [436, 280] width 297 height 22
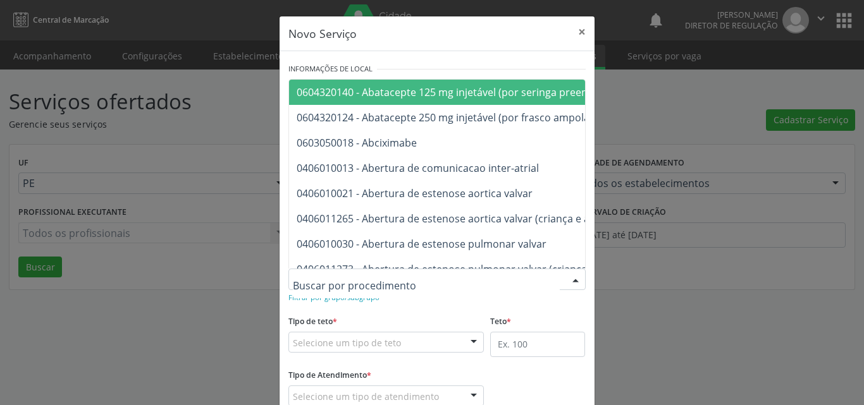
paste input "Cintilografia de corpo inteiro c/ galio 67 p/ pesquisa de neoplasias"
type input "Cintilografia de corpo inteiro c/ galio 67 p/ pesquisa de neoplasias"
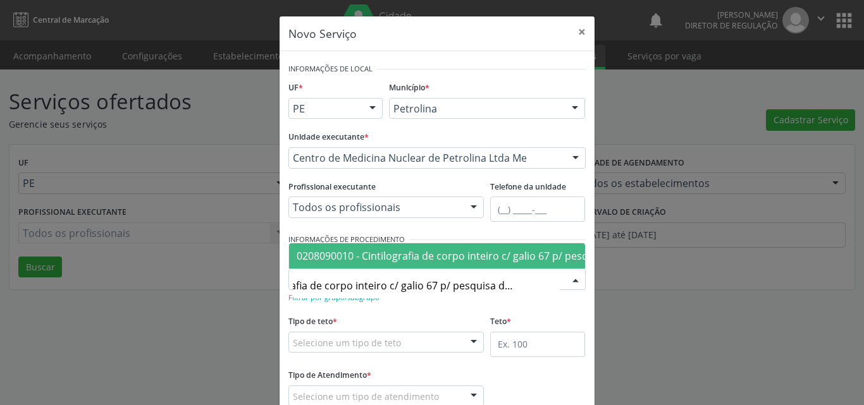
click at [410, 249] on span "0208090010 - Cintilografia de corpo inteiro c/ galio 67 p/ pesquisa de neoplasi…" at bounding box center [486, 256] width 379 height 14
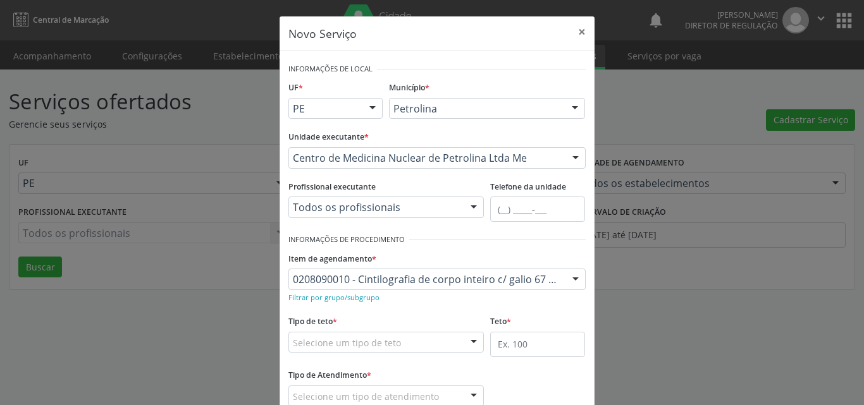
scroll to position [0, 0]
click at [396, 343] on div "Selecione um tipo de teto" at bounding box center [386, 343] width 196 height 22
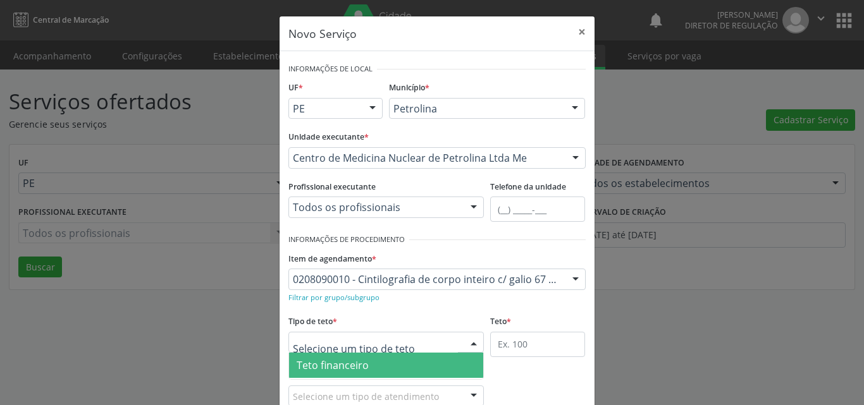
scroll to position [24, 0]
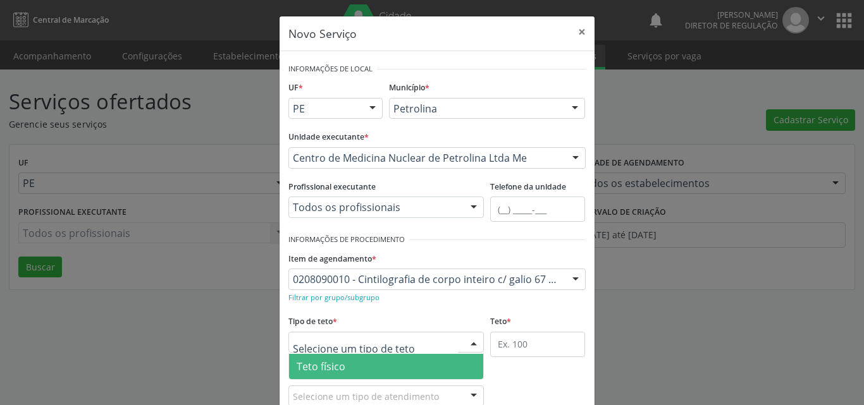
drag, startPoint x: 390, startPoint y: 364, endPoint x: 495, endPoint y: 366, distance: 105.0
click at [393, 364] on span "Teto físico" at bounding box center [386, 366] width 195 height 25
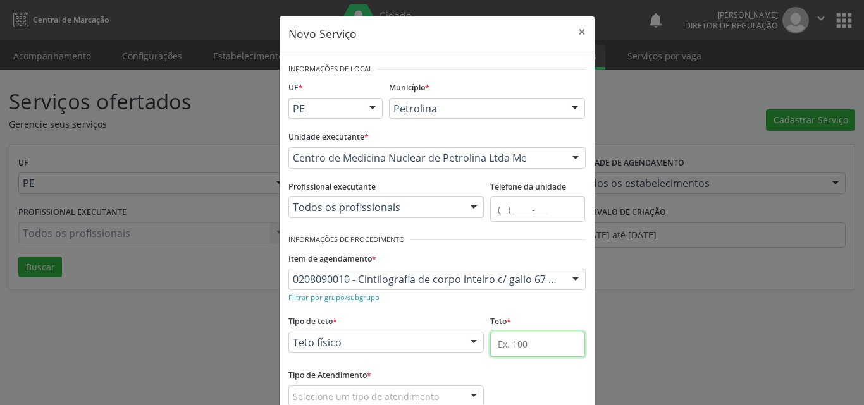
click at [544, 338] on input "text" at bounding box center [537, 344] width 95 height 25
type input "2"
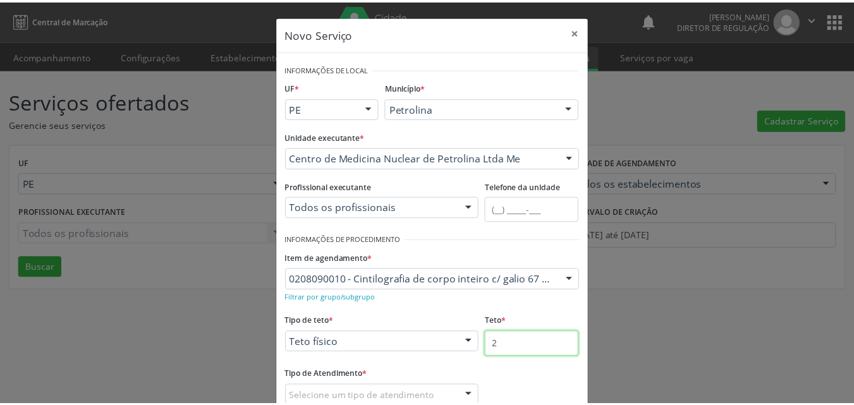
scroll to position [83, 0]
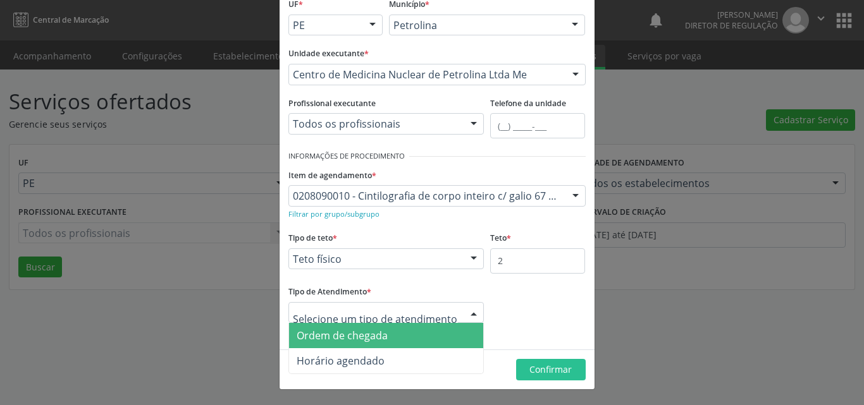
click at [401, 337] on span "Ordem de chegada" at bounding box center [386, 335] width 195 height 25
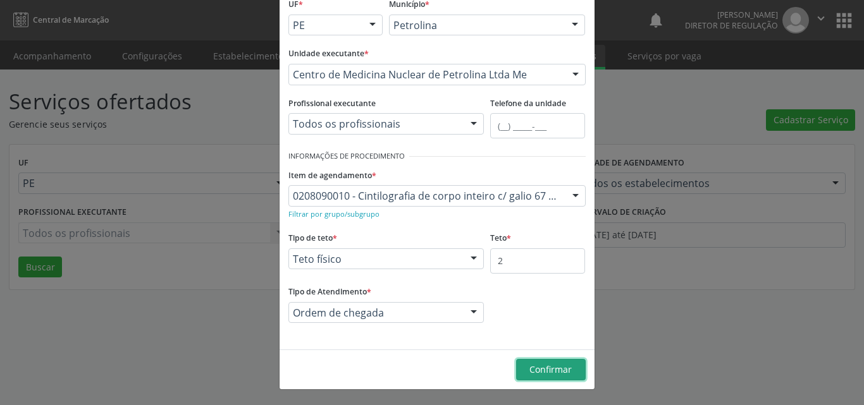
click at [544, 369] on span "Confirmar" at bounding box center [550, 370] width 42 height 12
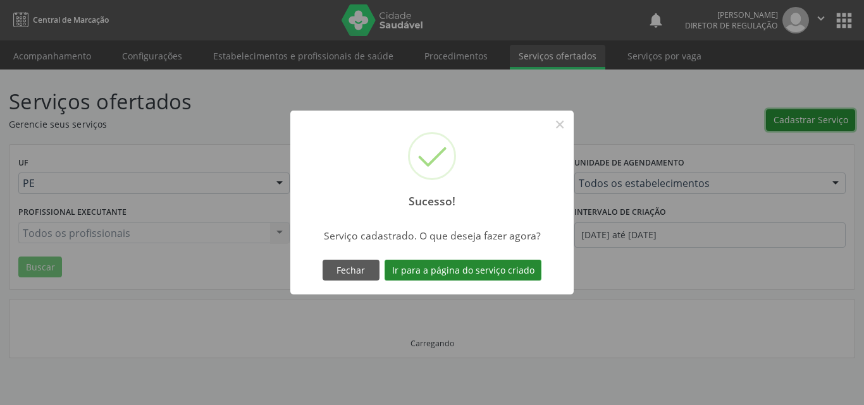
click at [507, 272] on button "Ir para a página do serviço criado" at bounding box center [462, 271] width 157 height 22
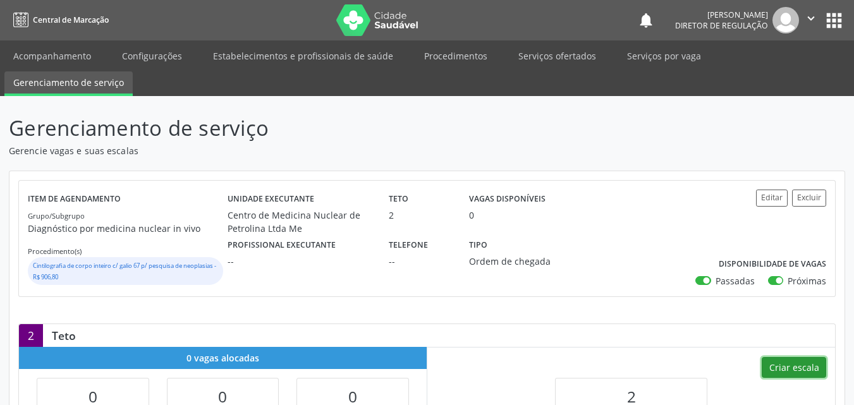
click at [802, 368] on button "Criar escala" at bounding box center [794, 368] width 65 height 22
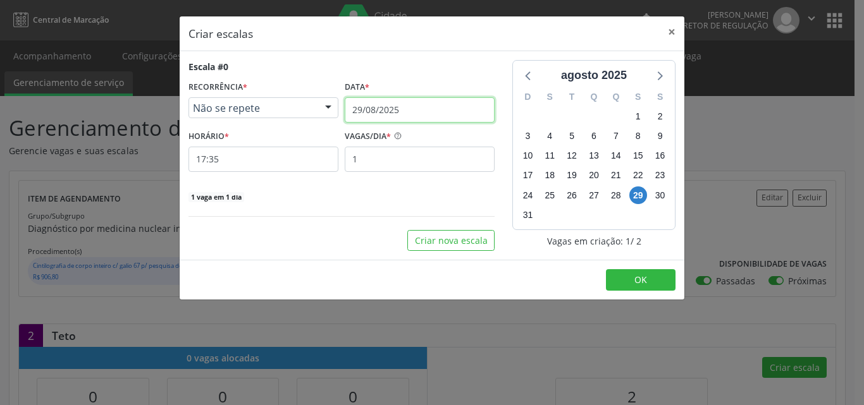
click at [456, 110] on input "29/08/2025" at bounding box center [420, 109] width 150 height 25
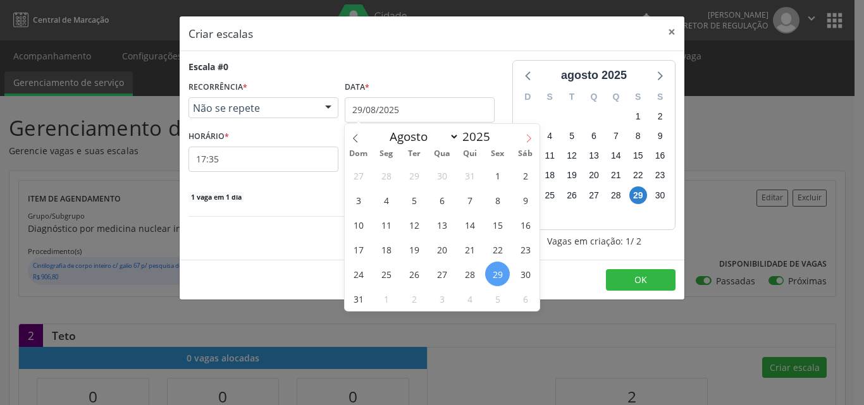
click at [529, 135] on icon at bounding box center [528, 138] width 9 height 9
select select "9"
click at [388, 228] on span "13" at bounding box center [386, 224] width 25 height 25
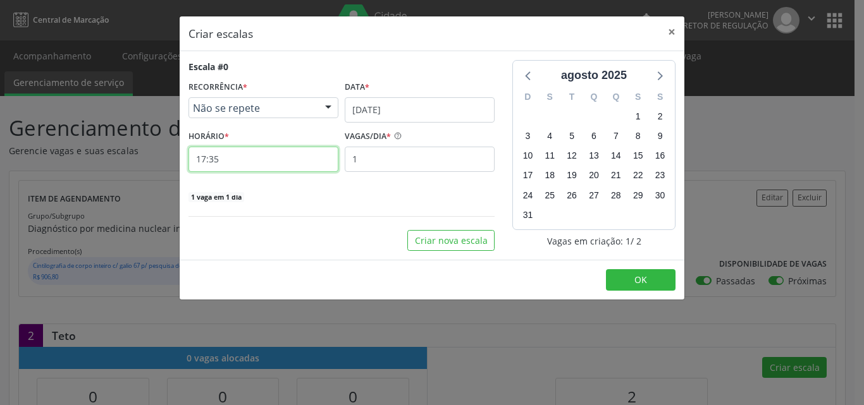
click at [263, 159] on input "17:35" at bounding box center [263, 159] width 150 height 25
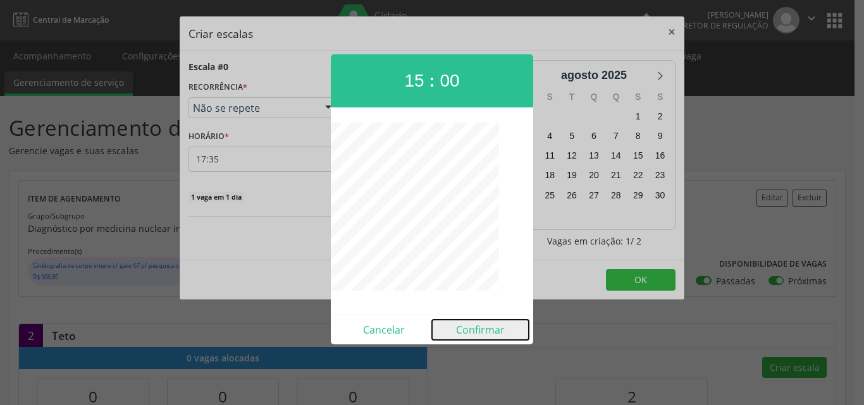
click at [476, 326] on button "Confirmar" at bounding box center [480, 330] width 97 height 20
type input "15:00"
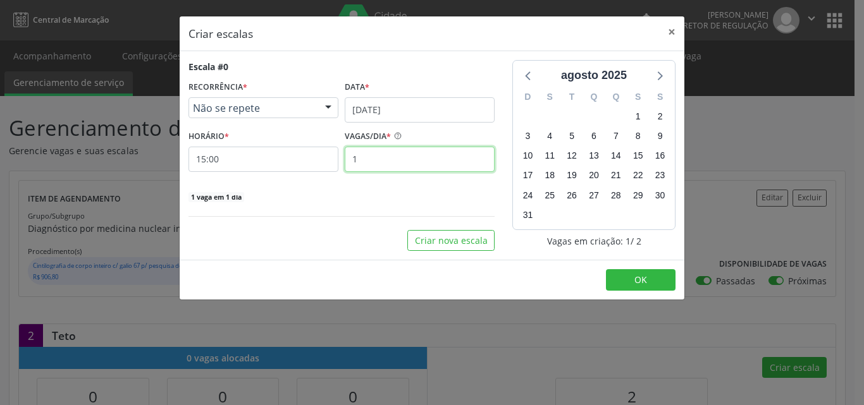
click at [399, 156] on input "1" at bounding box center [420, 159] width 150 height 25
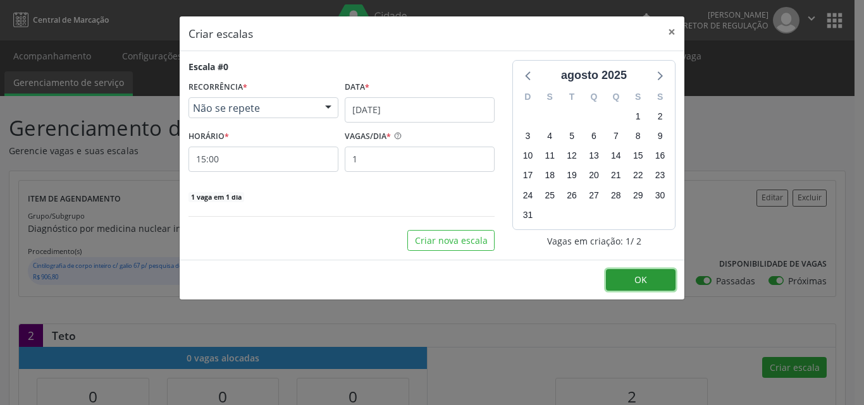
click at [640, 276] on span "OK" at bounding box center [640, 280] width 13 height 12
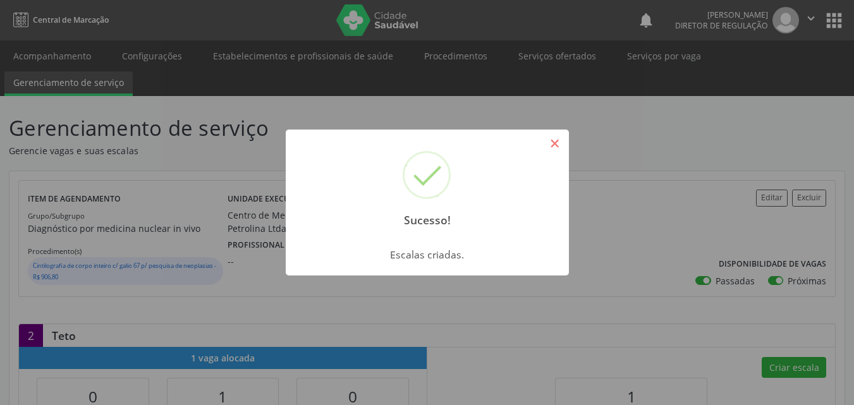
click at [556, 142] on button "×" at bounding box center [555, 144] width 22 height 22
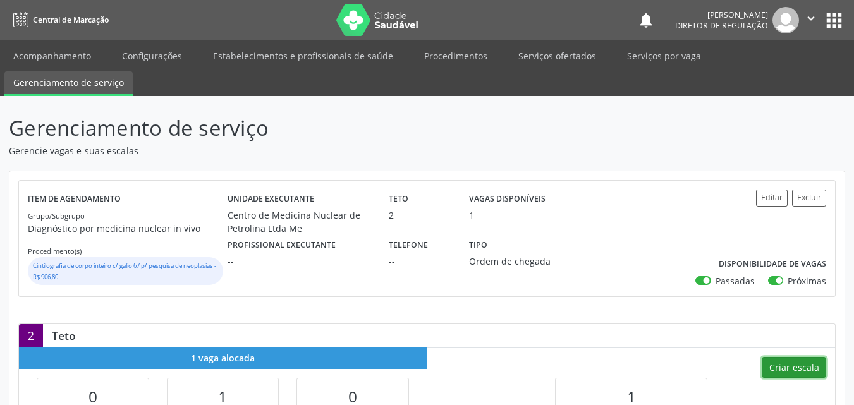
click at [799, 366] on button "Criar escala" at bounding box center [794, 368] width 65 height 22
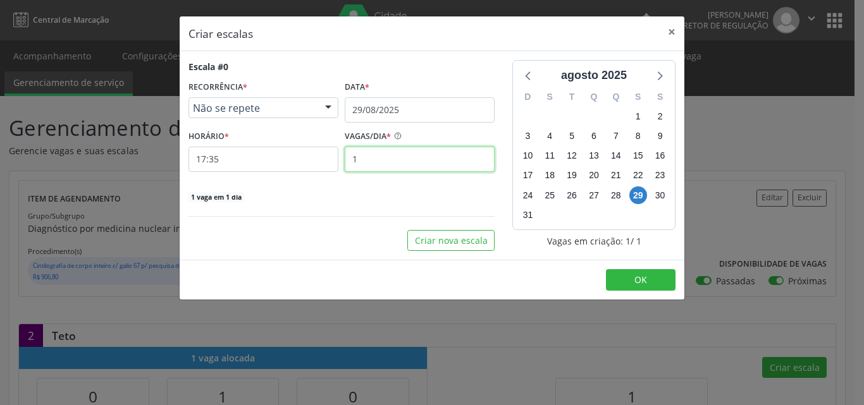
click at [384, 159] on input "1" at bounding box center [420, 159] width 150 height 25
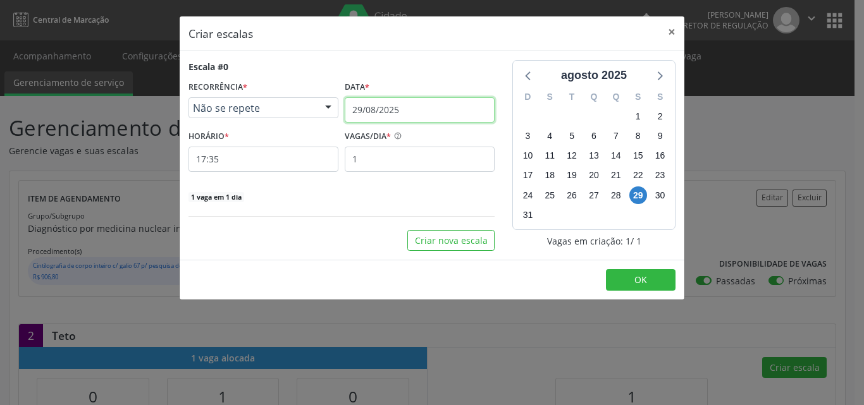
click at [397, 108] on input "29/08/2025" at bounding box center [420, 109] width 150 height 25
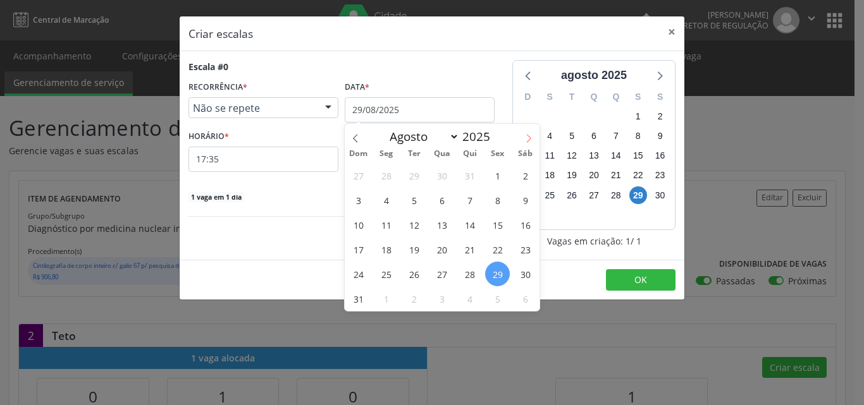
click at [529, 129] on span at bounding box center [529, 135] width 22 height 22
click at [529, 137] on icon at bounding box center [528, 138] width 9 height 9
select select "9"
click at [445, 224] on span "15" at bounding box center [441, 224] width 25 height 25
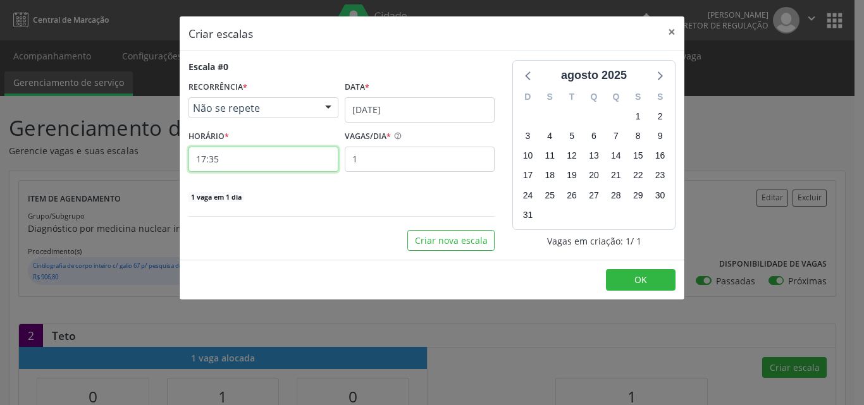
click at [305, 163] on input "17:35" at bounding box center [263, 159] width 150 height 25
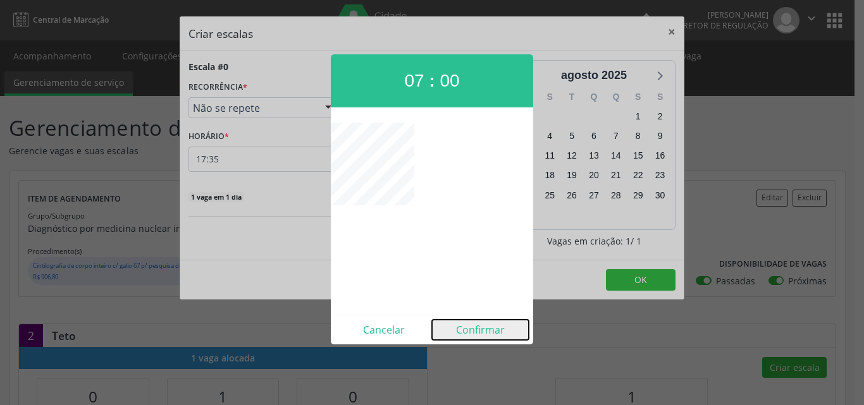
click at [488, 330] on button "Confirmar" at bounding box center [480, 330] width 97 height 20
type input "07:00"
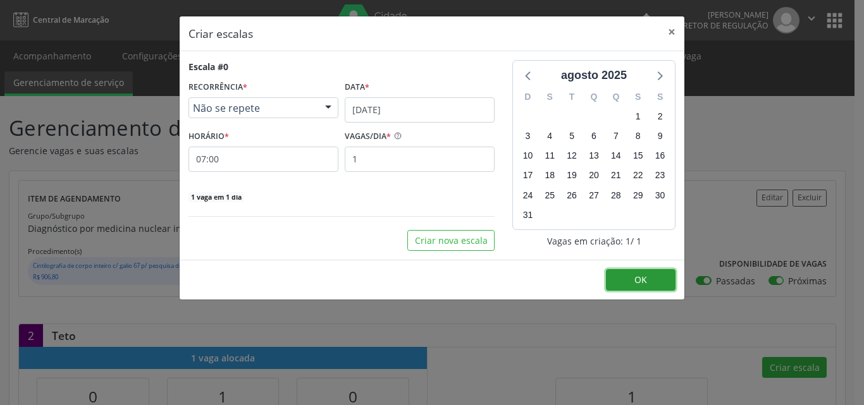
click at [630, 278] on button "OK" at bounding box center [641, 280] width 70 height 22
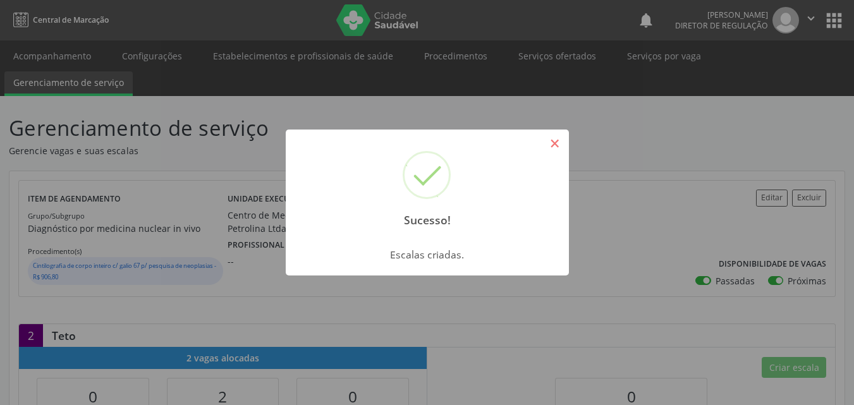
click at [558, 138] on button "×" at bounding box center [555, 144] width 22 height 22
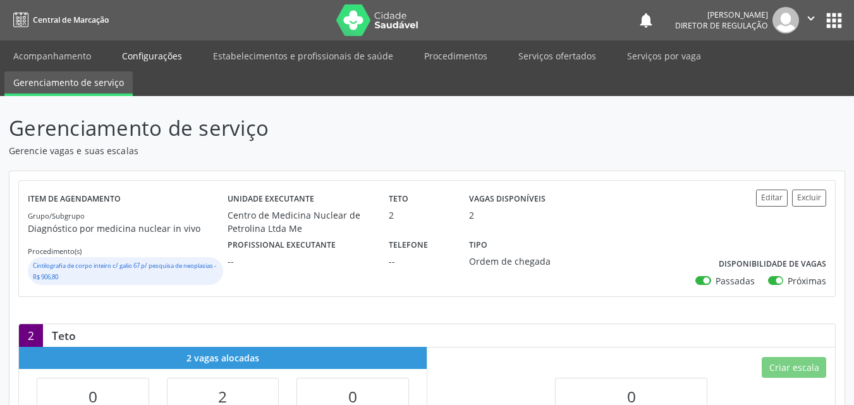
click at [155, 46] on link "Configurações" at bounding box center [152, 56] width 78 height 22
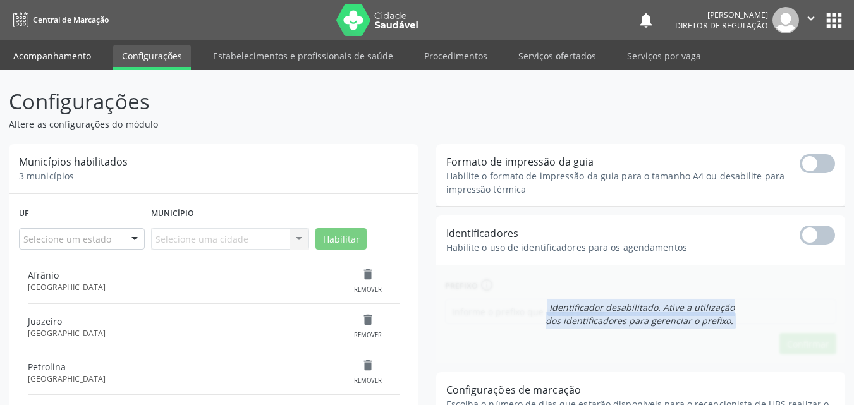
click at [76, 54] on link "Acompanhamento" at bounding box center [51, 56] width 95 height 22
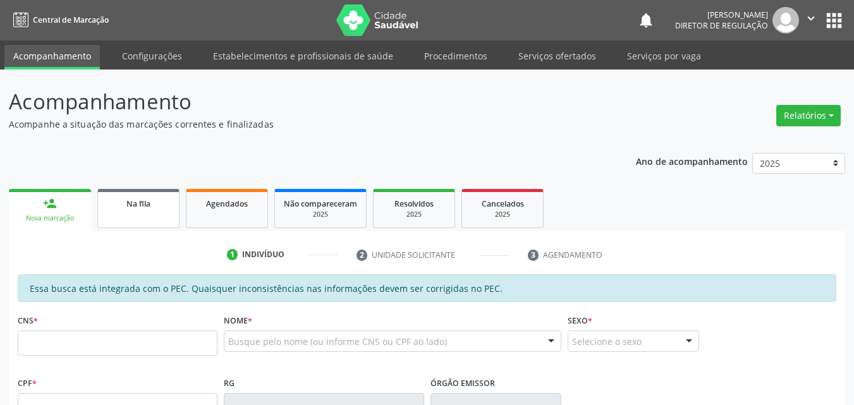
click at [158, 213] on link "Na fila" at bounding box center [138, 208] width 82 height 39
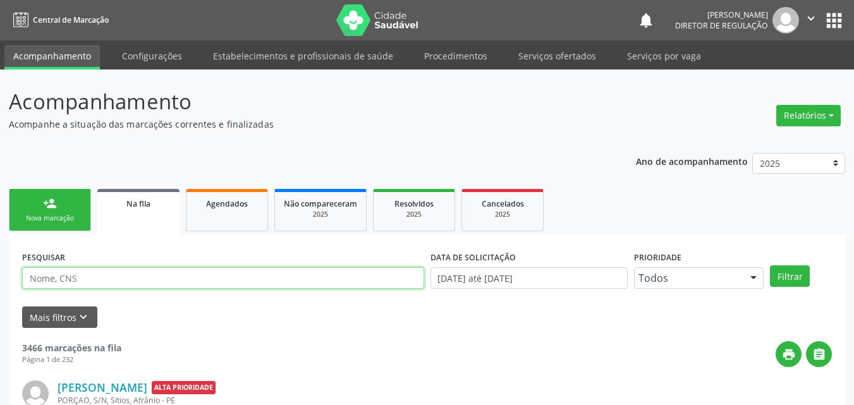
click at [164, 276] on input "text" at bounding box center [223, 279] width 402 height 22
type input "703205690816695"
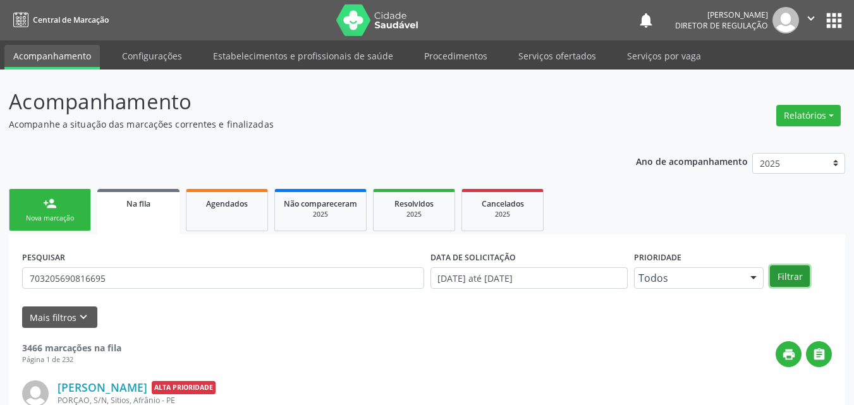
click at [794, 276] on button "Filtrar" at bounding box center [790, 277] width 40 height 22
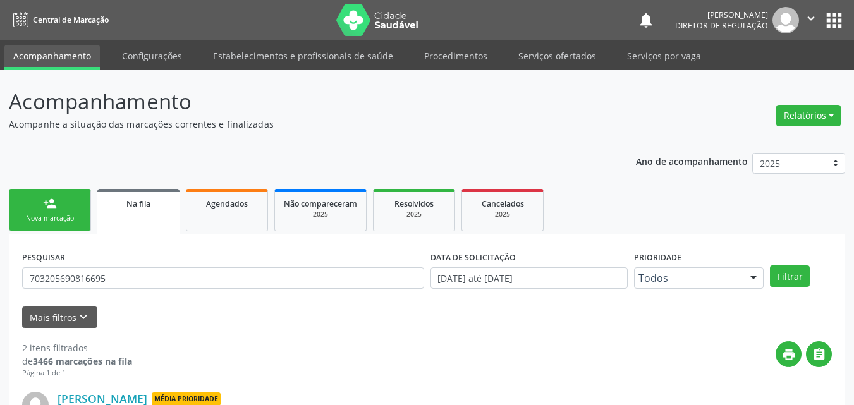
scroll to position [126, 0]
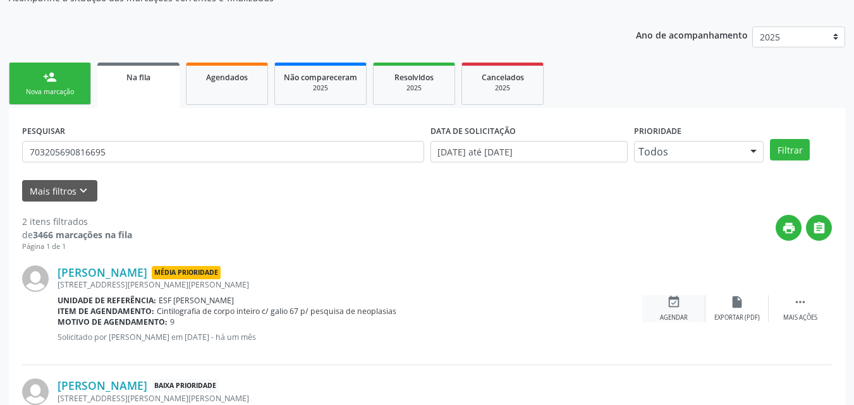
click at [669, 307] on icon "event_available" at bounding box center [674, 302] width 14 height 14
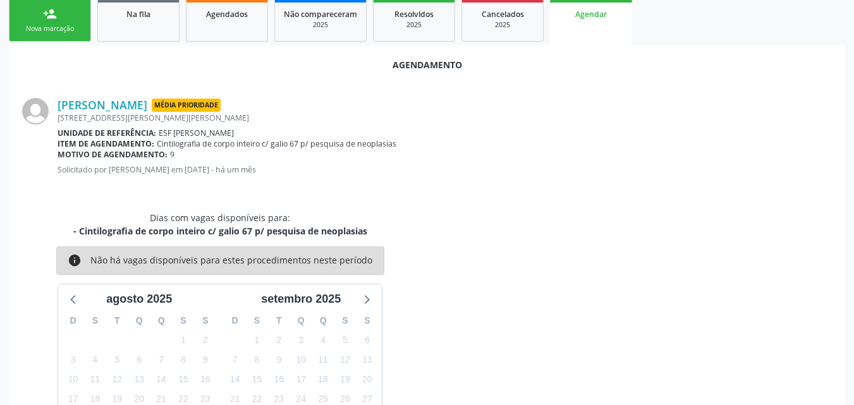
scroll to position [253, 0]
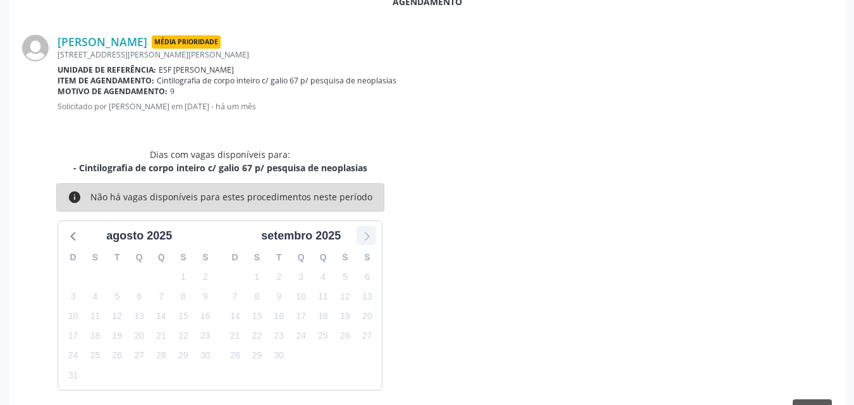
click at [362, 235] on icon at bounding box center [366, 236] width 16 height 16
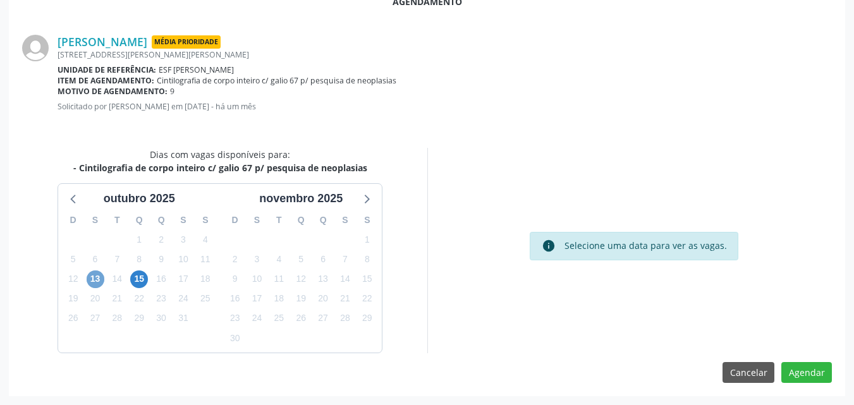
click at [91, 277] on span "13" at bounding box center [96, 280] width 18 height 18
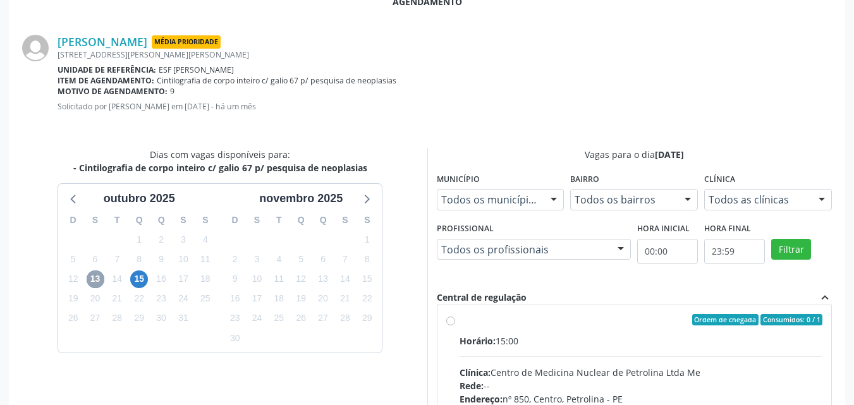
scroll to position [0, 0]
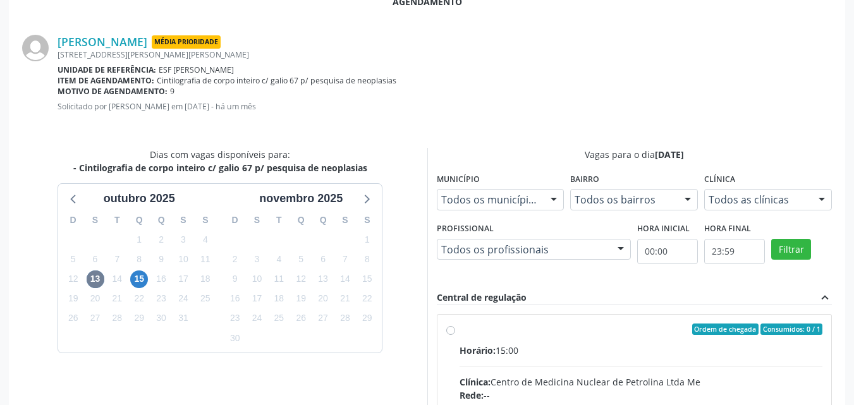
click at [451, 329] on input "Ordem de chegada Consumidos: 0 / 1 Horário: 15:00 Clínica: Centro de Medicina N…" at bounding box center [450, 329] width 9 height 11
radio input "true"
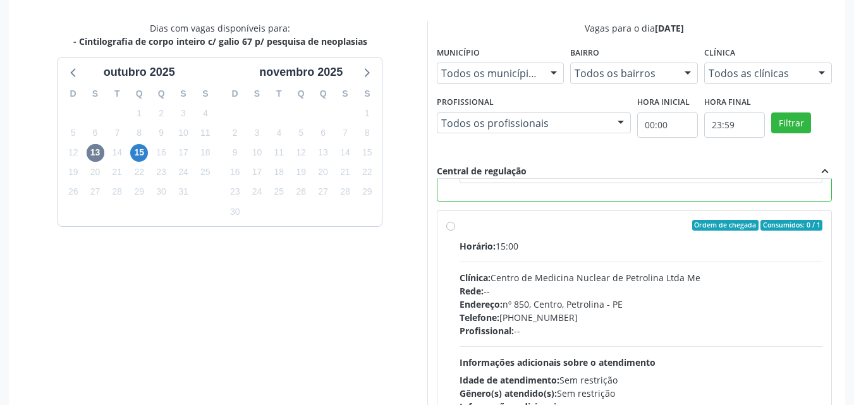
scroll to position [458, 0]
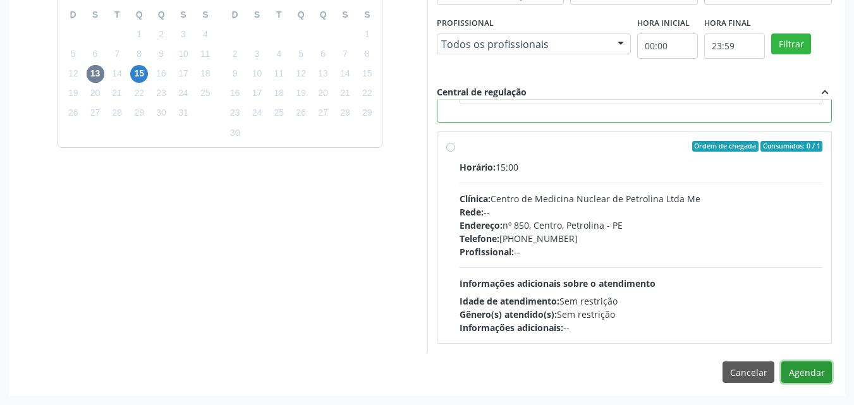
click at [807, 372] on button "Agendar" at bounding box center [807, 373] width 51 height 22
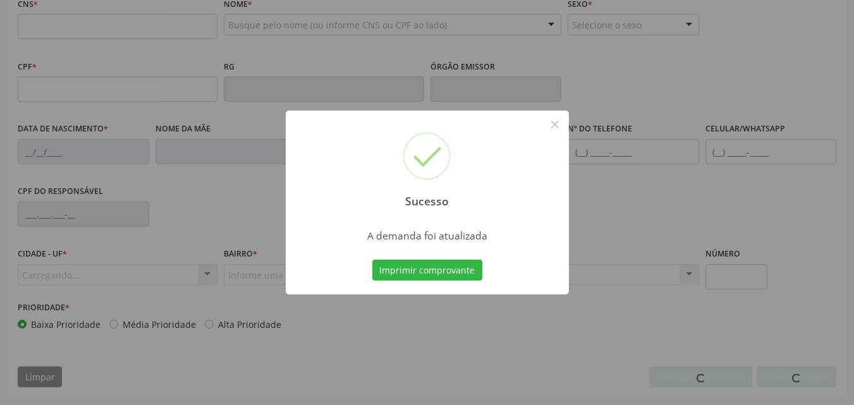
scroll to position [317, 0]
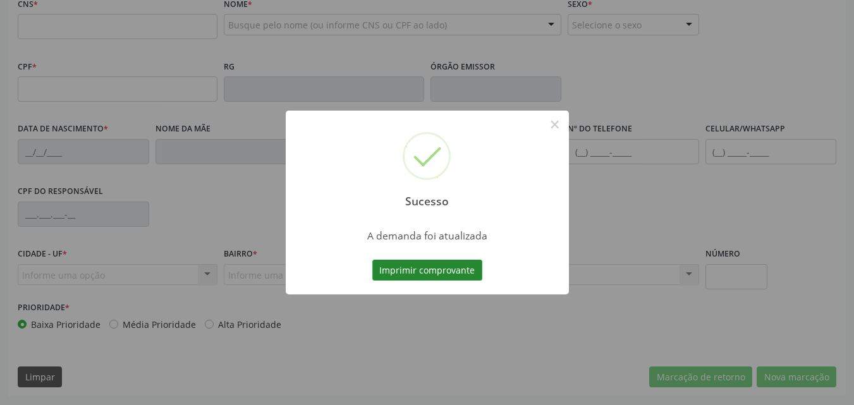
click at [450, 273] on button "Imprimir comprovante" at bounding box center [427, 271] width 110 height 22
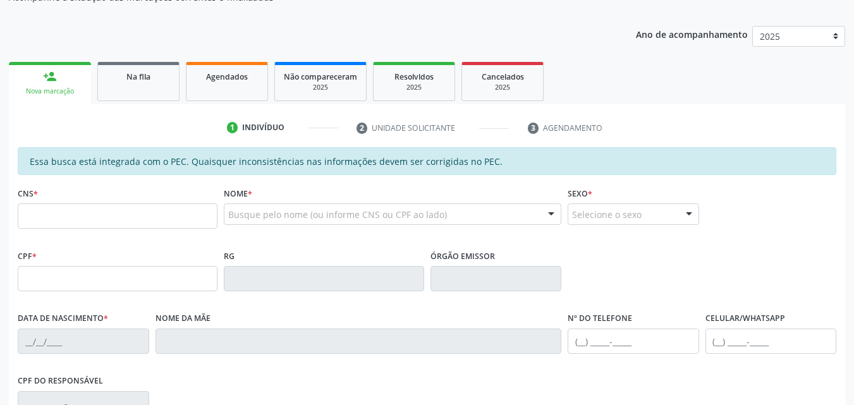
scroll to position [1, 0]
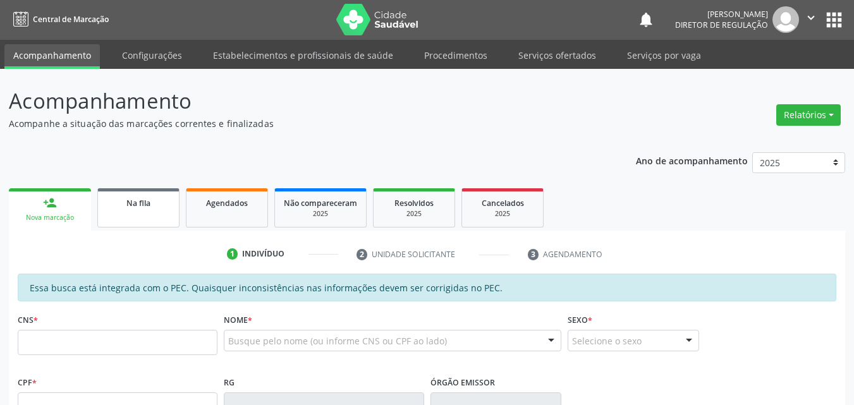
click at [166, 209] on link "Na fila" at bounding box center [138, 207] width 82 height 39
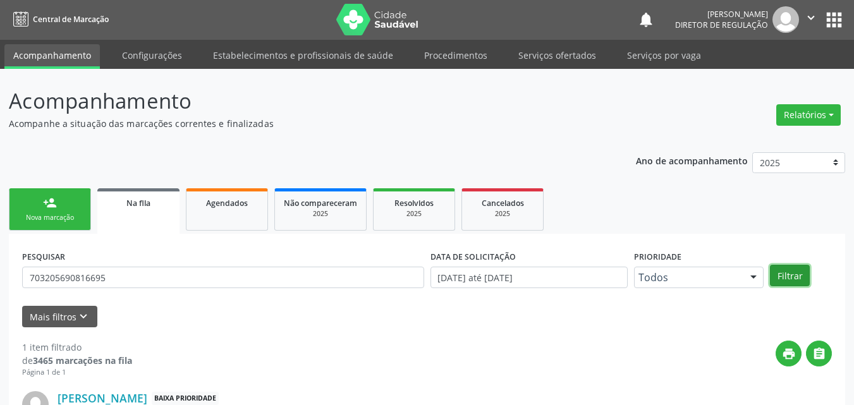
click at [790, 273] on button "Filtrar" at bounding box center [790, 276] width 40 height 22
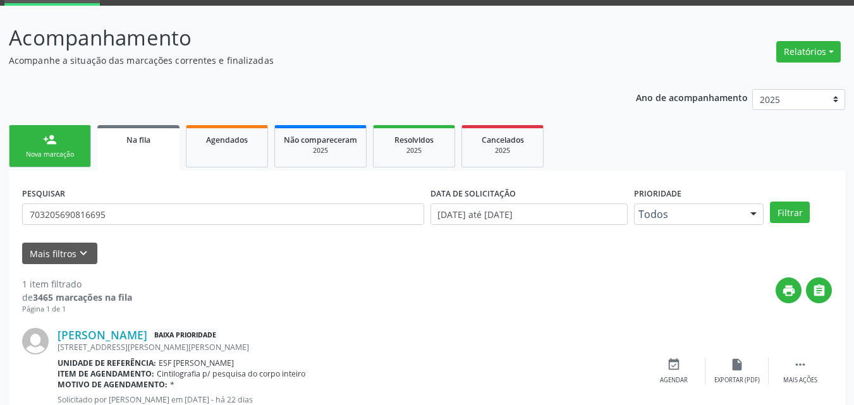
scroll to position [108, 0]
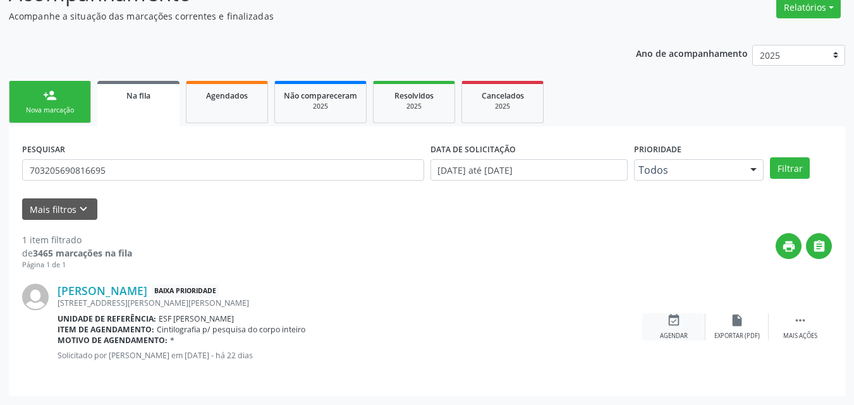
click at [677, 324] on icon "event_available" at bounding box center [674, 321] width 14 height 14
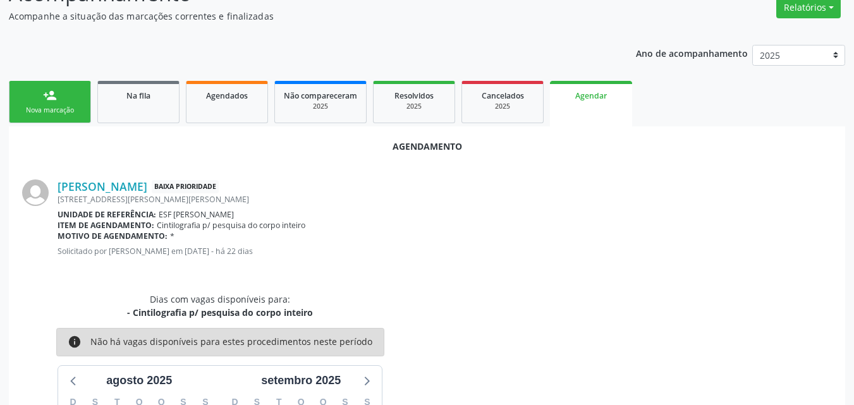
scroll to position [235, 0]
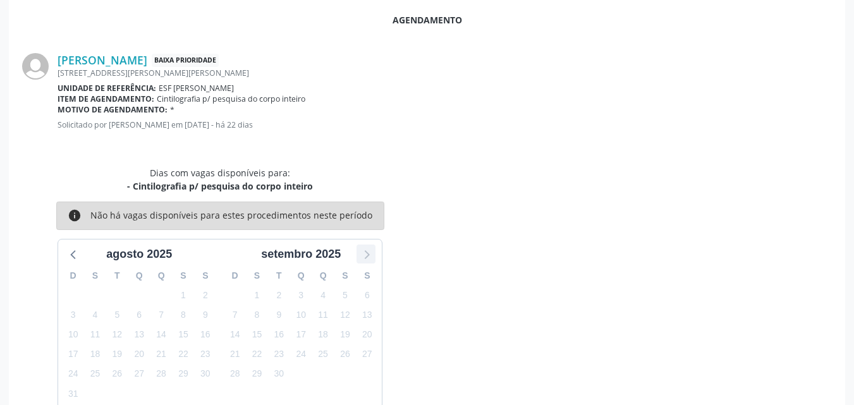
click at [367, 254] on icon at bounding box center [366, 254] width 16 height 16
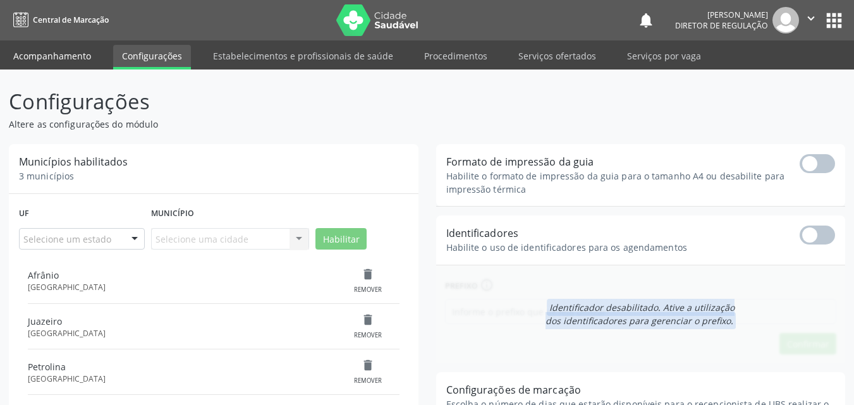
click at [73, 56] on link "Acompanhamento" at bounding box center [51, 56] width 95 height 22
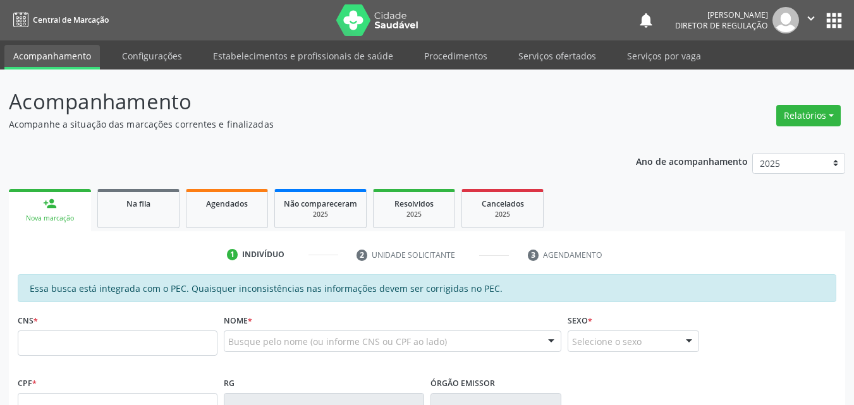
click at [78, 58] on link "Acompanhamento" at bounding box center [51, 57] width 95 height 25
click at [116, 342] on input "text" at bounding box center [118, 343] width 200 height 25
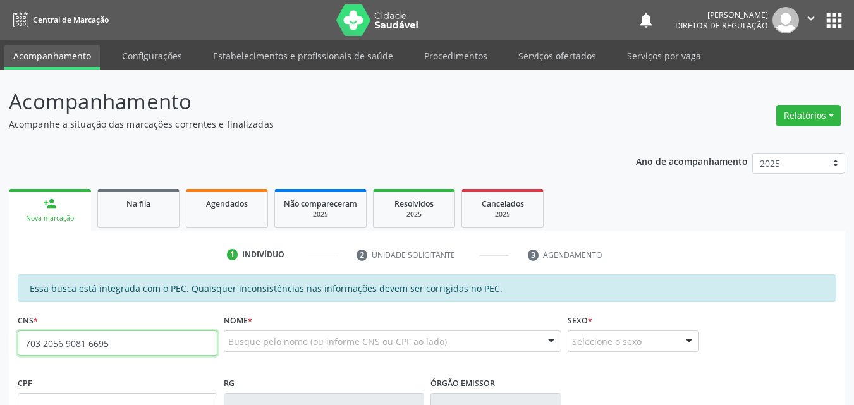
type input "703 2056 9081 6695"
type input "009.683.764-01"
type input "18/05/1984"
type input "Geneide de Araújo Silva Souza"
type input "(87) 98854-9958"
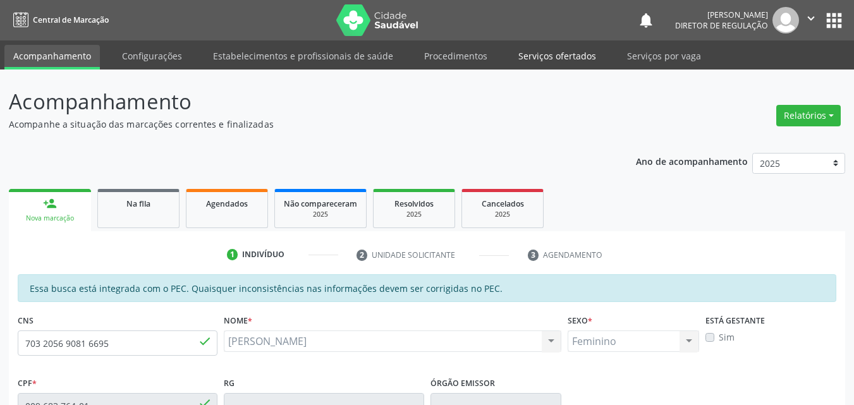
click at [556, 55] on link "Serviços ofertados" at bounding box center [557, 56] width 95 height 22
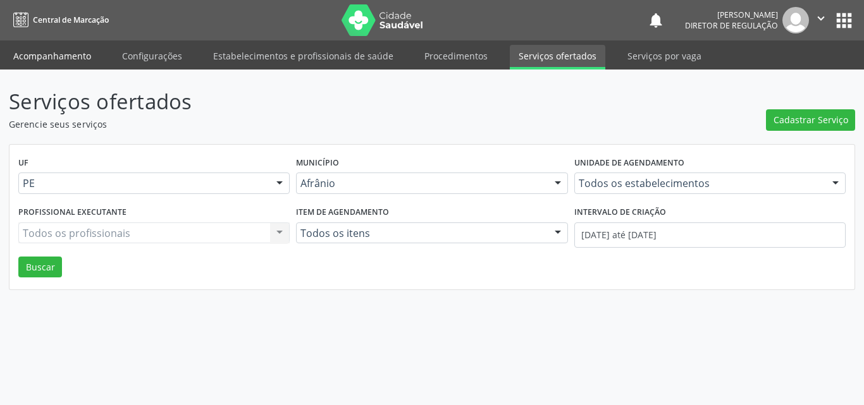
click at [68, 54] on link "Acompanhamento" at bounding box center [51, 56] width 95 height 22
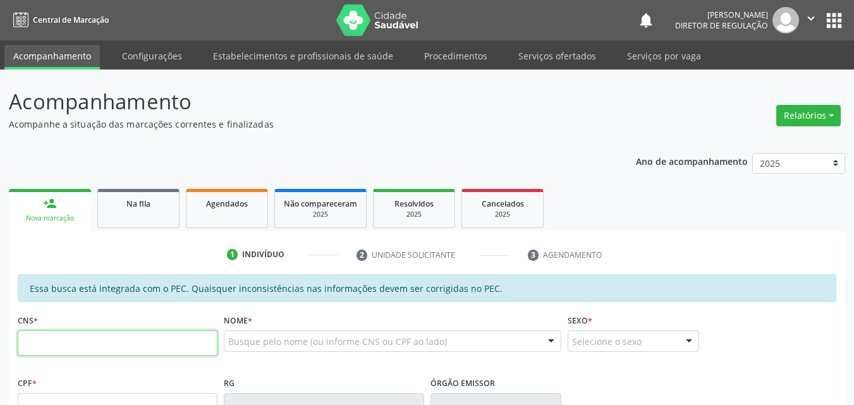
click at [97, 345] on input "text" at bounding box center [118, 343] width 200 height 25
type input "703 2056 9081 6695"
type input "009.683.764-01"
type input "18/05/1984"
type input "Geneide de Araújo Silva Souza"
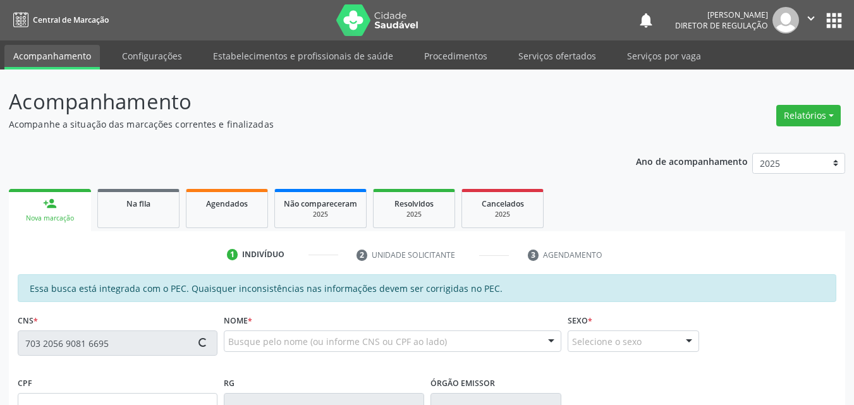
type input "(87) 98854-9958"
type input "45"
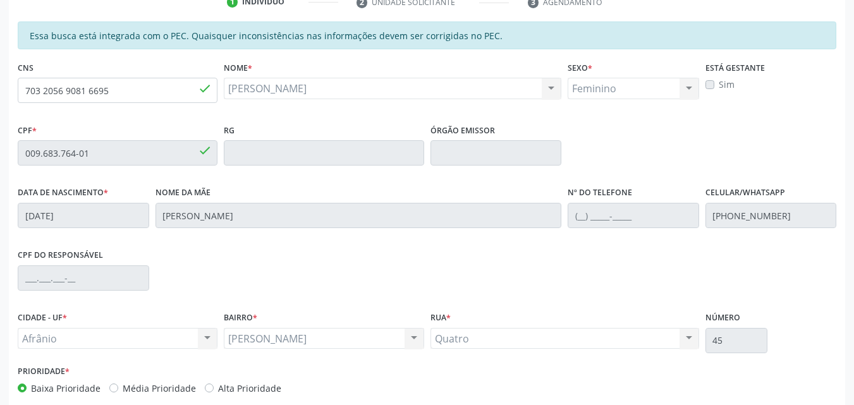
scroll to position [316, 0]
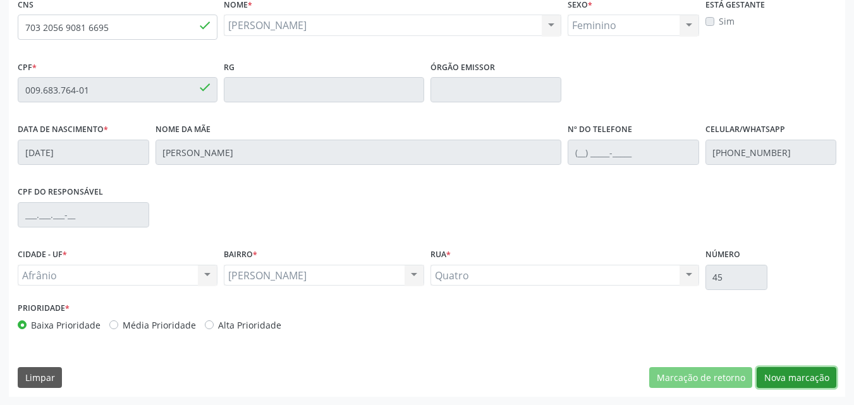
click at [798, 379] on button "Nova marcação" at bounding box center [797, 378] width 80 height 22
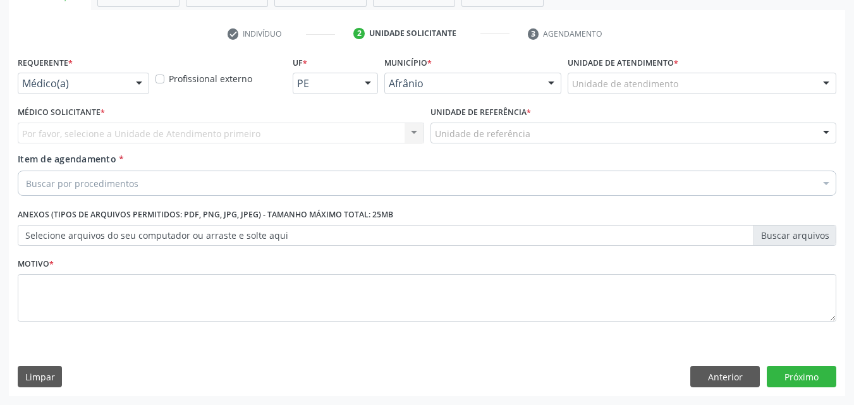
scroll to position [221, 0]
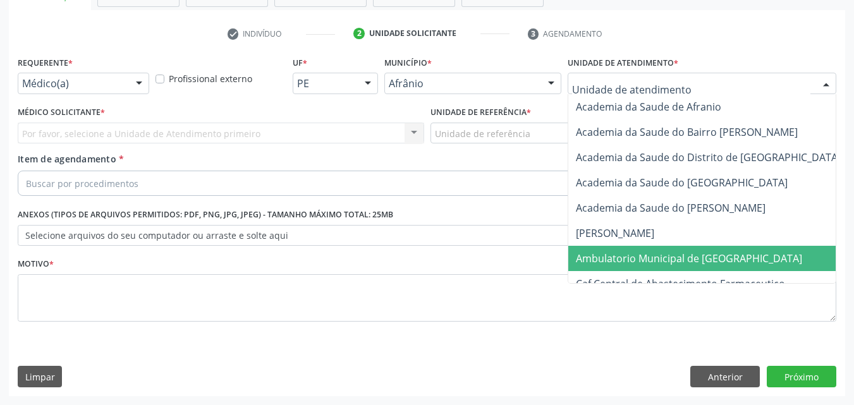
drag, startPoint x: 660, startPoint y: 257, endPoint x: 581, endPoint y: 222, distance: 86.6
click at [656, 257] on span "Ambulatorio Municipal de [GEOGRAPHIC_DATA]" at bounding box center [689, 259] width 226 height 14
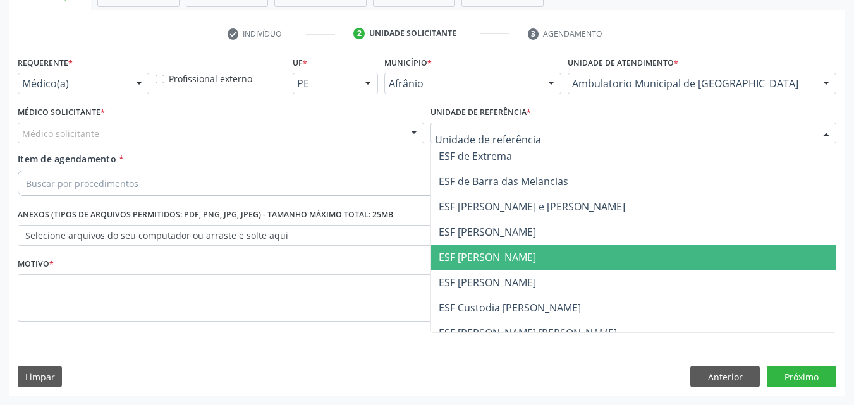
drag, startPoint x: 533, startPoint y: 257, endPoint x: 434, endPoint y: 244, distance: 99.5
click at [533, 256] on span "ESF [PERSON_NAME]" at bounding box center [633, 257] width 405 height 25
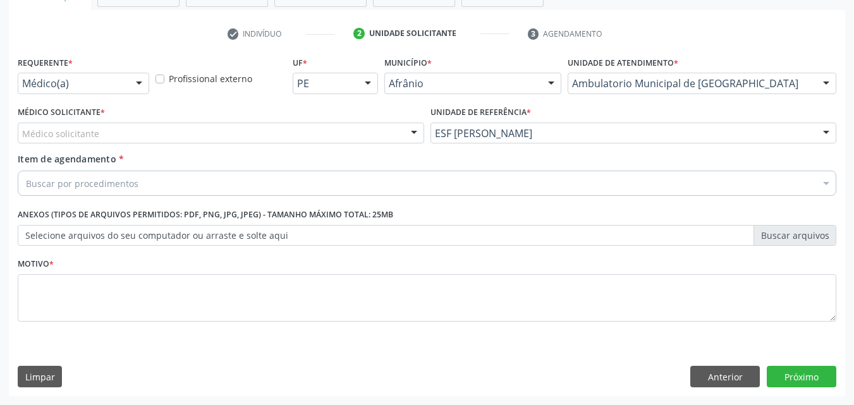
click at [232, 133] on div "Médico solicitante" at bounding box center [221, 134] width 407 height 22
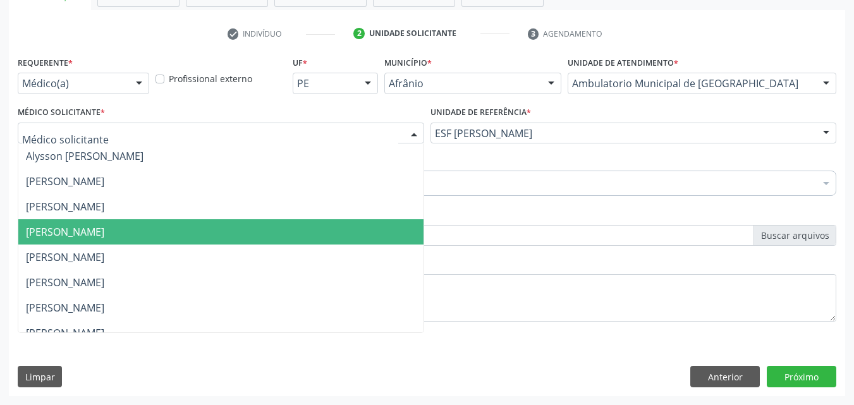
click at [234, 233] on span "Diego Ramon Ferreira Belem" at bounding box center [220, 231] width 405 height 25
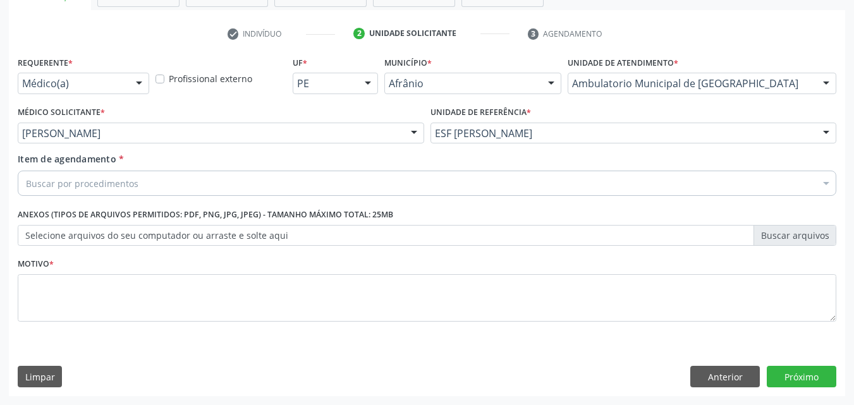
click at [188, 180] on div "Buscar por procedimentos" at bounding box center [427, 183] width 819 height 25
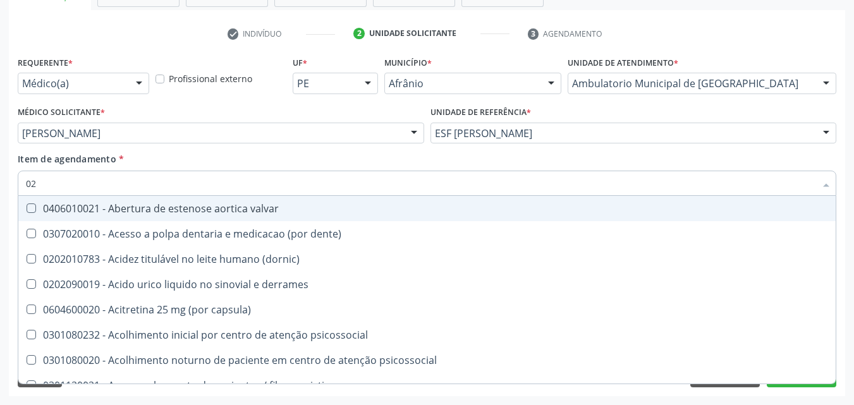
type input "0"
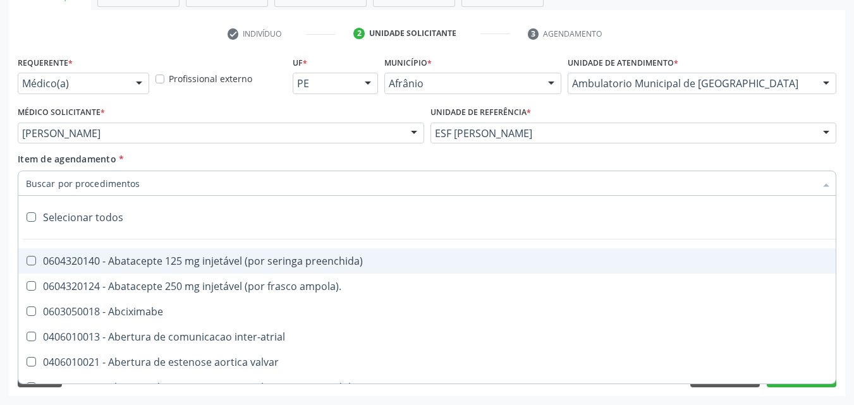
paste input "Cintilografia de corpo inteiro c/ galio 67 p/ pesquisa de neoplasias"
type input "Cintilografia de corpo inteiro c/ galio 67 p/ pesquisa de neoplasias"
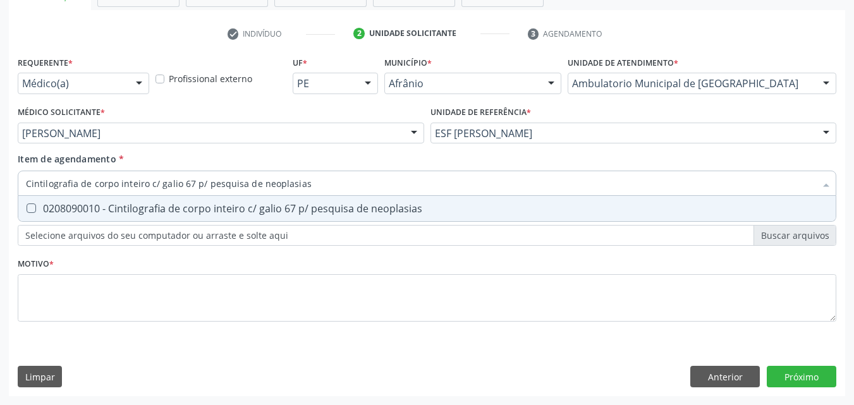
click at [128, 208] on div "0208090010 - Cintilografia de corpo inteiro c/ galio 67 p/ pesquisa de neoplasi…" at bounding box center [427, 209] width 803 height 10
checkbox neoplasias "true"
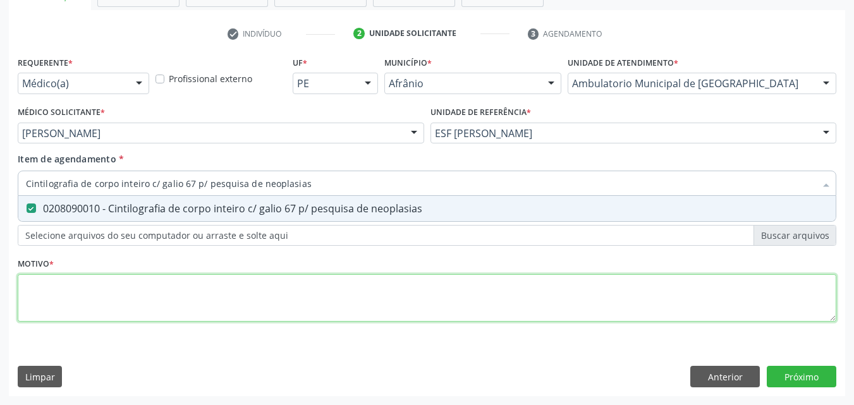
click at [135, 293] on div "Requerente * Médico(a) Médico(a) Enfermeiro(a) Paciente Nenhum resultado encont…" at bounding box center [427, 196] width 819 height 286
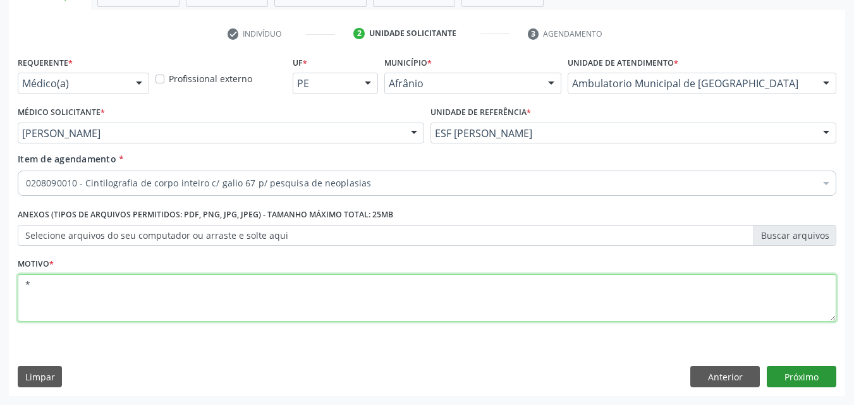
type textarea "*"
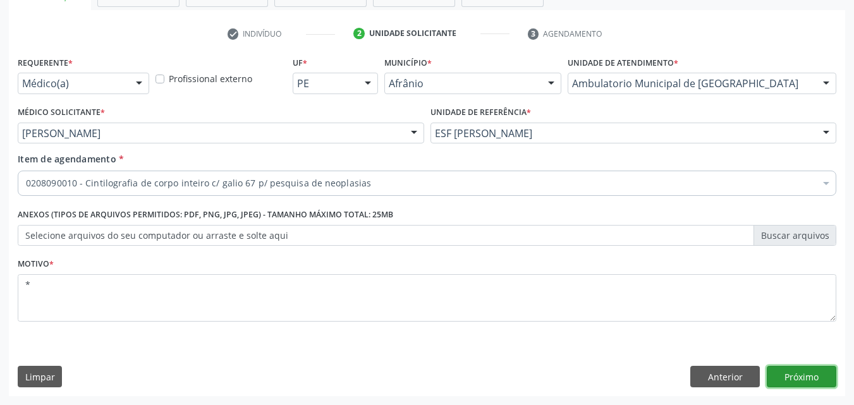
click at [820, 374] on button "Próximo" at bounding box center [802, 377] width 70 height 22
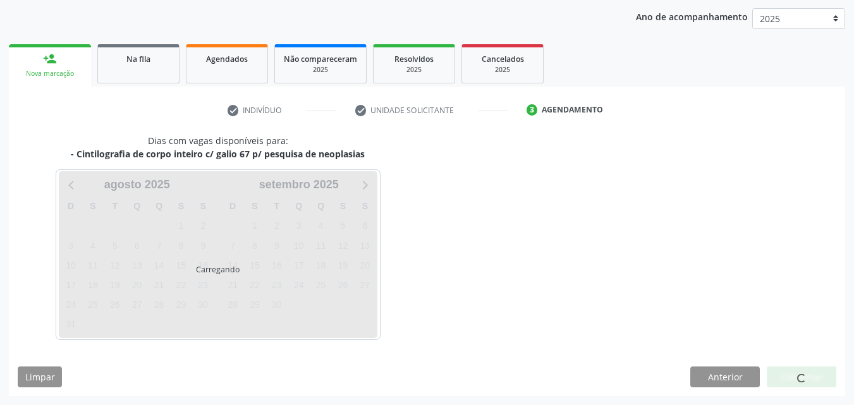
scroll to position [182, 0]
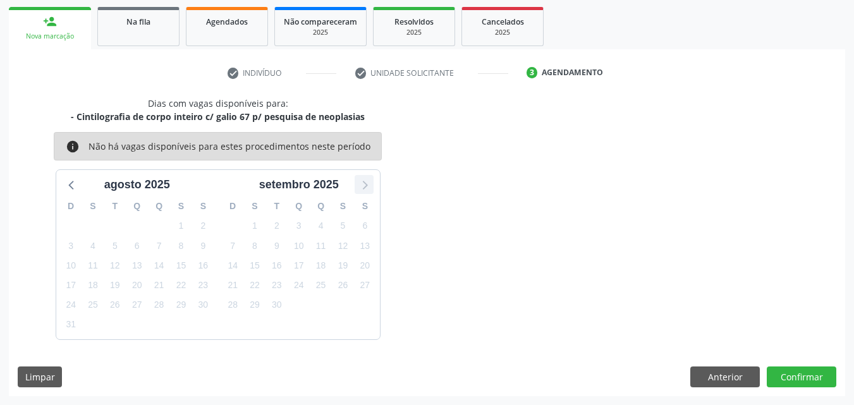
click at [365, 183] on icon at bounding box center [365, 185] width 5 height 9
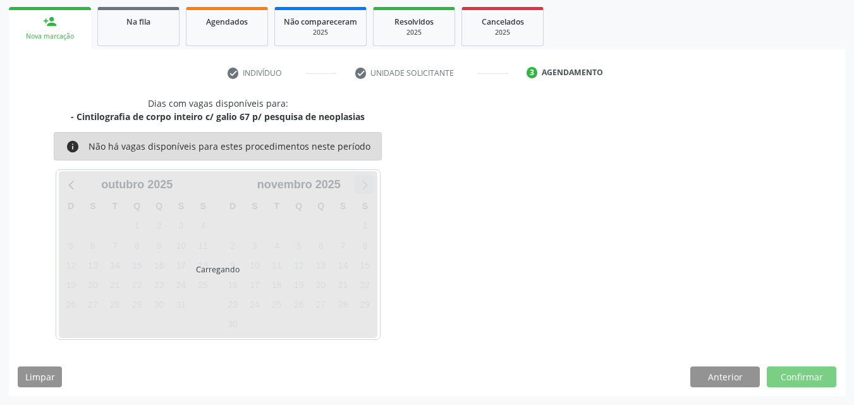
scroll to position [145, 0]
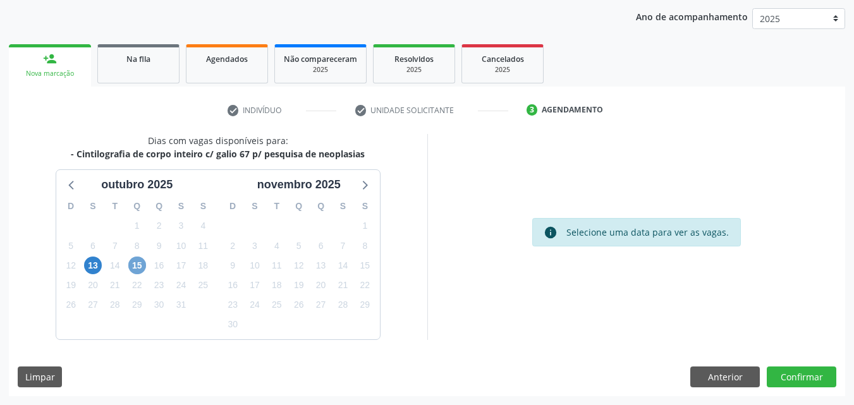
click at [138, 267] on span "15" at bounding box center [137, 266] width 18 height 18
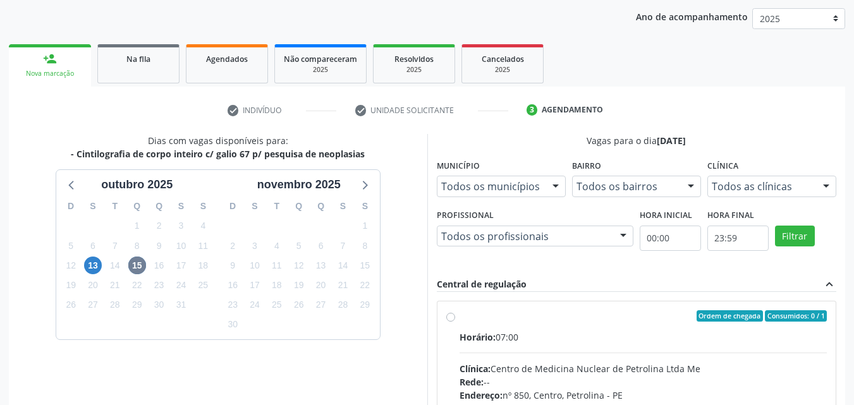
click at [462, 316] on div "Ordem de chegada Consumidos: 0 / 1 Horário: 07:00 Clínica: Centro de Medicina N…" at bounding box center [636, 408] width 381 height 194
radio input "true"
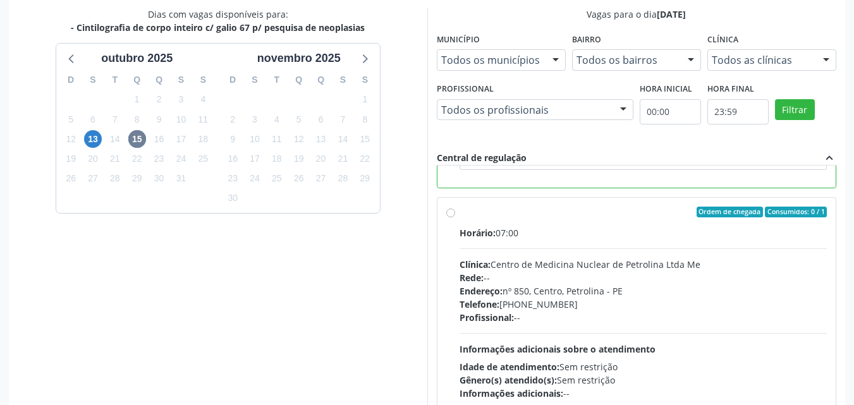
scroll to position [350, 0]
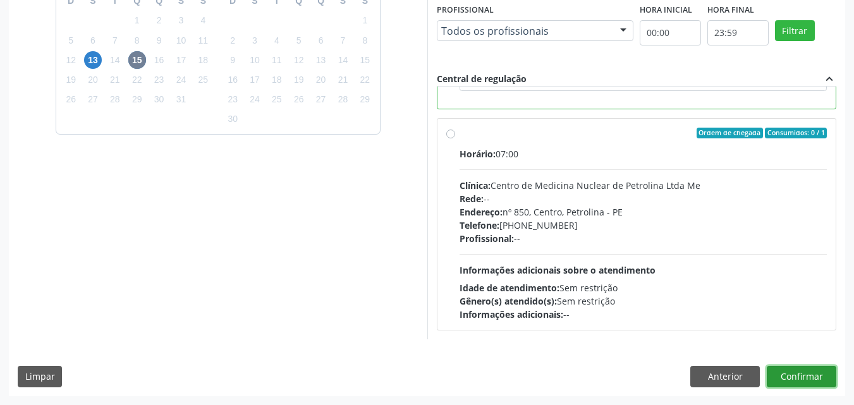
click at [796, 375] on button "Confirmar" at bounding box center [802, 377] width 70 height 22
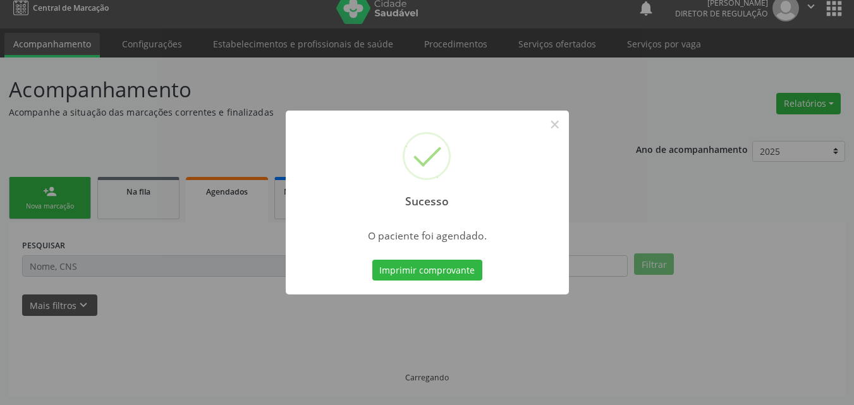
scroll to position [12, 0]
click at [423, 275] on button "Imprimir comprovante" at bounding box center [427, 271] width 110 height 22
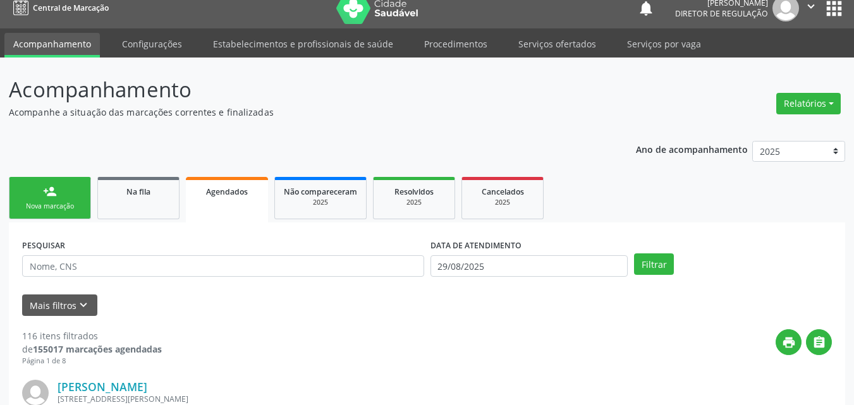
click at [72, 207] on div "Sucesso × O paciente foi agendado. Imprimir comprovante Cancel" at bounding box center [427, 202] width 854 height 405
click at [77, 204] on div "Sucesso × O paciente foi agendado. Imprimir comprovante Cancel" at bounding box center [427, 202] width 854 height 405
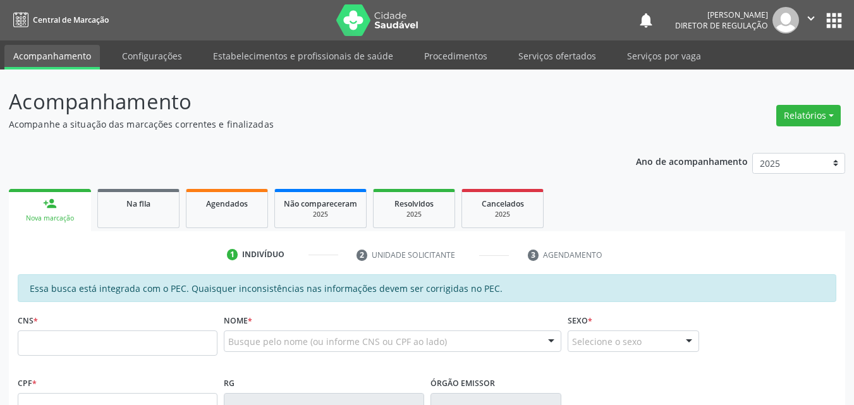
scroll to position [12, 0]
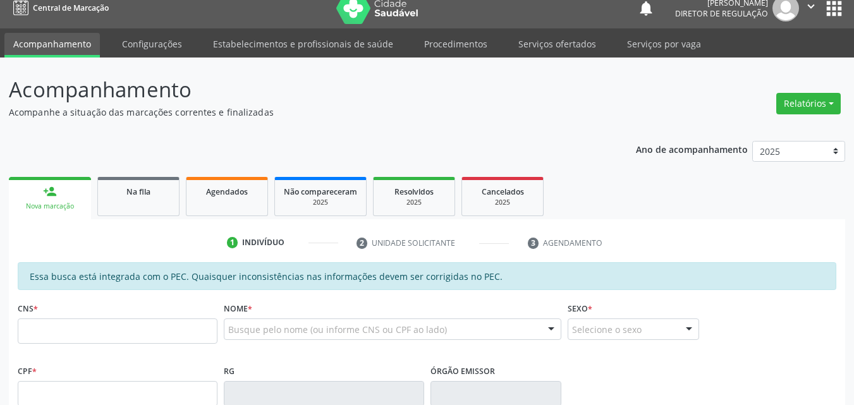
click at [105, 333] on input "text" at bounding box center [118, 331] width 200 height 25
type input "707 8076 2367 9818"
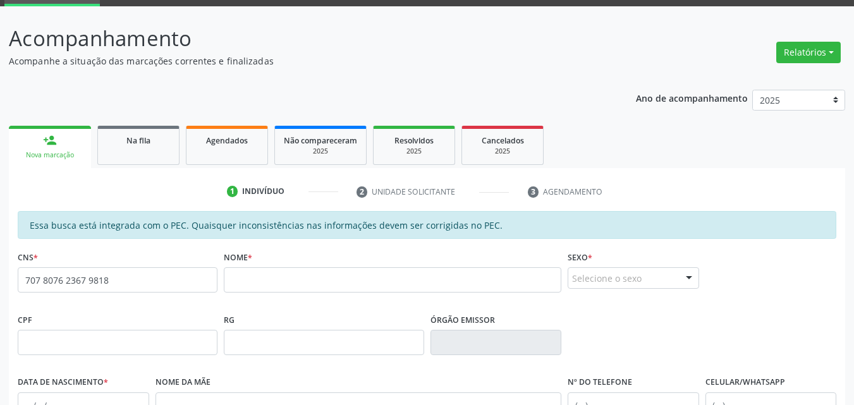
scroll to position [126, 0]
